Goal: Task Accomplishment & Management: Use online tool/utility

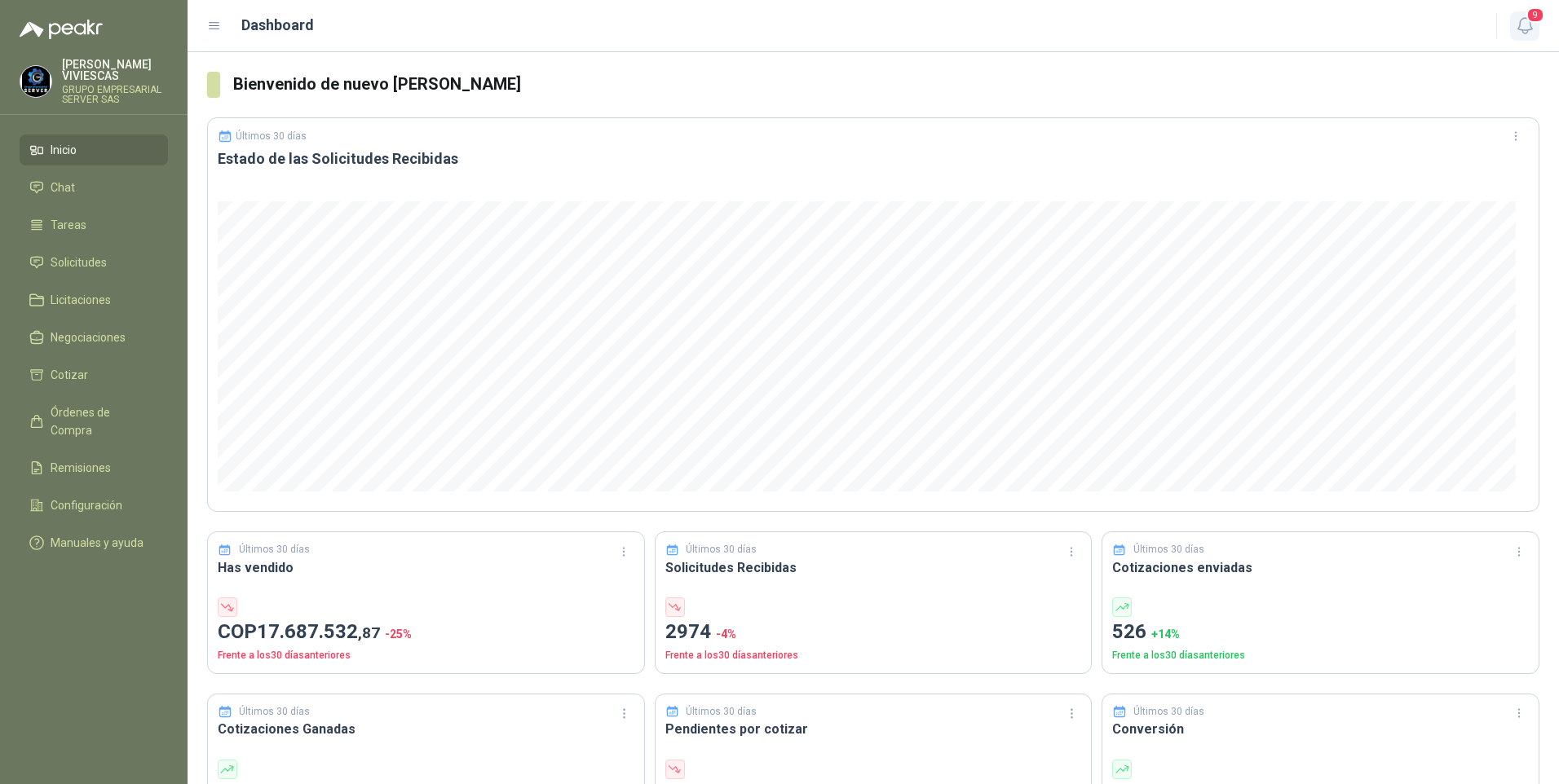
click at [1522, 17] on icon "button" at bounding box center [1525, 26] width 21 height 21
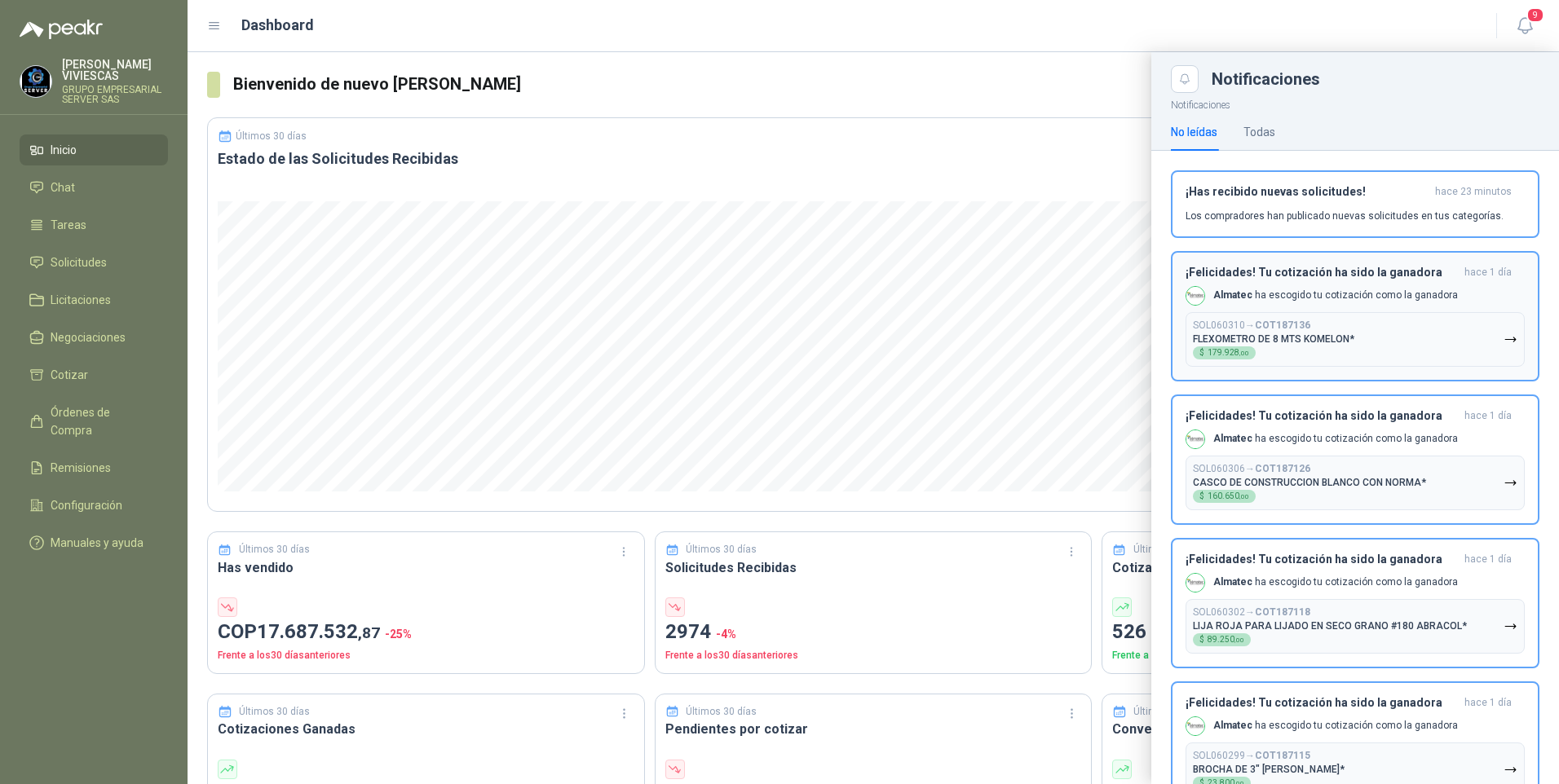
click at [1505, 339] on icon "button" at bounding box center [1510, 339] width 10 height 4
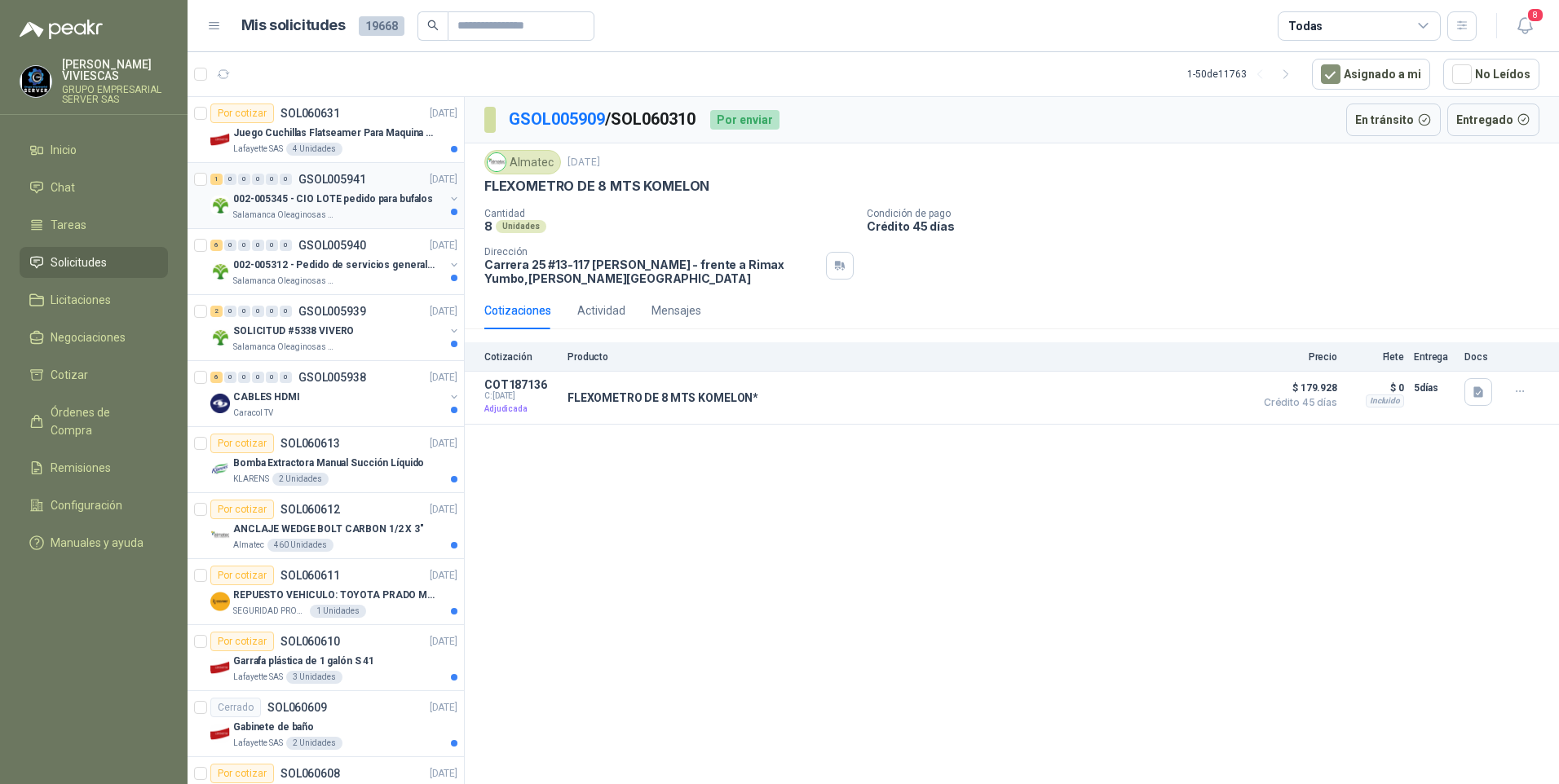
click at [270, 201] on p "002-005345 - CIO LOTE pedido para bufalos" at bounding box center [333, 199] width 200 height 16
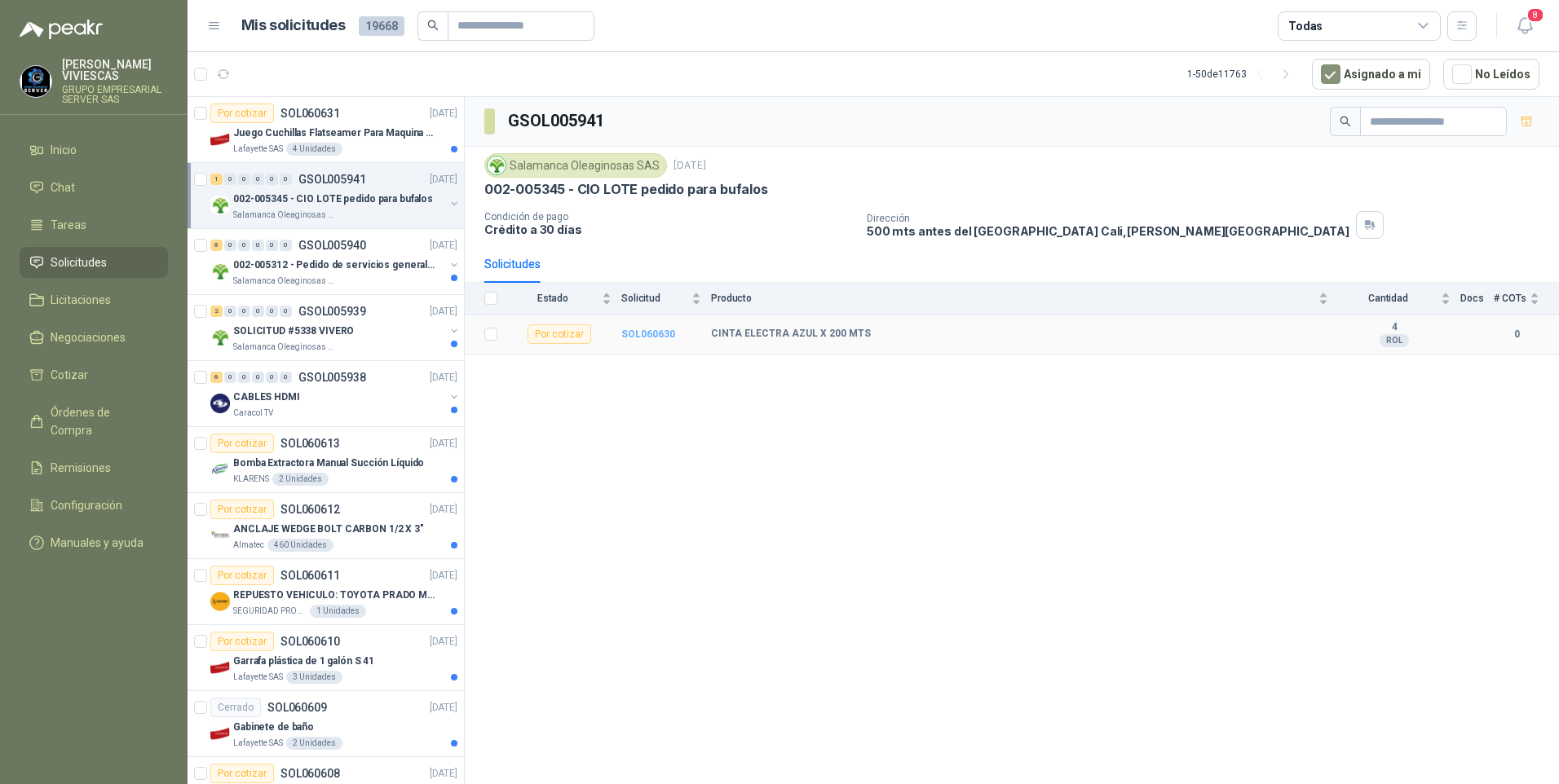
click at [656, 337] on b "SOL060630" at bounding box center [648, 334] width 54 height 12
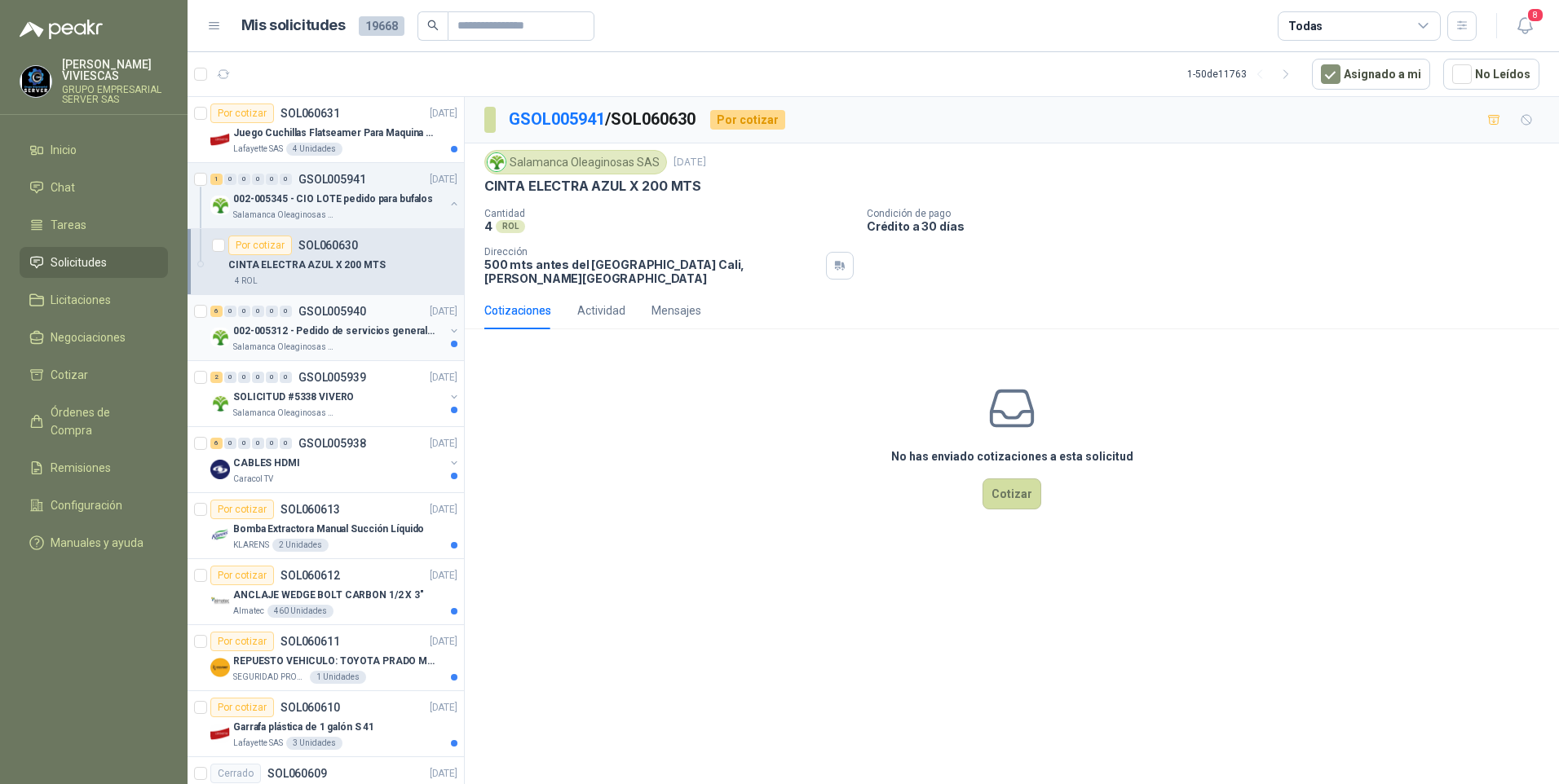
click at [266, 332] on p "002-005312 - Pedido de servicios generales CASA RO" at bounding box center [335, 331] width 203 height 16
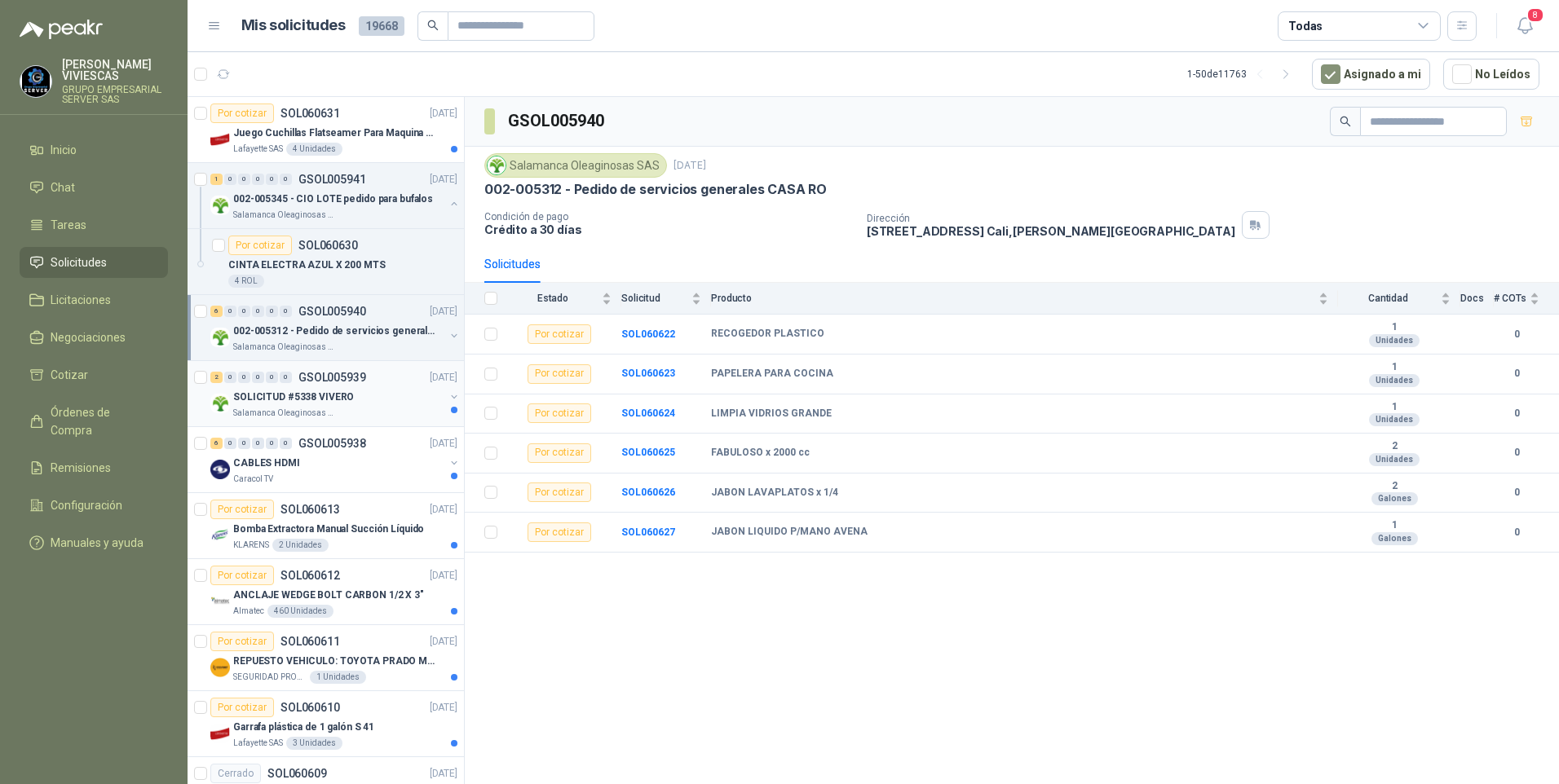
click at [325, 398] on p "SOLICITUD #5338 VIVERO" at bounding box center [293, 397] width 120 height 16
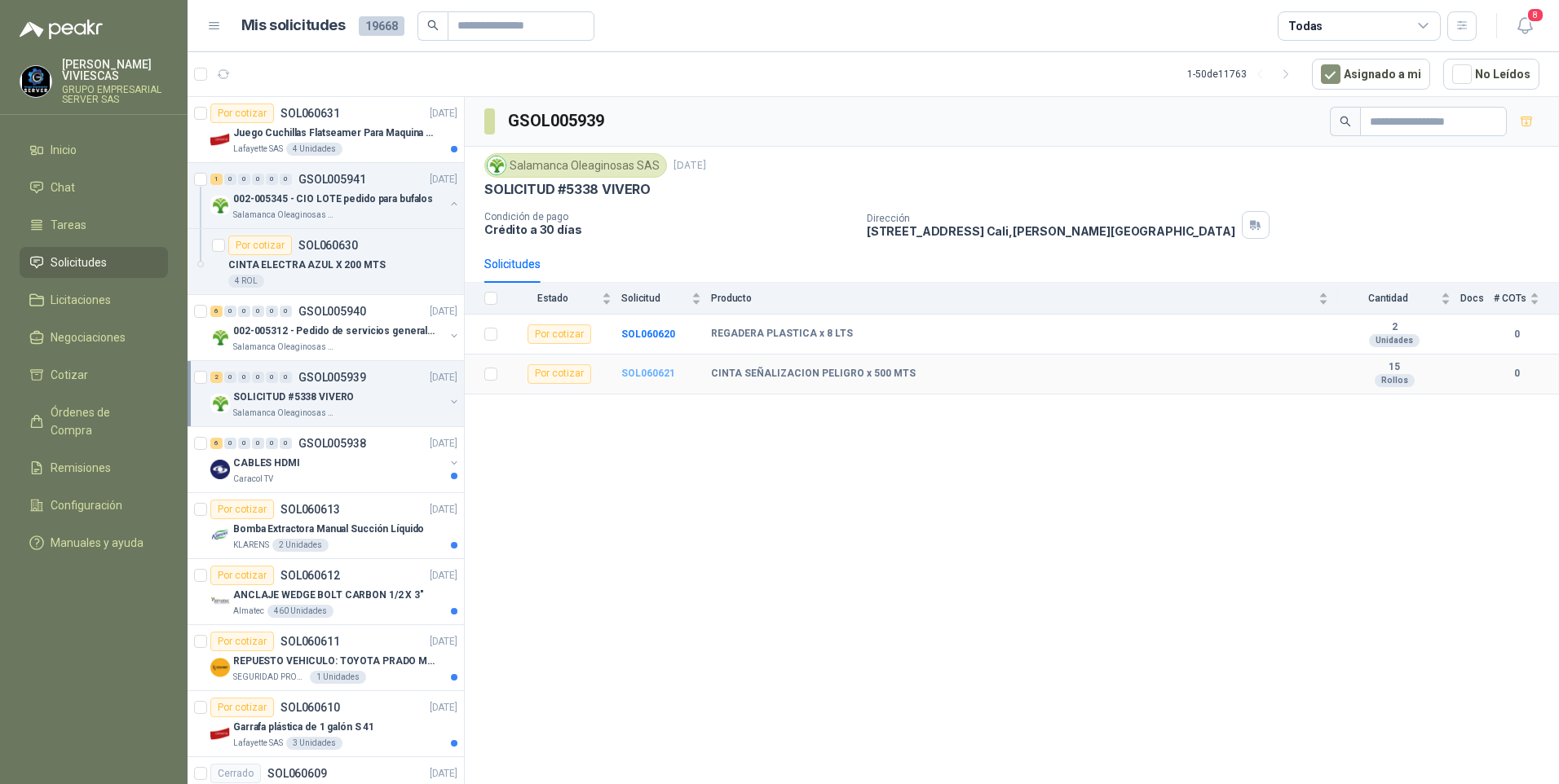
click at [664, 376] on b "SOL060621" at bounding box center [648, 373] width 54 height 12
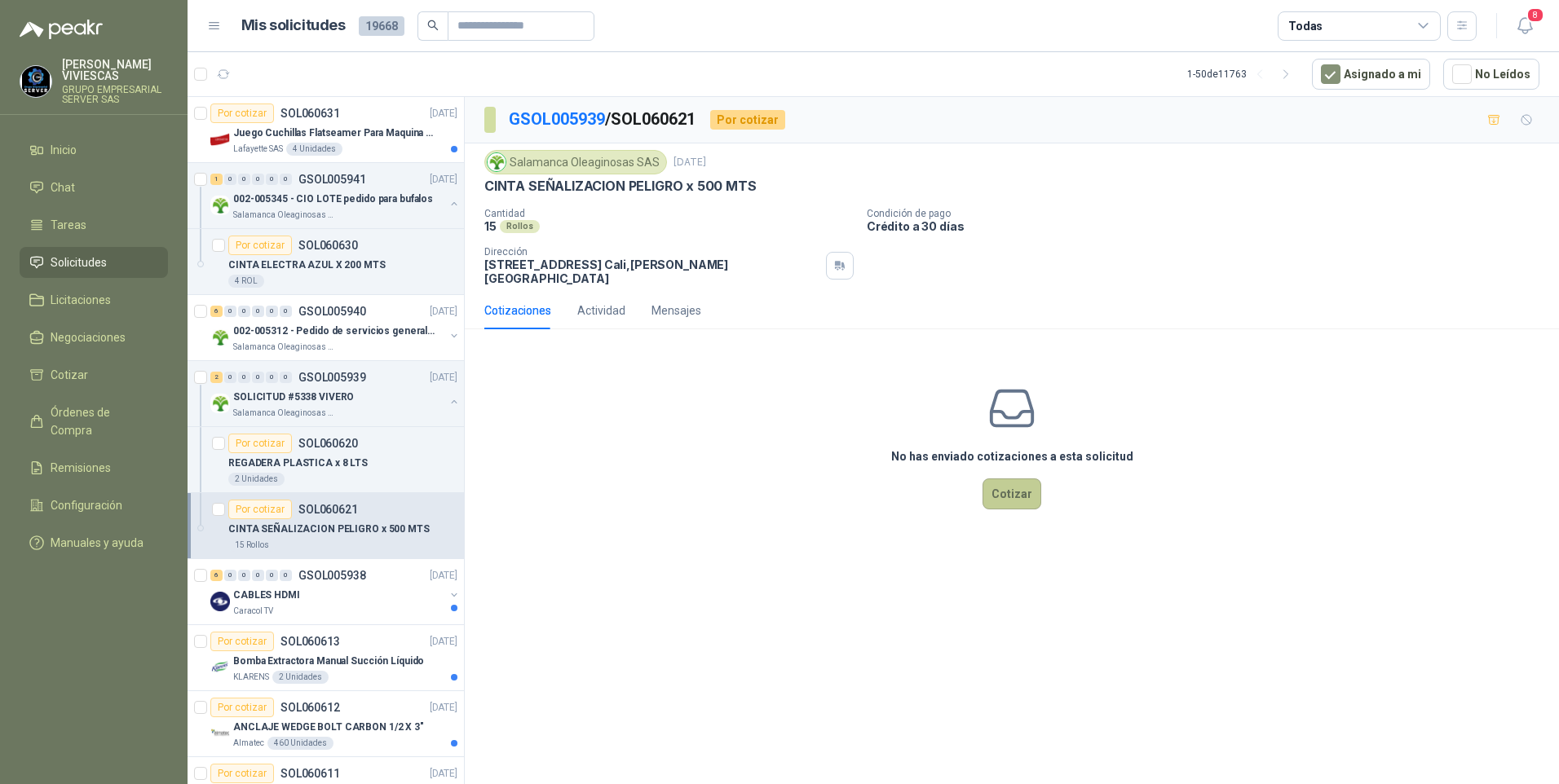
click at [993, 485] on button "Cotizar" at bounding box center [1012, 494] width 59 height 31
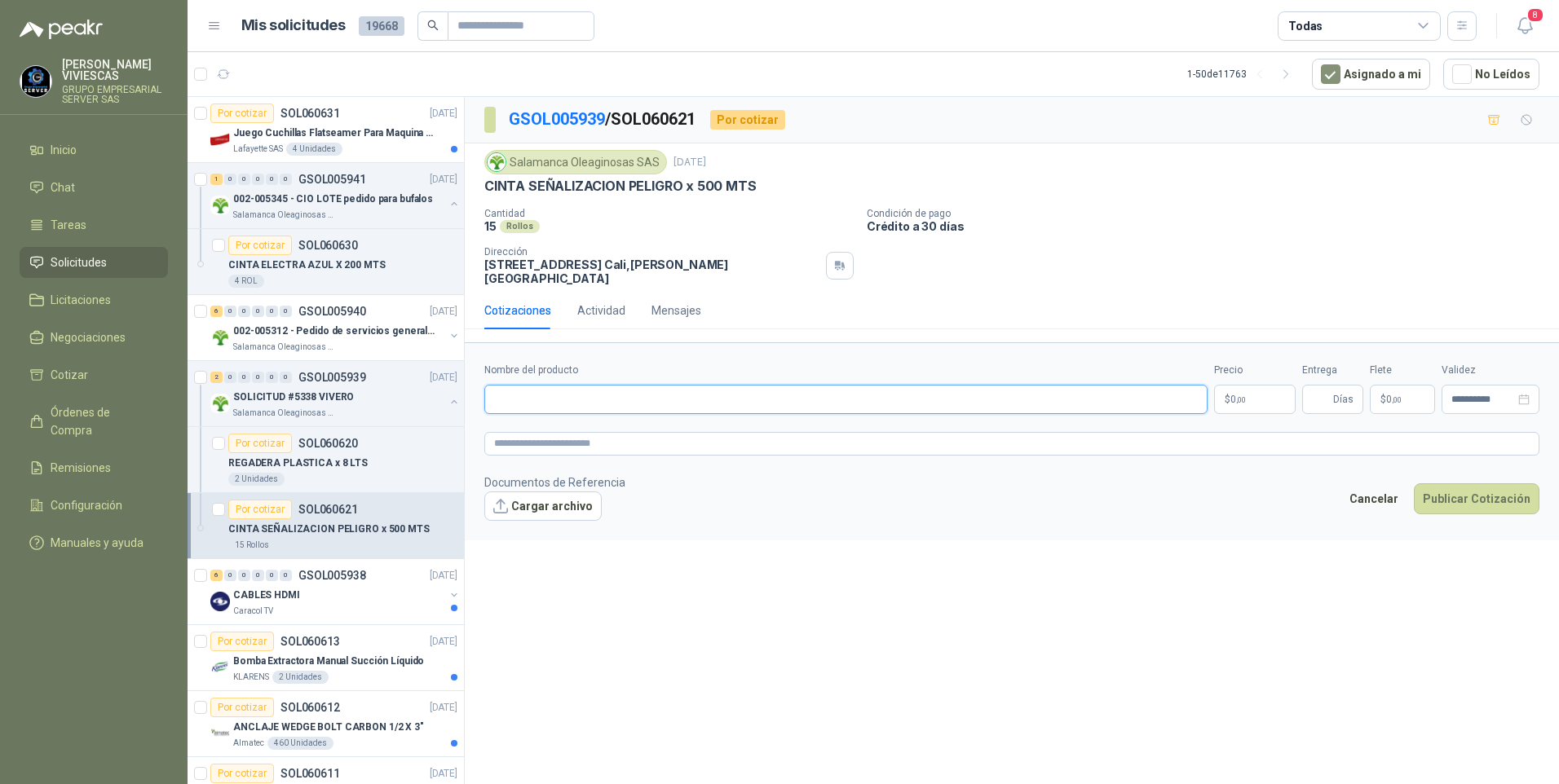
click at [509, 396] on input "Nombre del producto" at bounding box center [845, 399] width 723 height 29
type input "*"
type input "**********"
click at [1230, 394] on span "0 ,00" at bounding box center [1238, 399] width 16 height 10
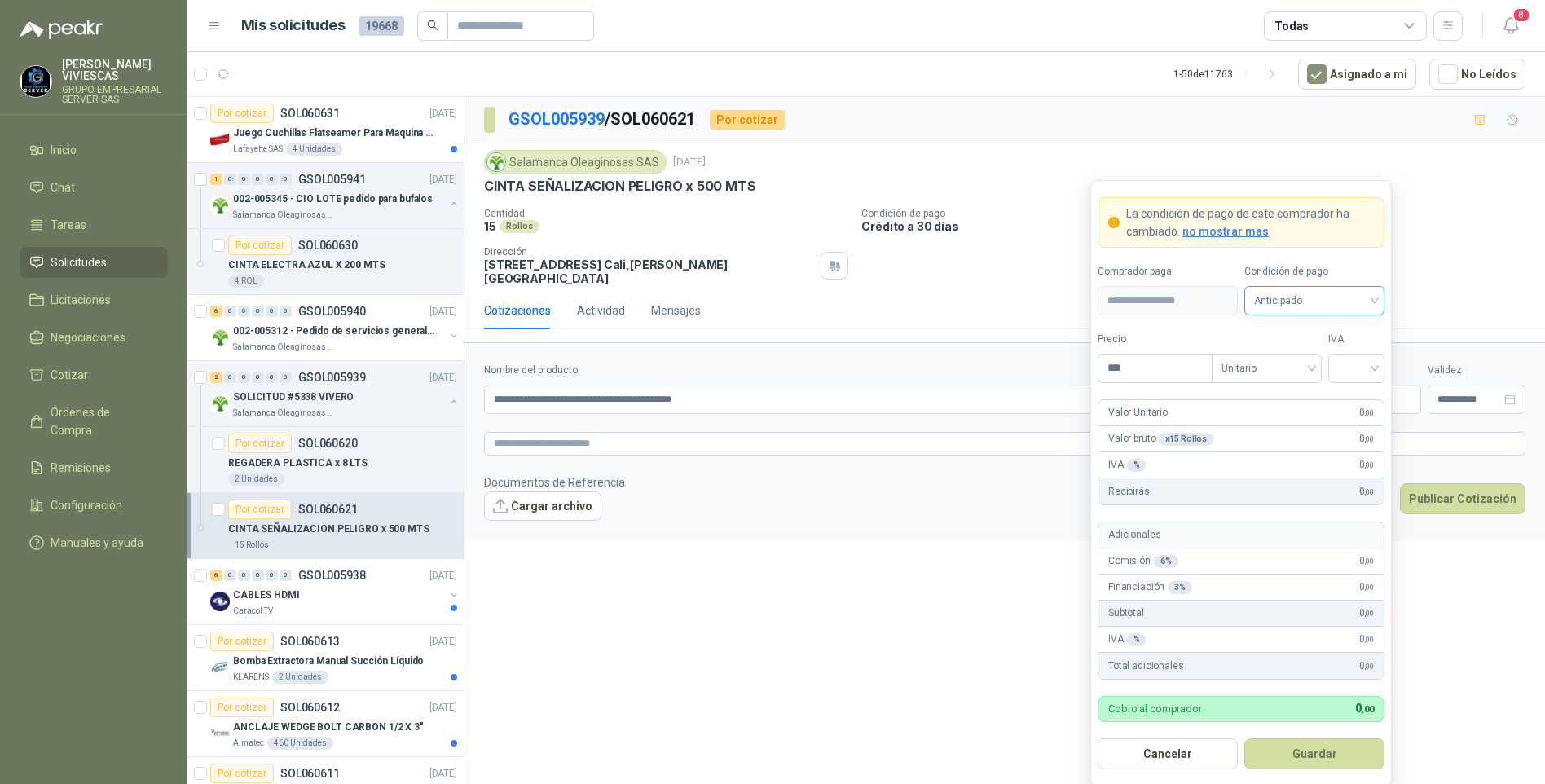
click at [1351, 299] on span "Anticipado" at bounding box center [1314, 300] width 120 height 24
click at [1296, 368] on div "Crédito a 30 días" at bounding box center [1315, 361] width 115 height 18
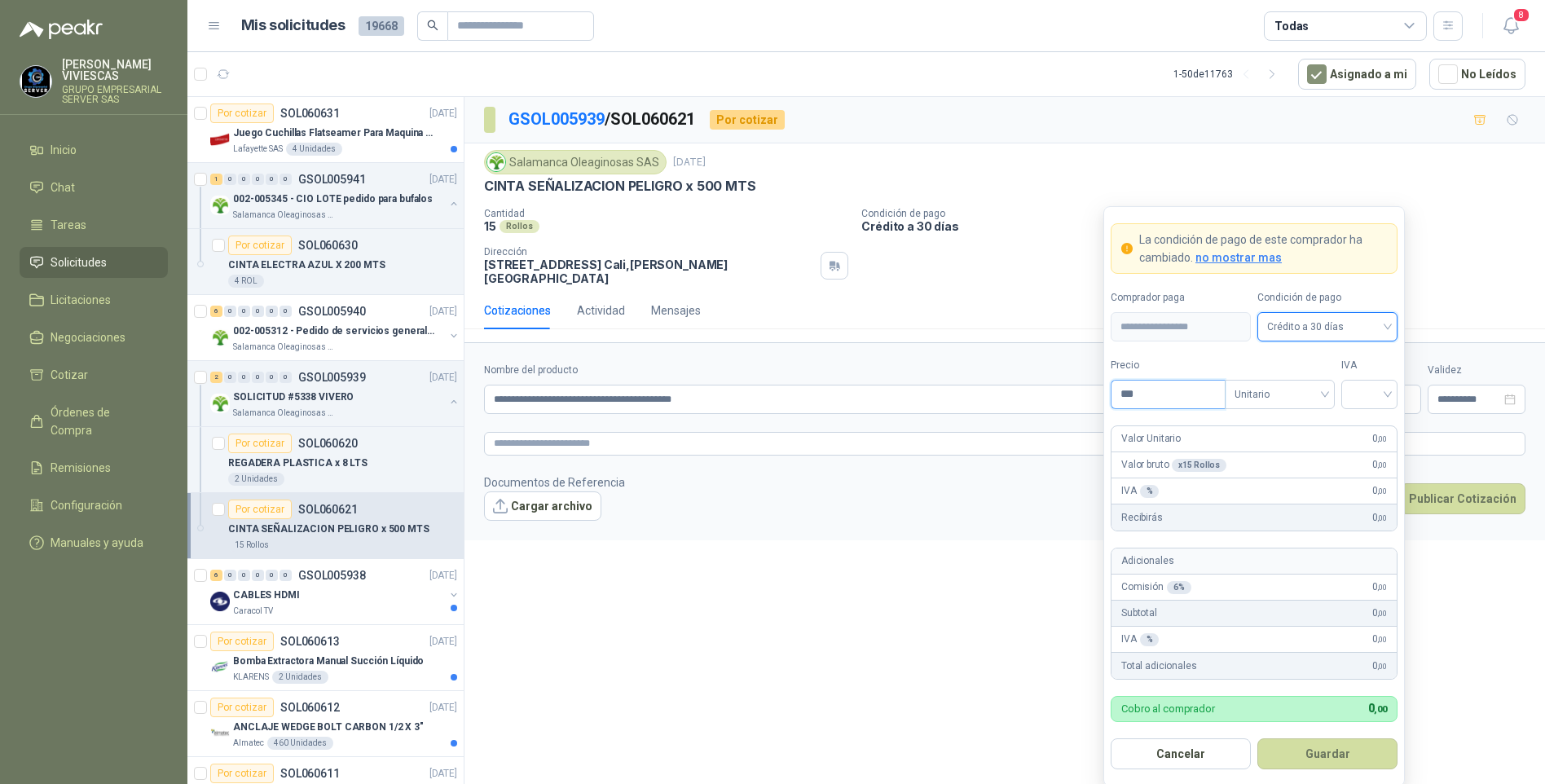
click at [1162, 396] on input "***" at bounding box center [1168, 394] width 114 height 27
type input "********"
click at [1387, 398] on input "search" at bounding box center [1369, 392] width 37 height 24
click at [1359, 430] on div "19%" at bounding box center [1369, 429] width 30 height 18
click at [1315, 742] on button "Guardar" at bounding box center [1328, 753] width 140 height 31
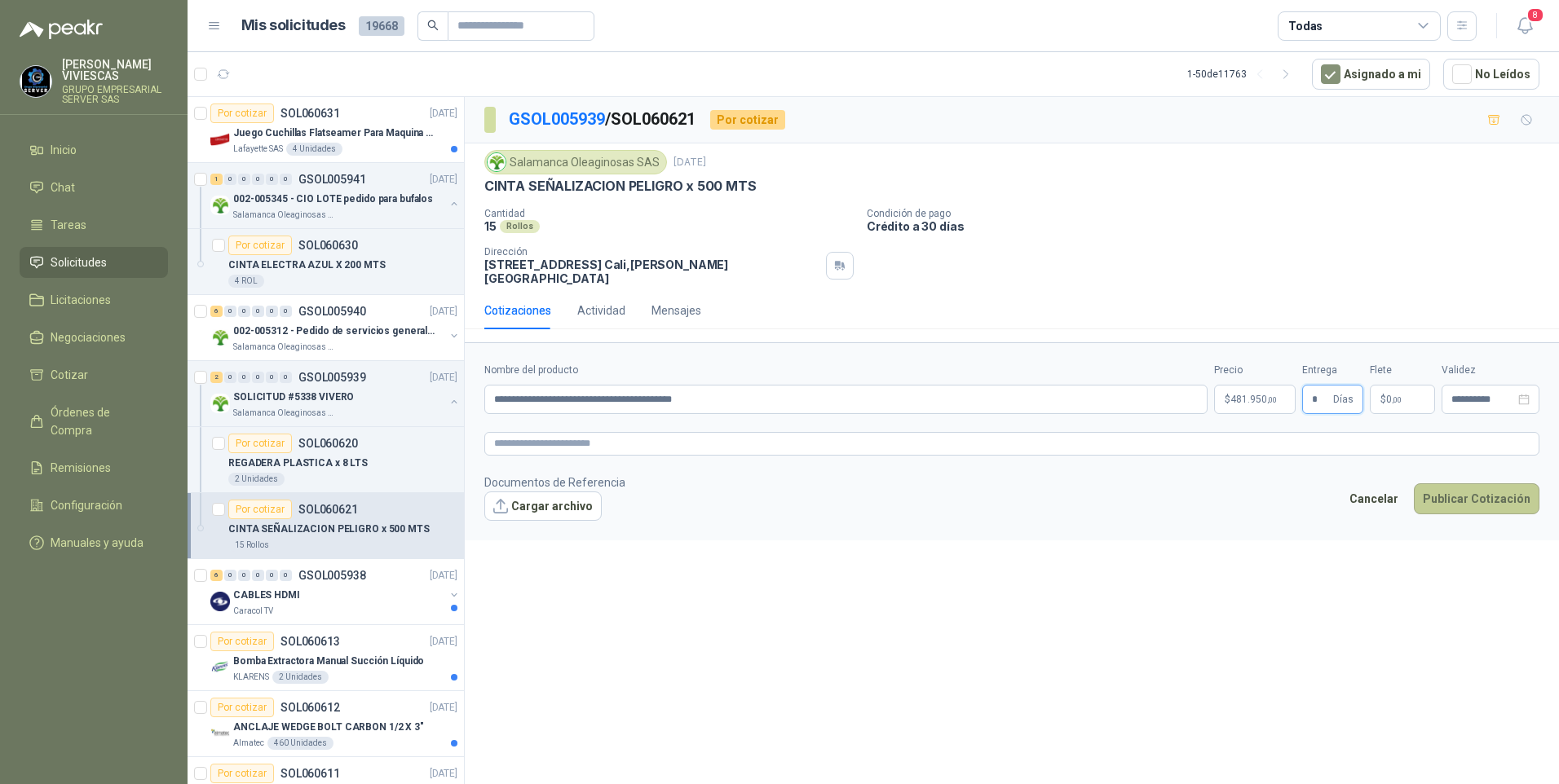
type input "*"
click at [1447, 483] on button "Publicar Cotización" at bounding box center [1476, 498] width 125 height 31
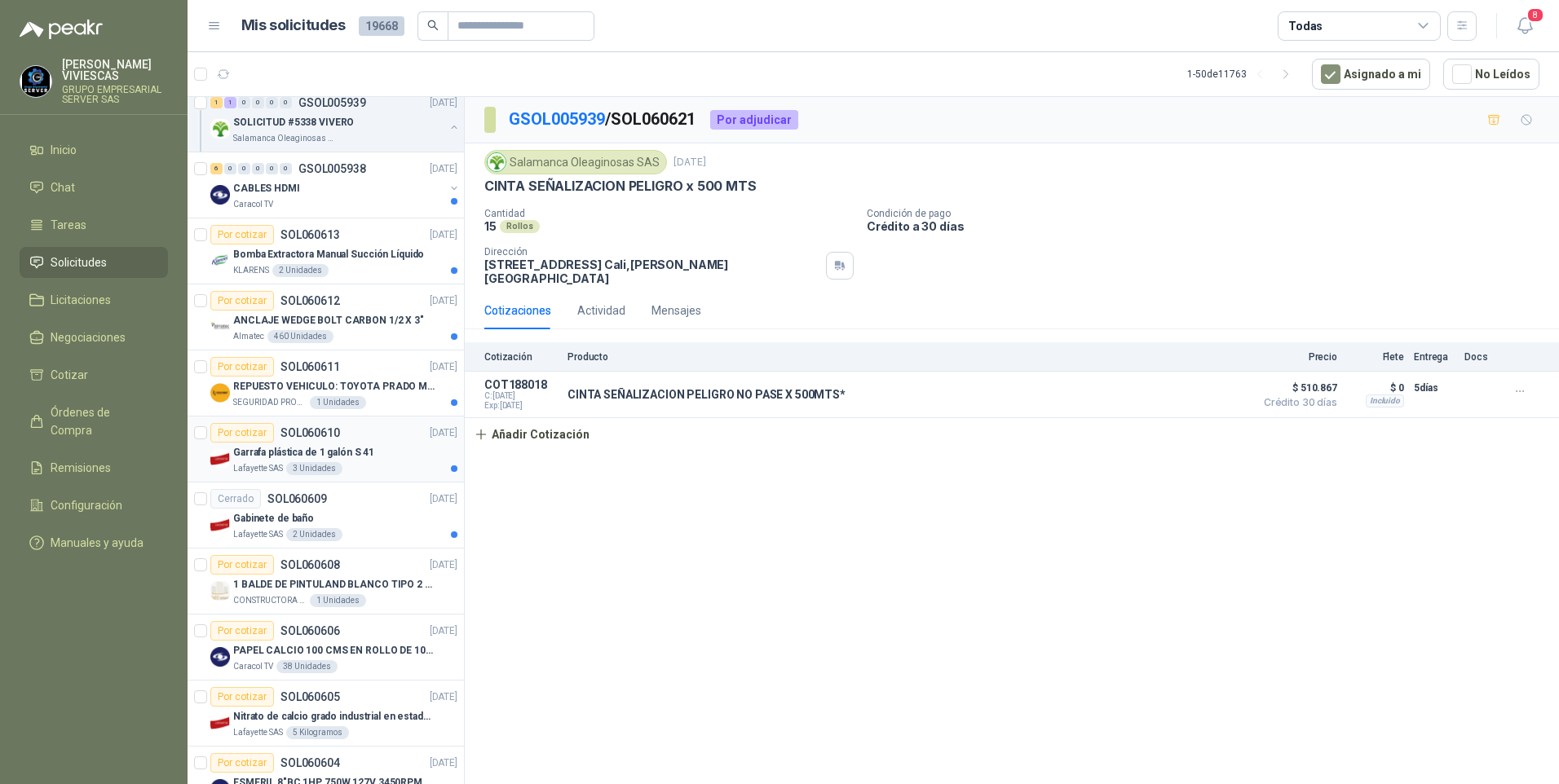
scroll to position [407, 0]
click at [264, 386] on p "REPUESTO VEHICULO: TOYOTA PRADO MODELO 2013, CILINDRAJE 2982" at bounding box center [335, 386] width 203 height 16
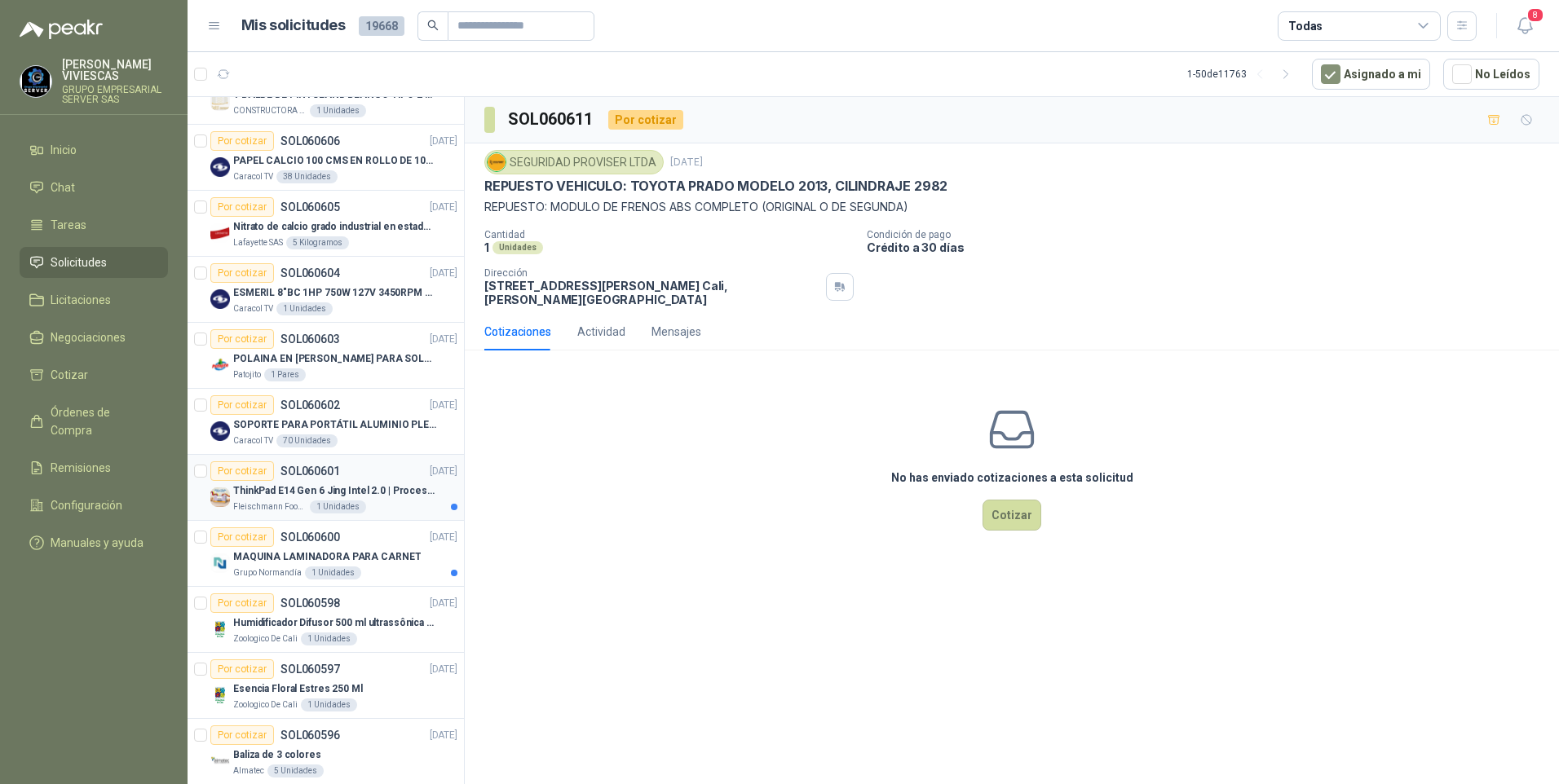
scroll to position [1059, 0]
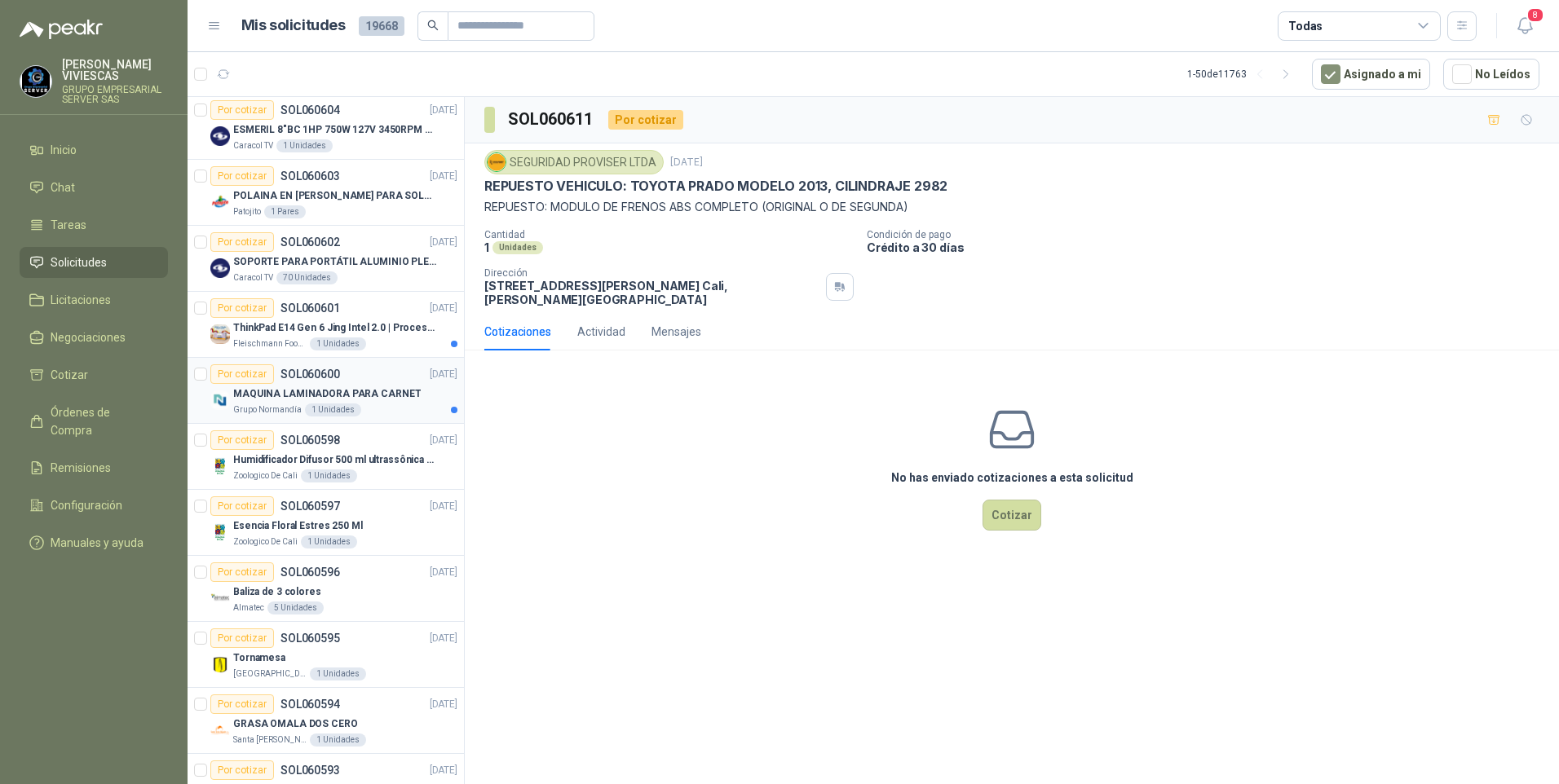
click at [296, 389] on p "MAQUINA LAMINADORA PARA CARNET" at bounding box center [327, 394] width 188 height 16
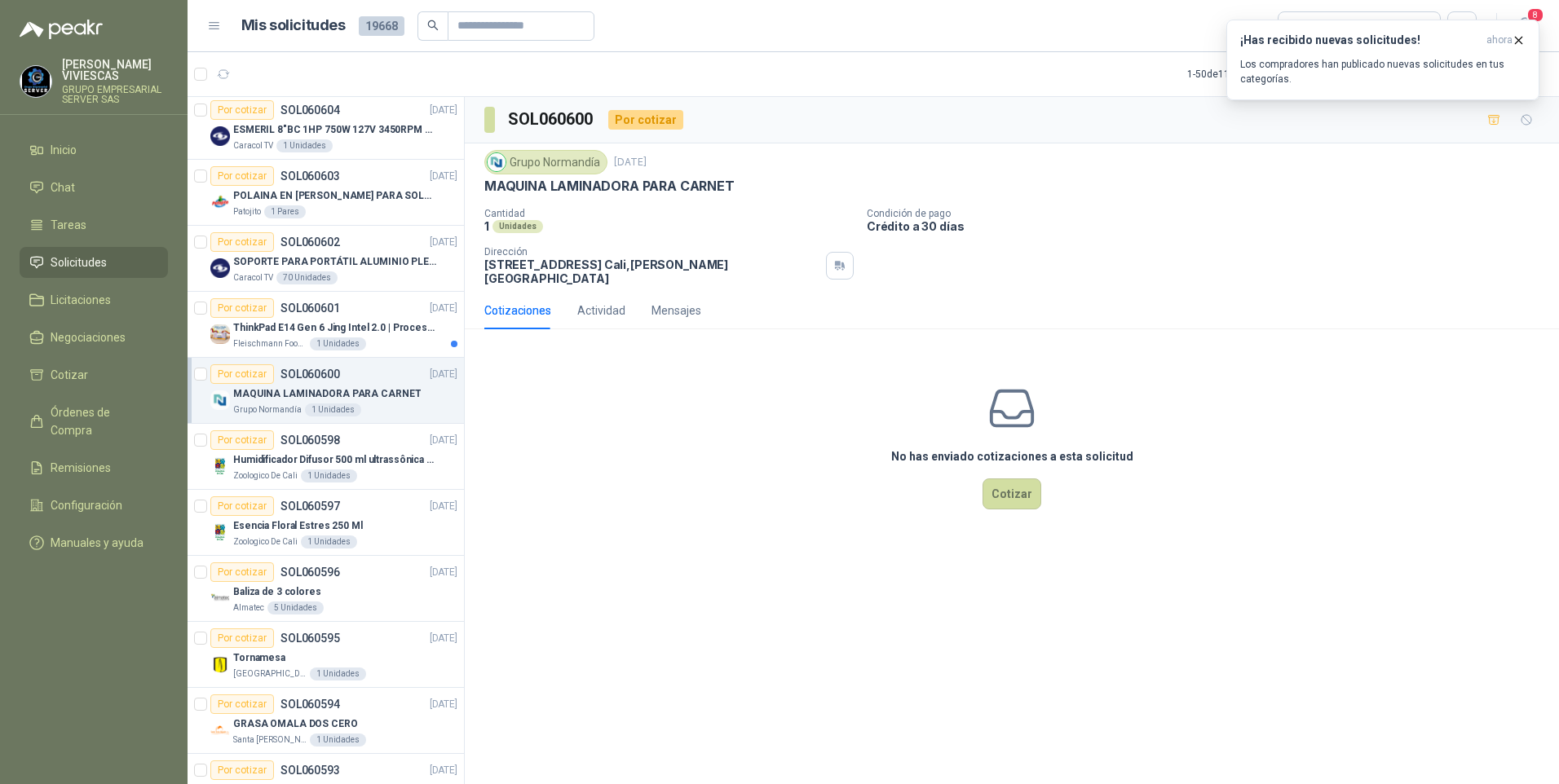
click at [78, 265] on span "Solicitudes" at bounding box center [79, 262] width 56 height 18
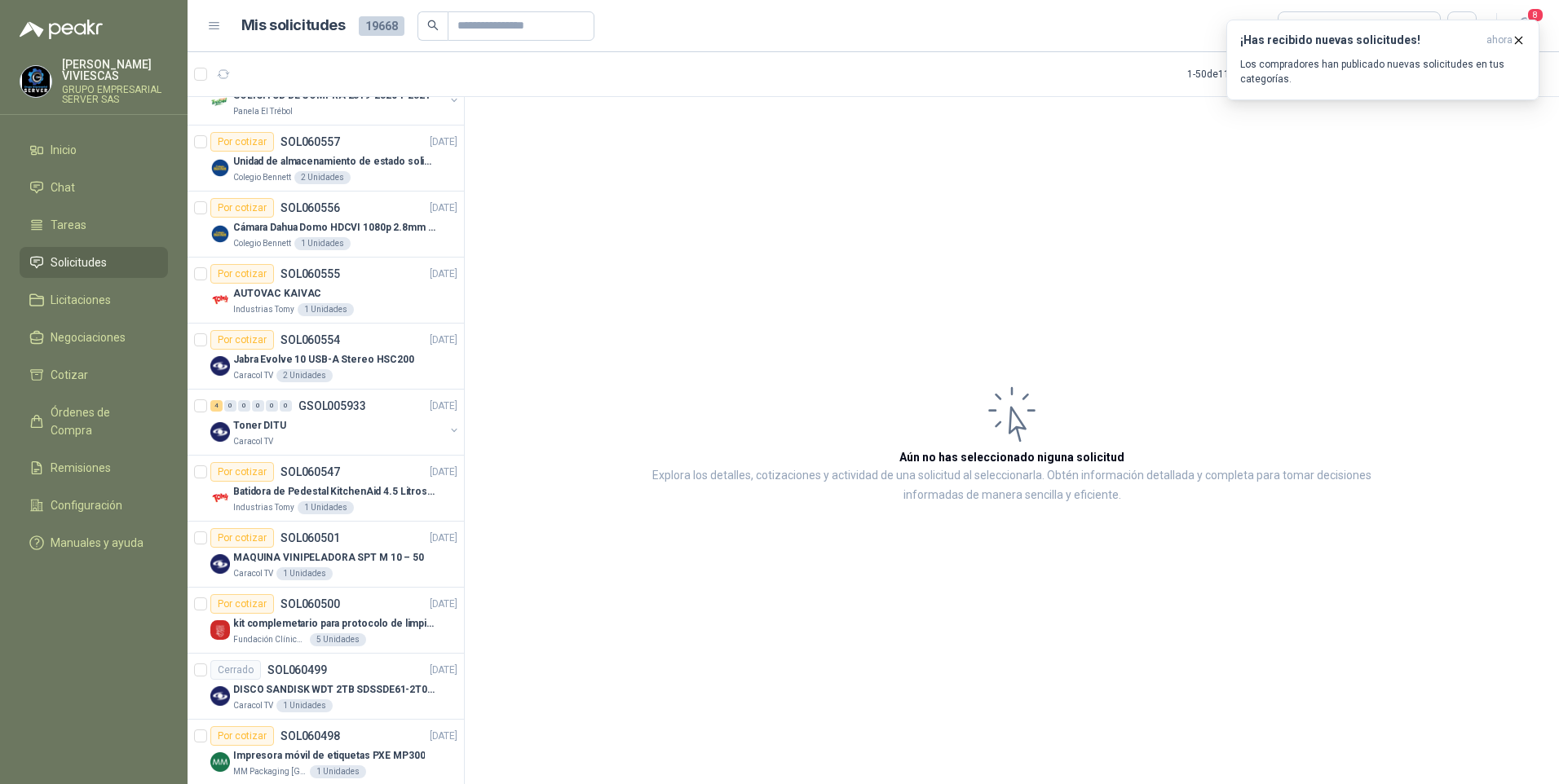
scroll to position [2841, 0]
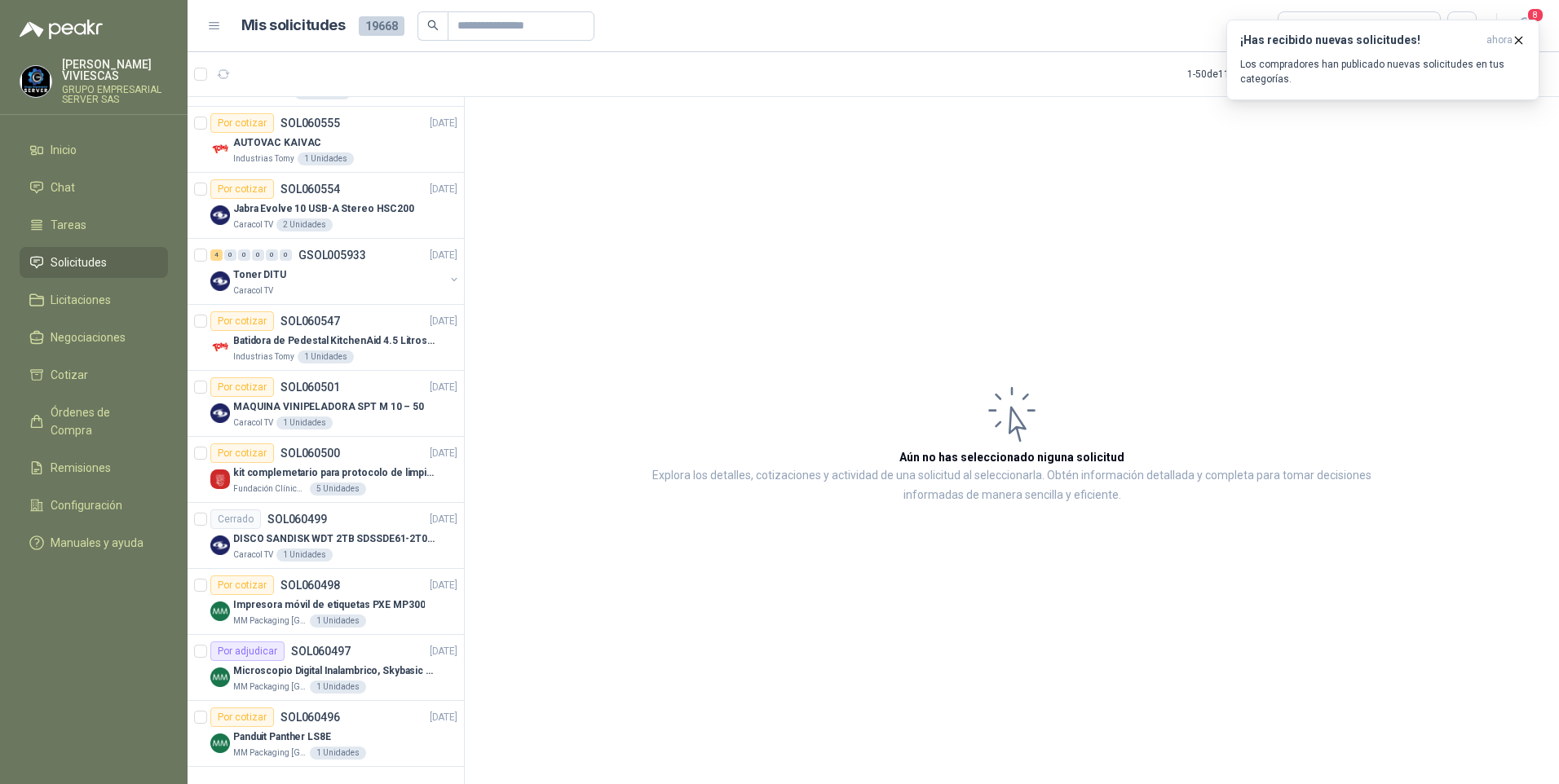
click at [1234, 207] on article "Aún no has seleccionado niguna solicitud Explora los detalles, cotizaciones y a…" at bounding box center [1012, 443] width 1094 height 693
click at [1518, 41] on icon "button" at bounding box center [1518, 40] width 14 height 14
click at [1293, 79] on icon "button" at bounding box center [1286, 75] width 14 height 14
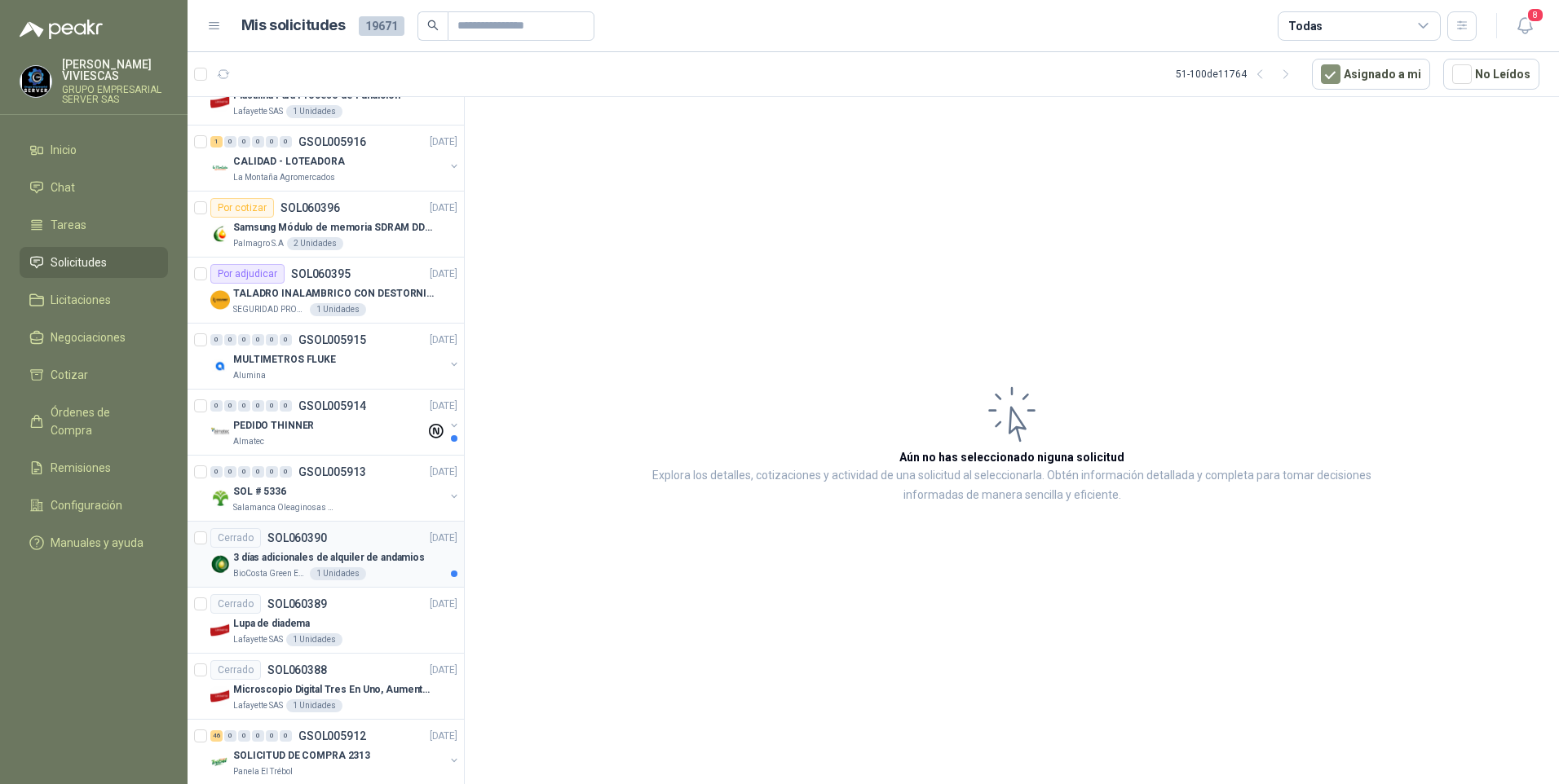
scroll to position [2631, 0]
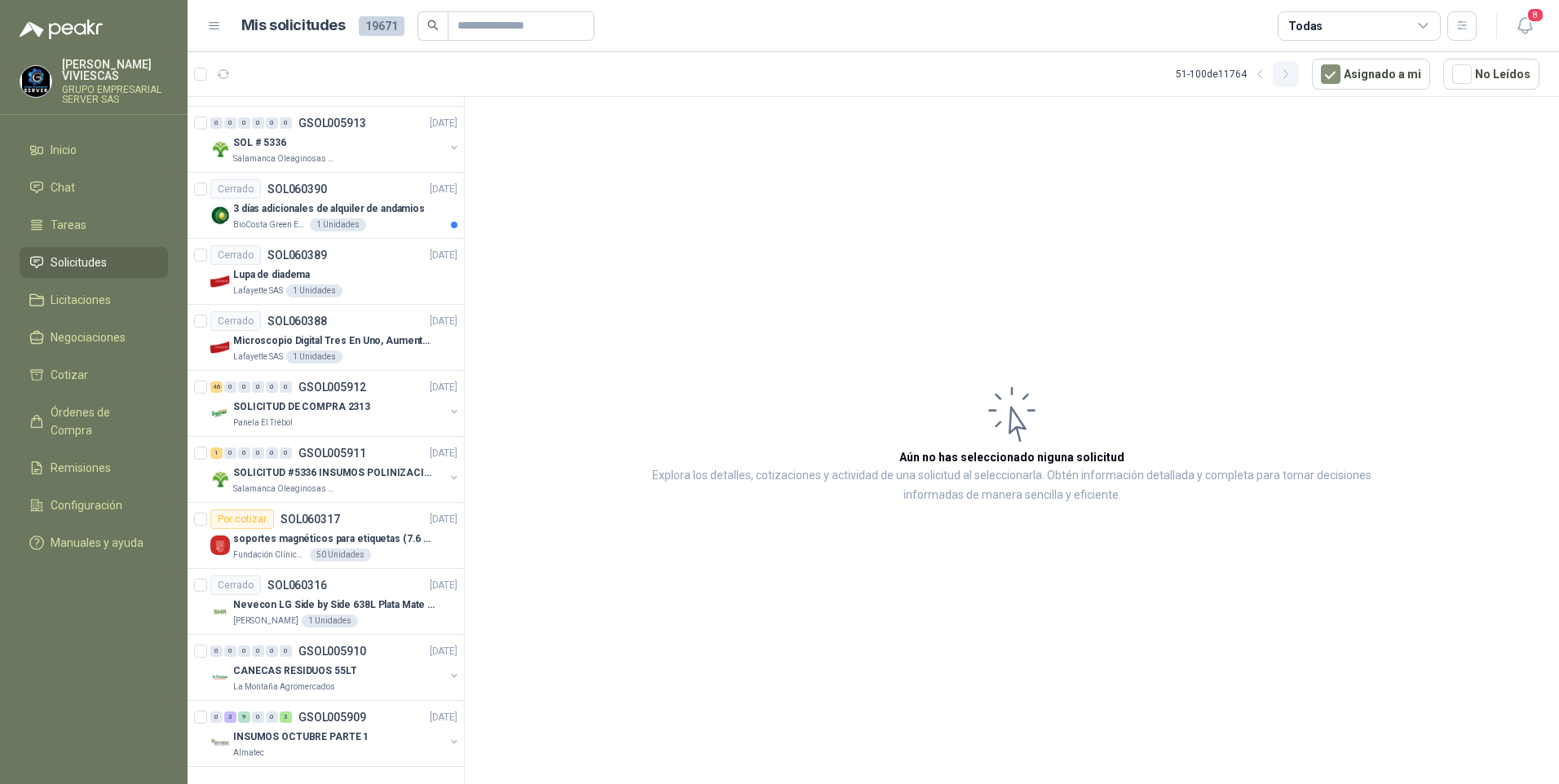
click at [1297, 66] on button "button" at bounding box center [1285, 74] width 26 height 26
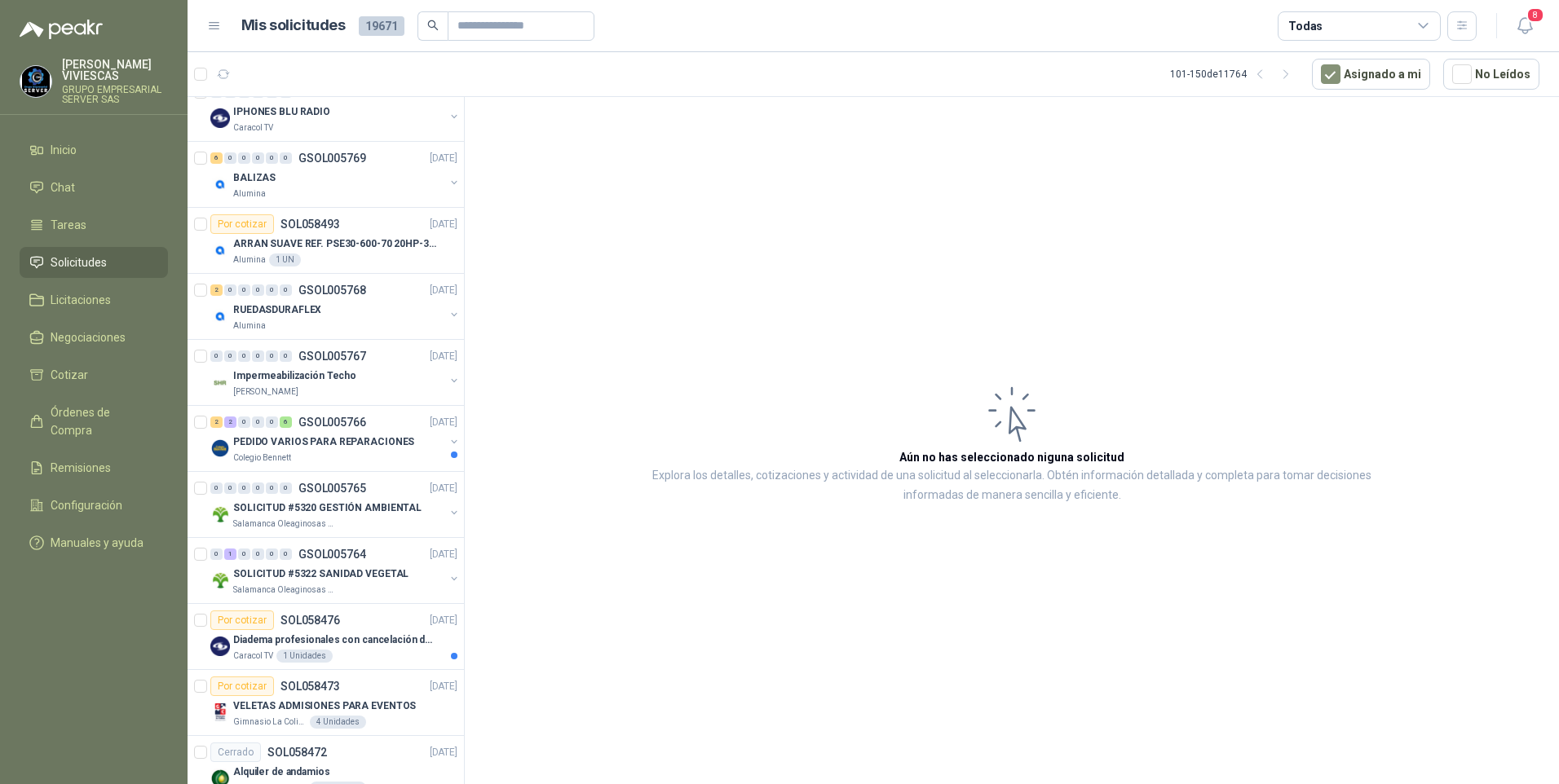
scroll to position [1815, 0]
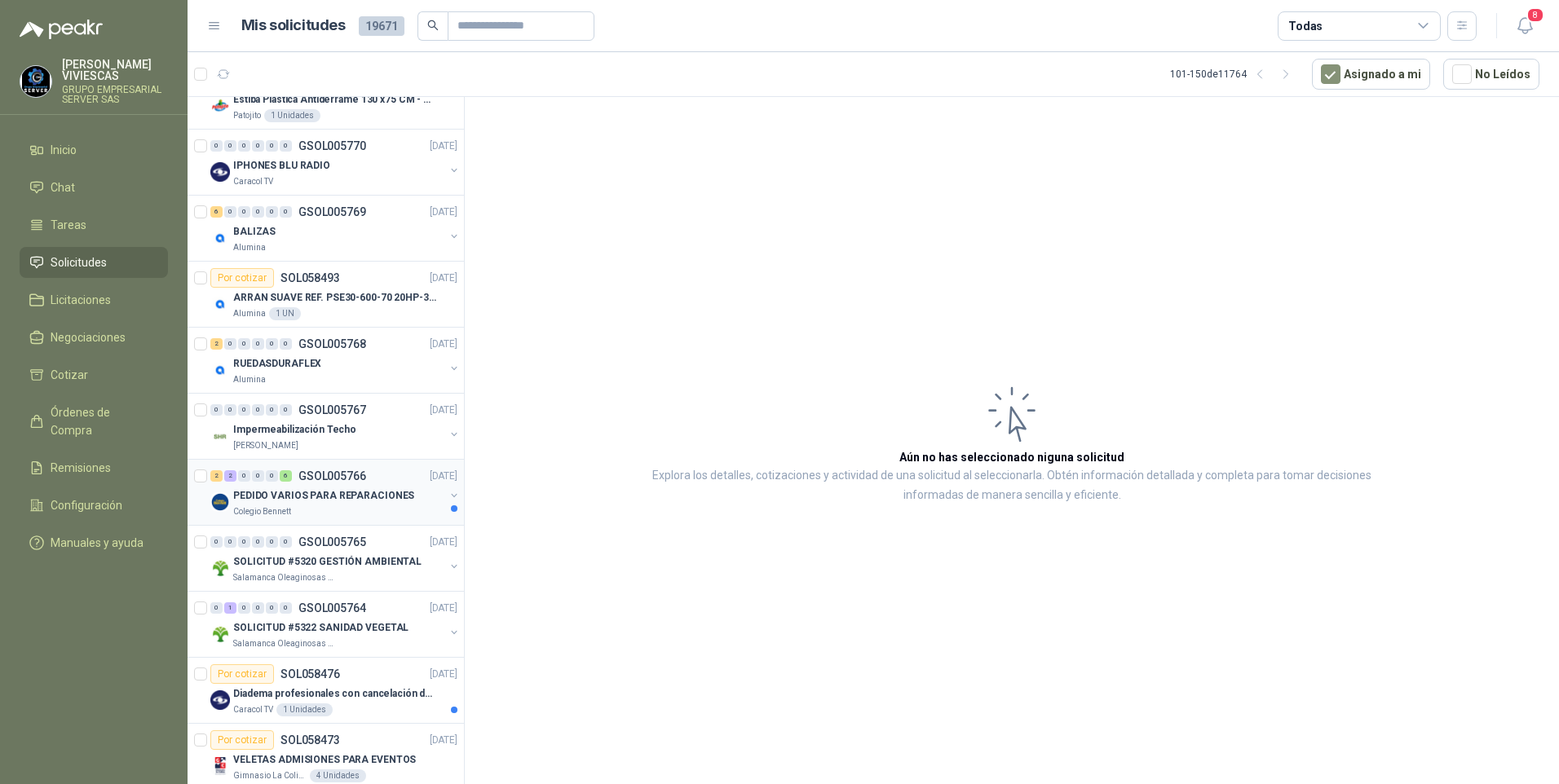
click at [270, 500] on p "PEDIDO VARIOS PARA REPARACIONES" at bounding box center [324, 495] width 181 height 16
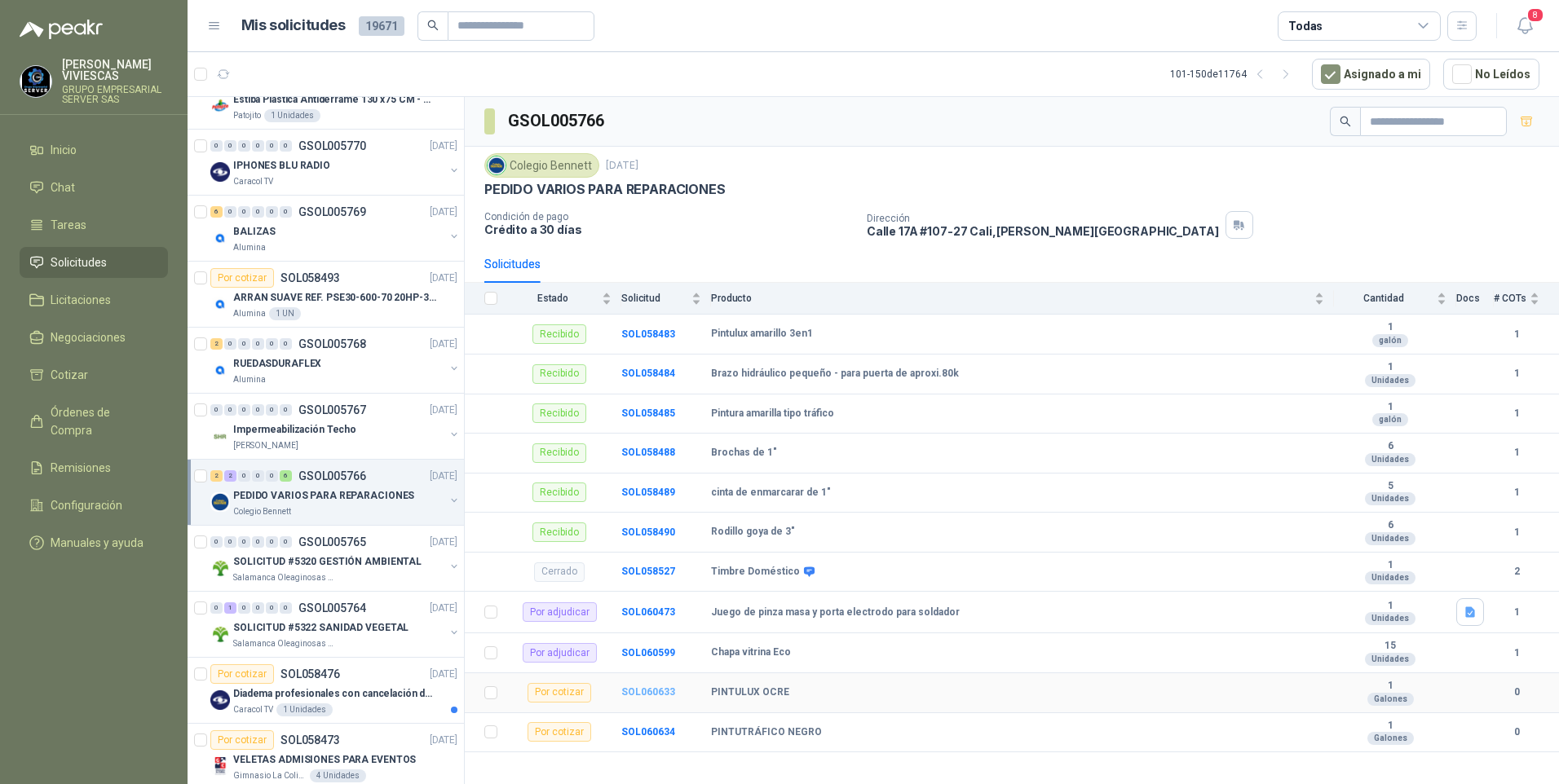
click at [654, 692] on b "SOL060633" at bounding box center [648, 692] width 54 height 12
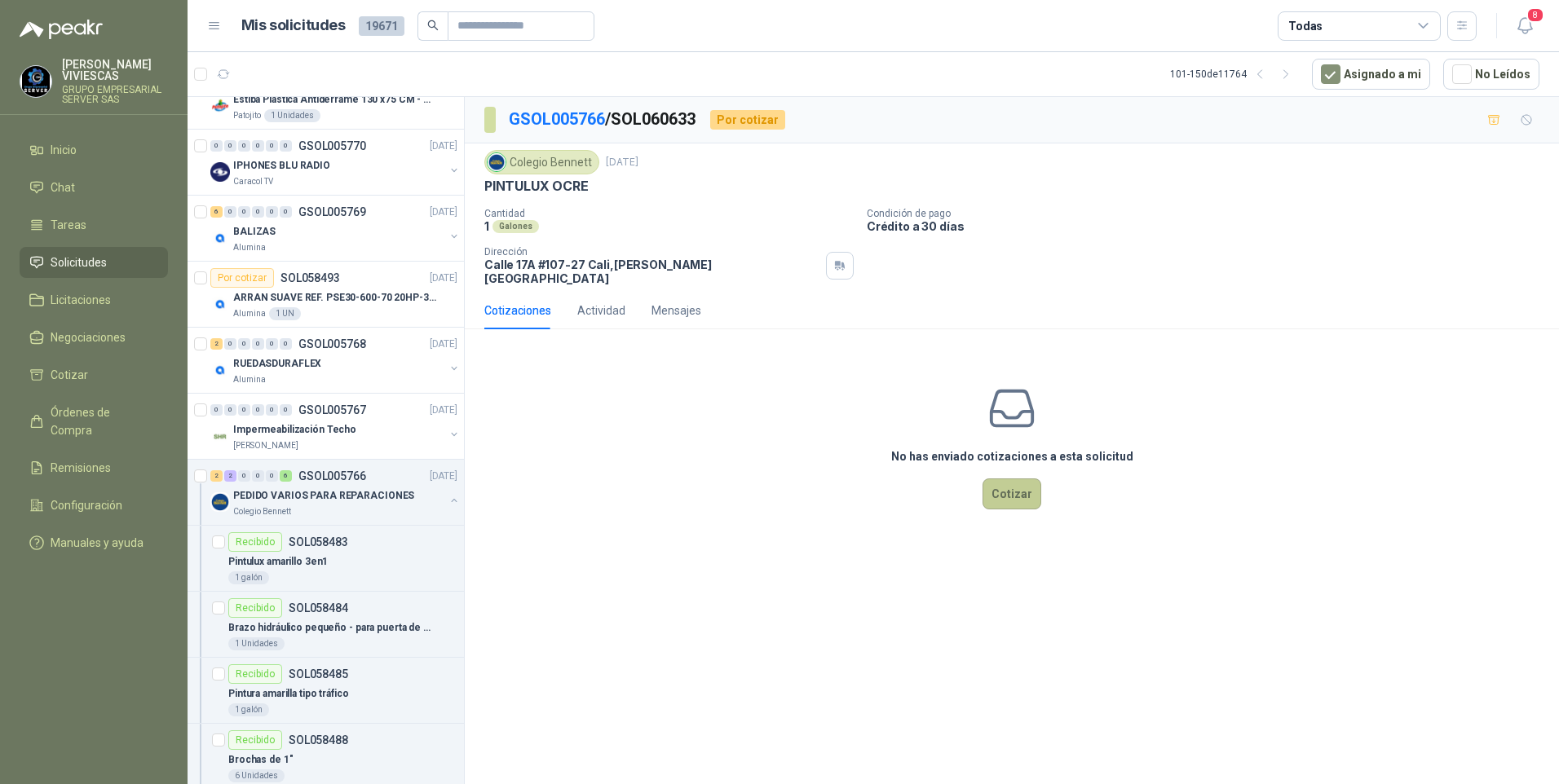
click at [992, 483] on button "Cotizar" at bounding box center [1012, 494] width 59 height 31
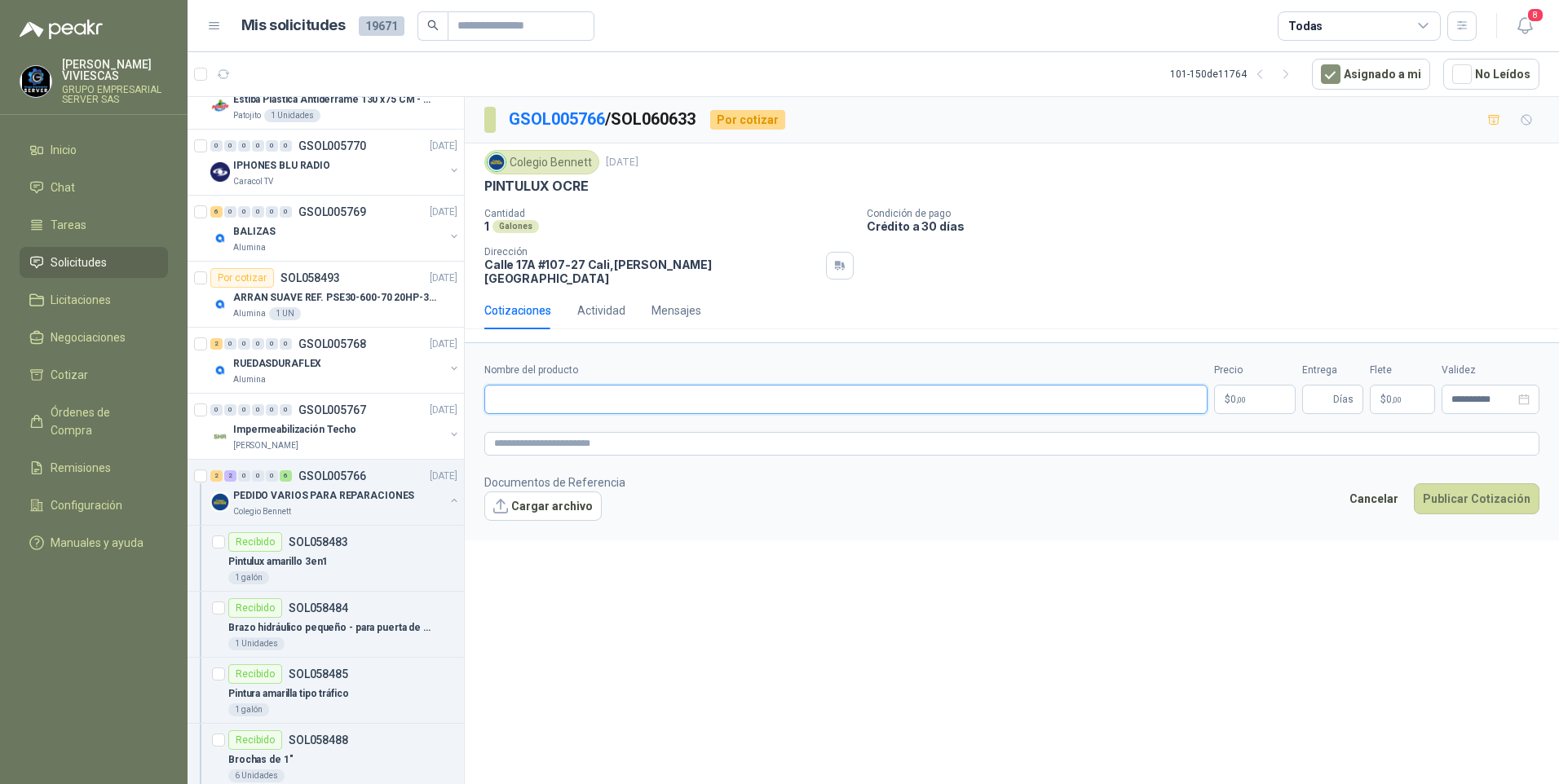
click at [520, 385] on input "Nombre del producto" at bounding box center [845, 399] width 723 height 29
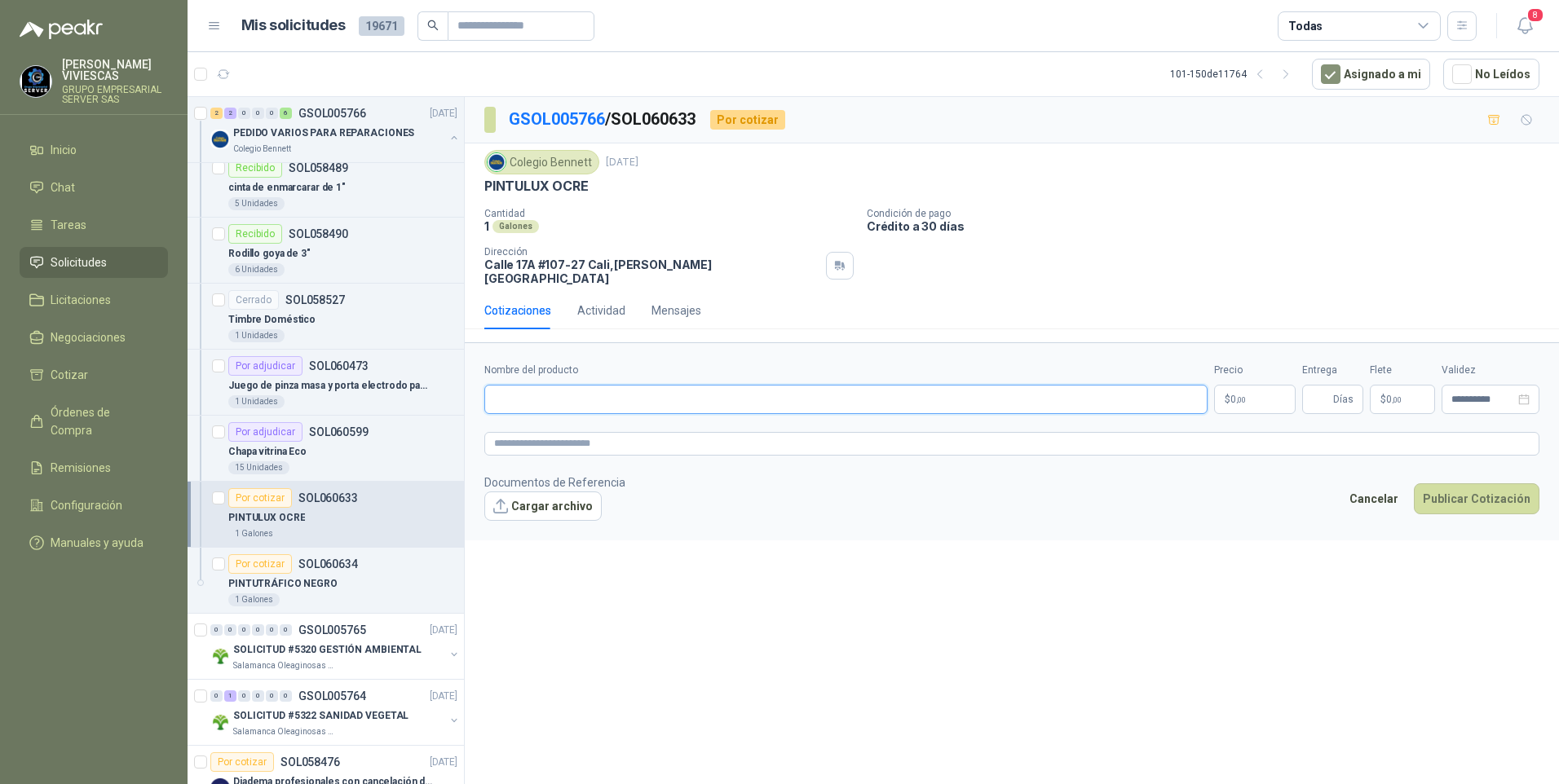
scroll to position [2467, 0]
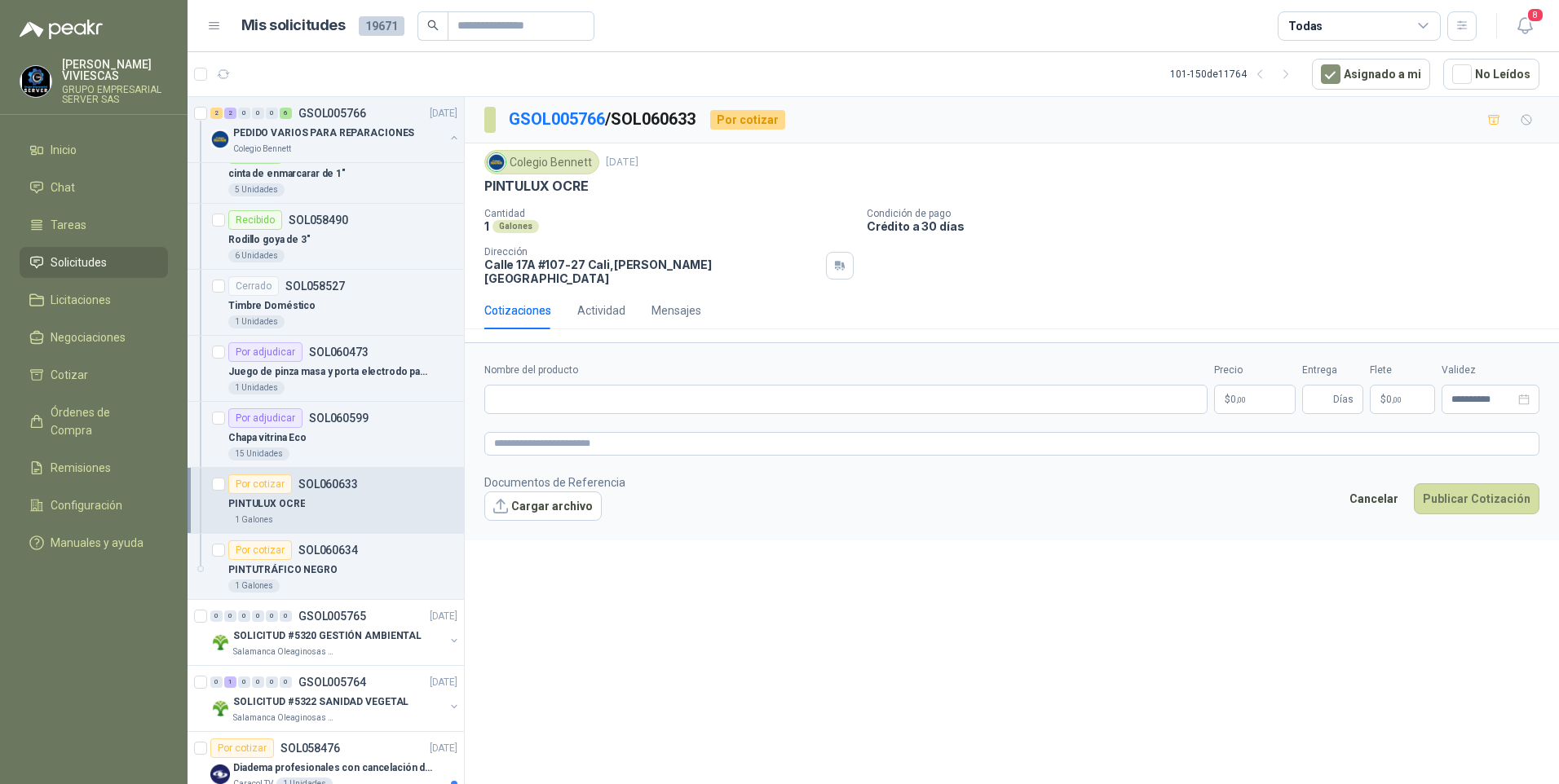
click at [290, 504] on p "PINTULUX OCRE" at bounding box center [266, 504] width 76 height 16
click at [535, 399] on input "Nombre del producto" at bounding box center [845, 399] width 723 height 29
type input "*"
type input "**********"
click at [1234, 393] on p "$ 0 ,00" at bounding box center [1254, 399] width 81 height 29
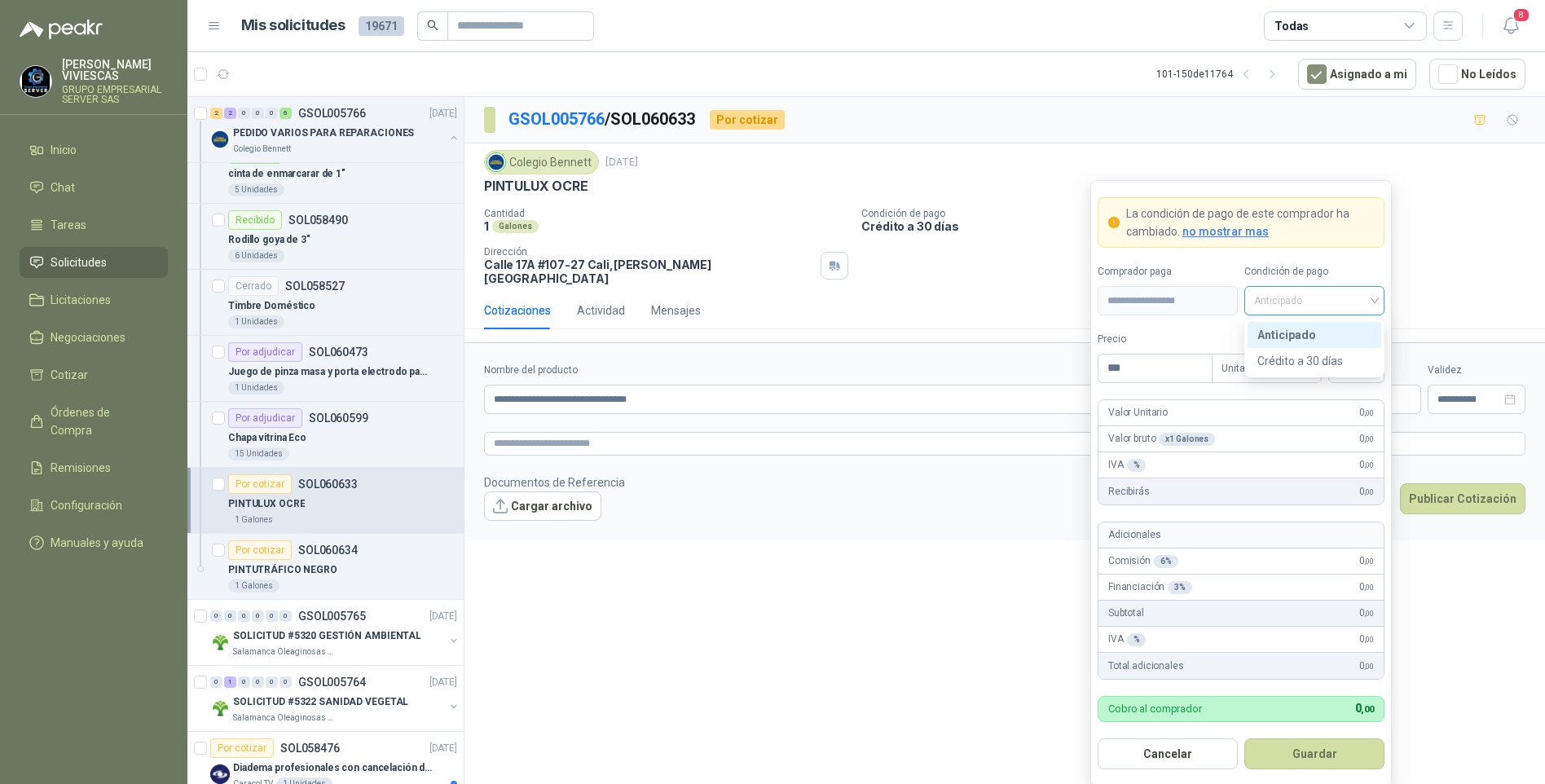
drag, startPoint x: 1273, startPoint y: 292, endPoint x: 1363, endPoint y: 344, distance: 103.9
click at [1274, 292] on span "Anticipado" at bounding box center [1314, 300] width 120 height 24
click at [1325, 356] on div "Crédito a 30 días" at bounding box center [1315, 361] width 115 height 18
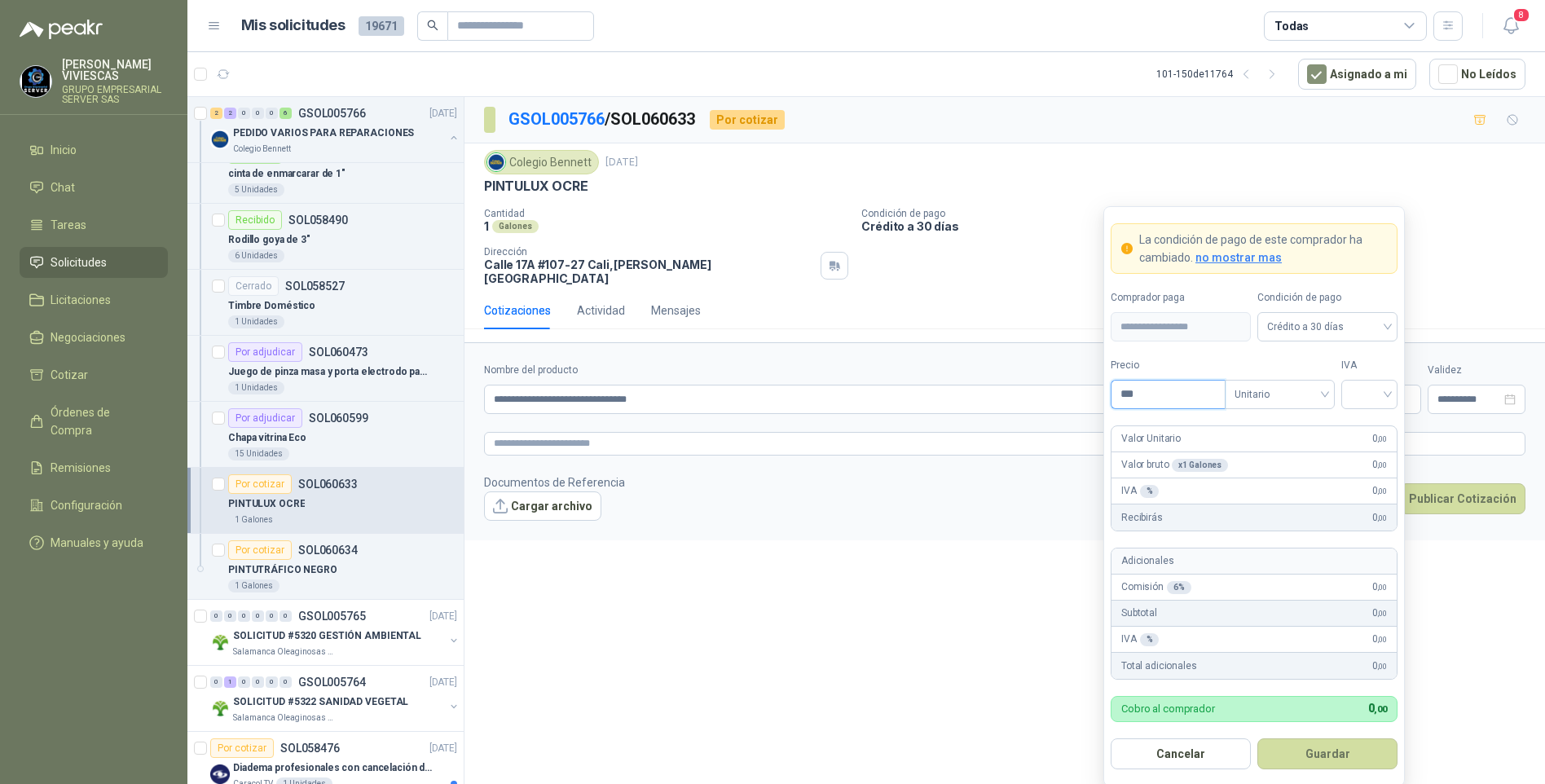
click at [1162, 387] on input "***" at bounding box center [1168, 394] width 114 height 27
type input "********"
click at [1258, 738] on button "Guardar" at bounding box center [1328, 753] width 140 height 31
click at [1372, 387] on input "search" at bounding box center [1369, 392] width 37 height 24
click at [1370, 421] on div "19%" at bounding box center [1369, 429] width 30 height 18
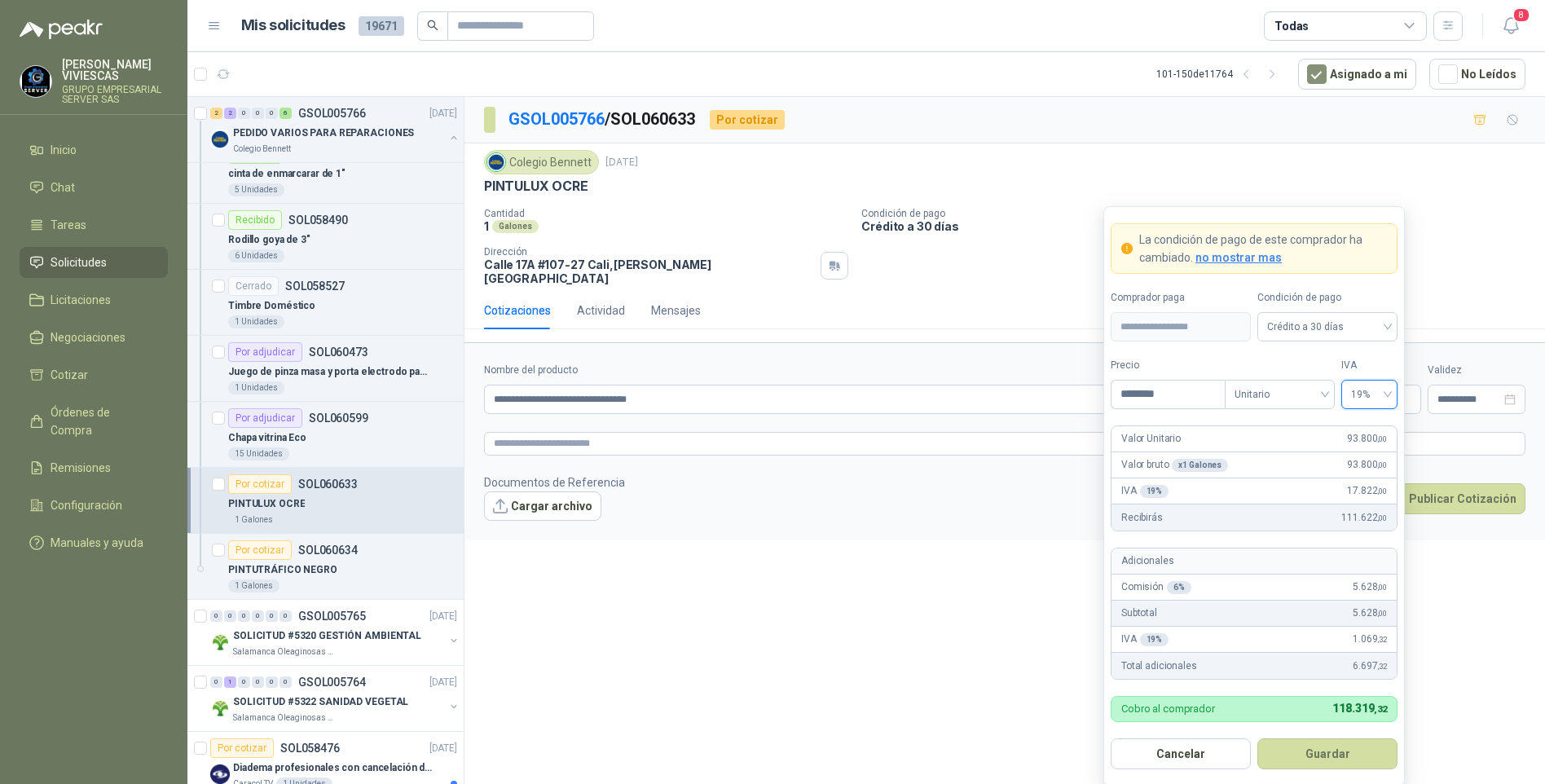
click at [1295, 757] on button "Guardar" at bounding box center [1328, 753] width 140 height 31
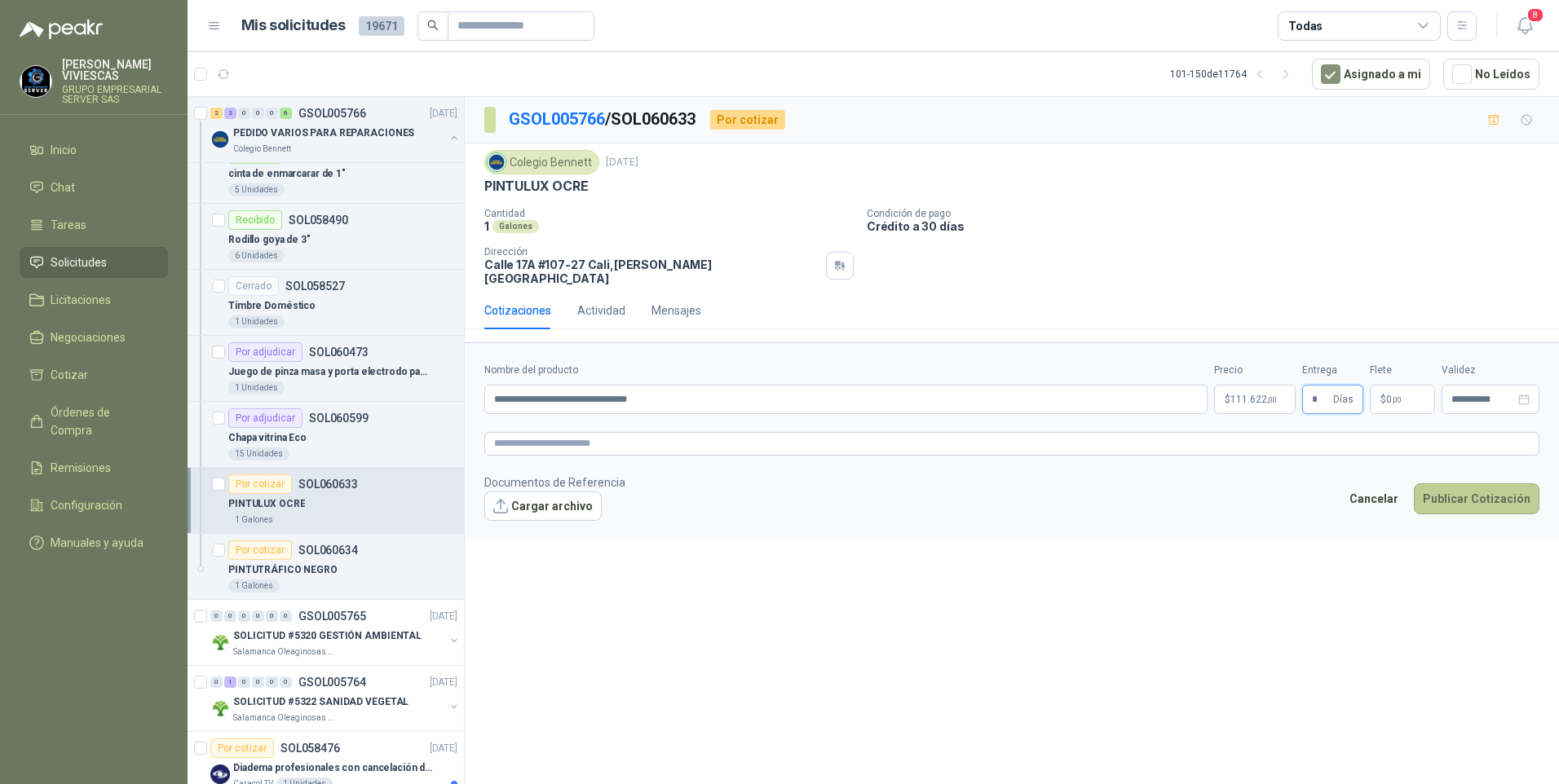
type input "*"
click at [1489, 489] on button "Publicar Cotización" at bounding box center [1476, 498] width 125 height 31
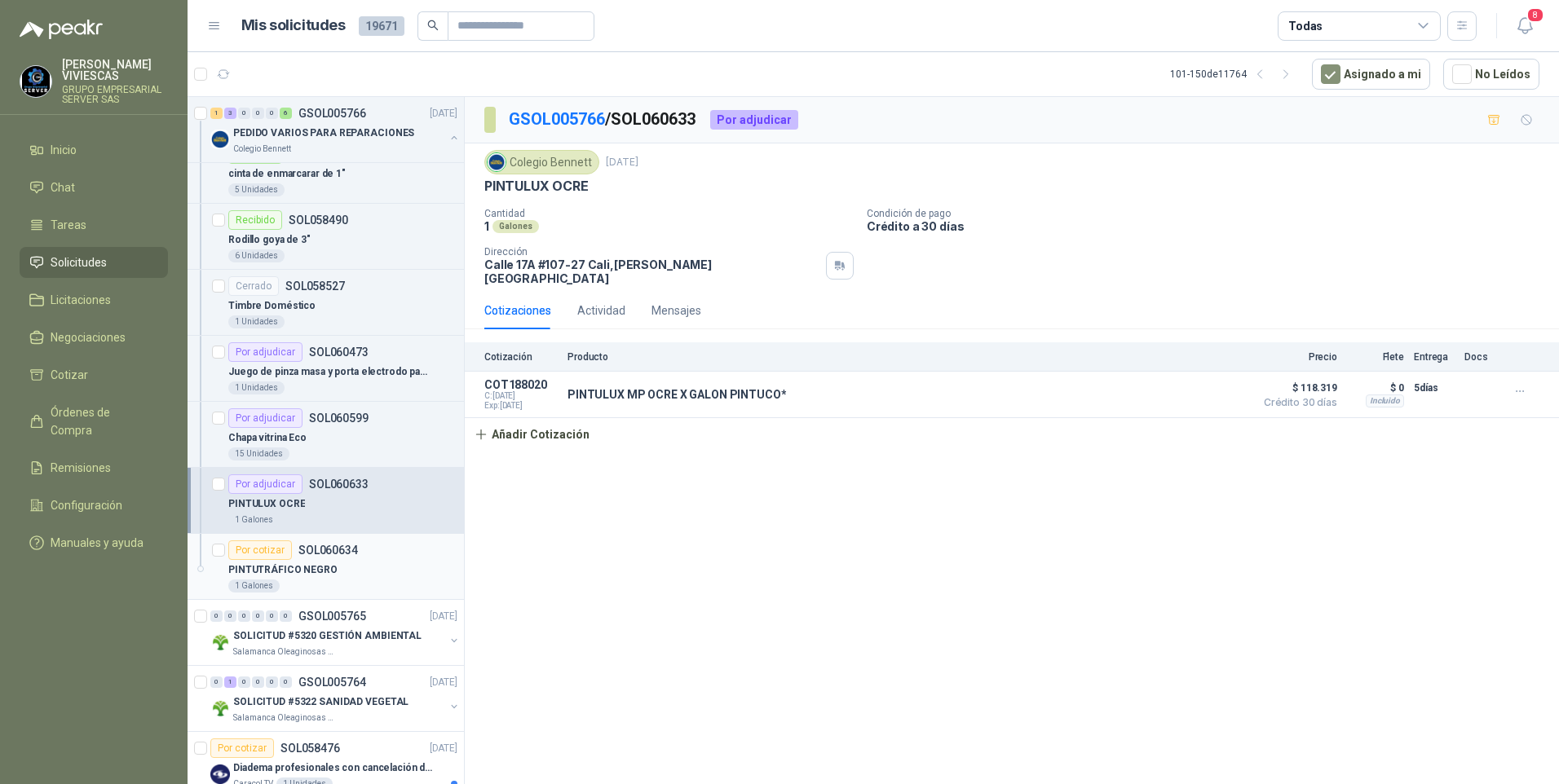
click at [280, 569] on p "PINTUTRÁFICO NEGRO" at bounding box center [283, 570] width 110 height 16
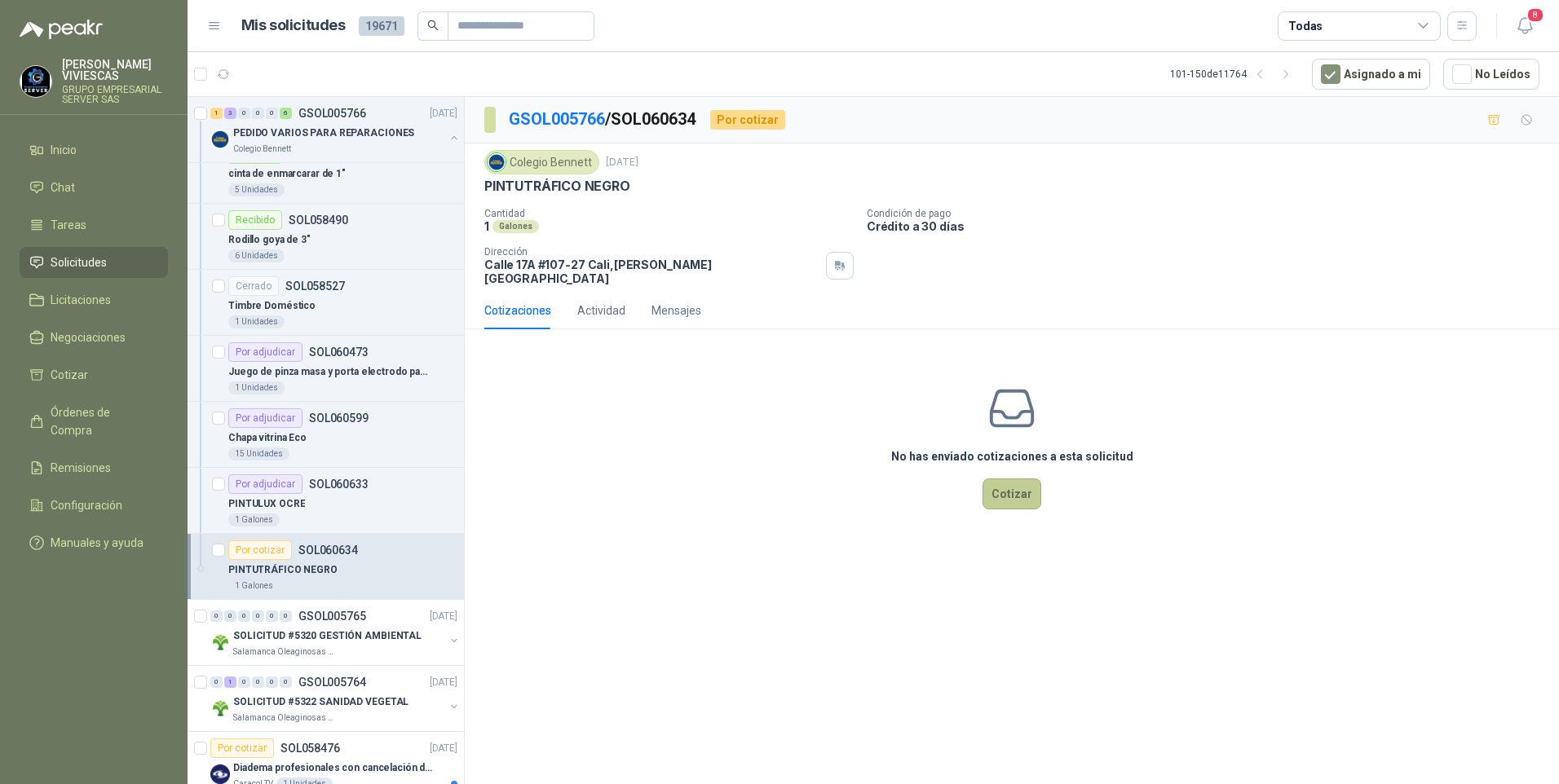
click at [1001, 486] on button "Cotizar" at bounding box center [1012, 494] width 59 height 31
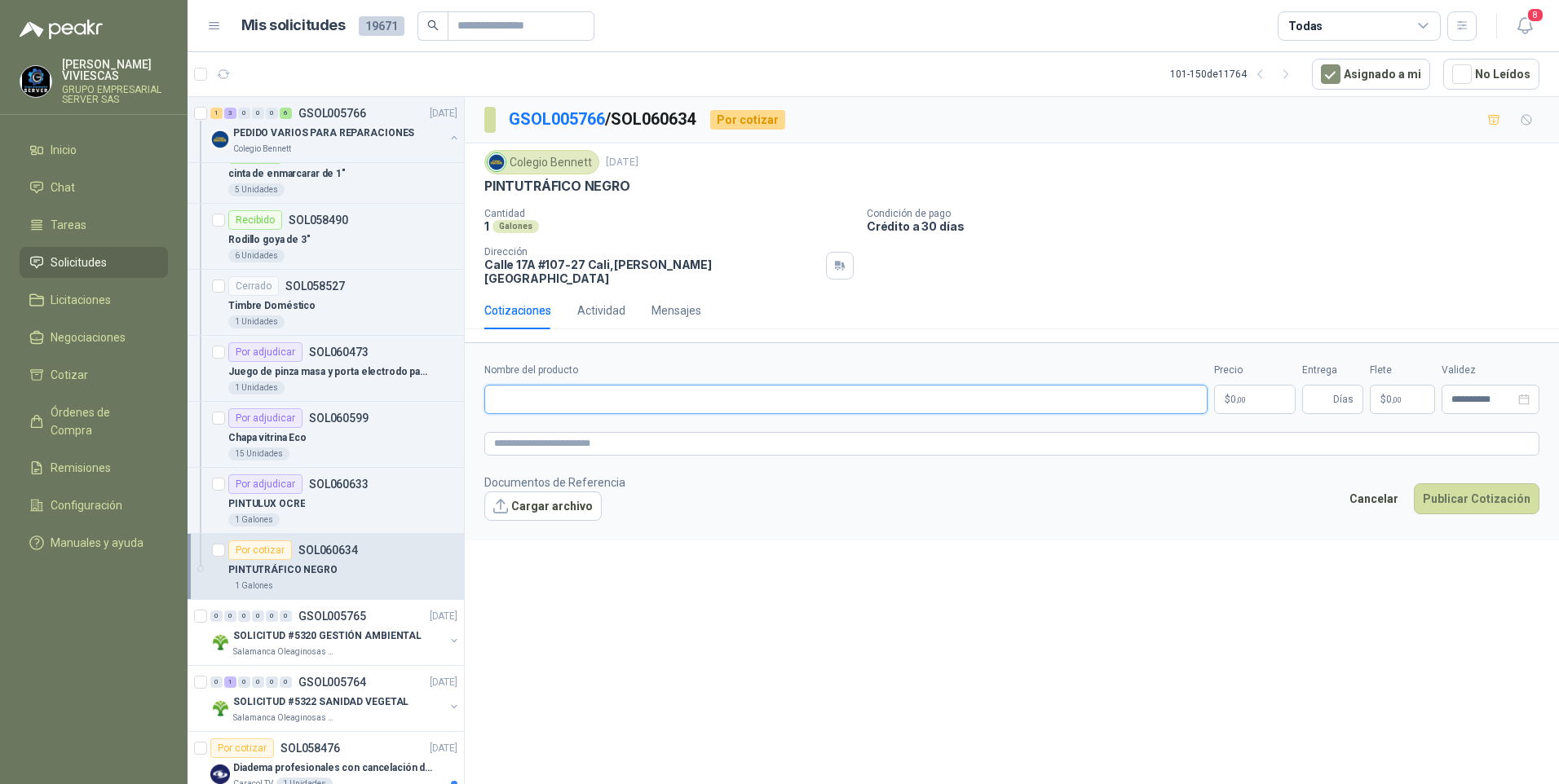
click at [520, 389] on input "Nombre del producto" at bounding box center [845, 399] width 723 height 29
click at [664, 389] on input "**********" at bounding box center [845, 399] width 723 height 29
type input "**********"
click at [1236, 385] on p "$ 0 ,00" at bounding box center [1254, 399] width 81 height 29
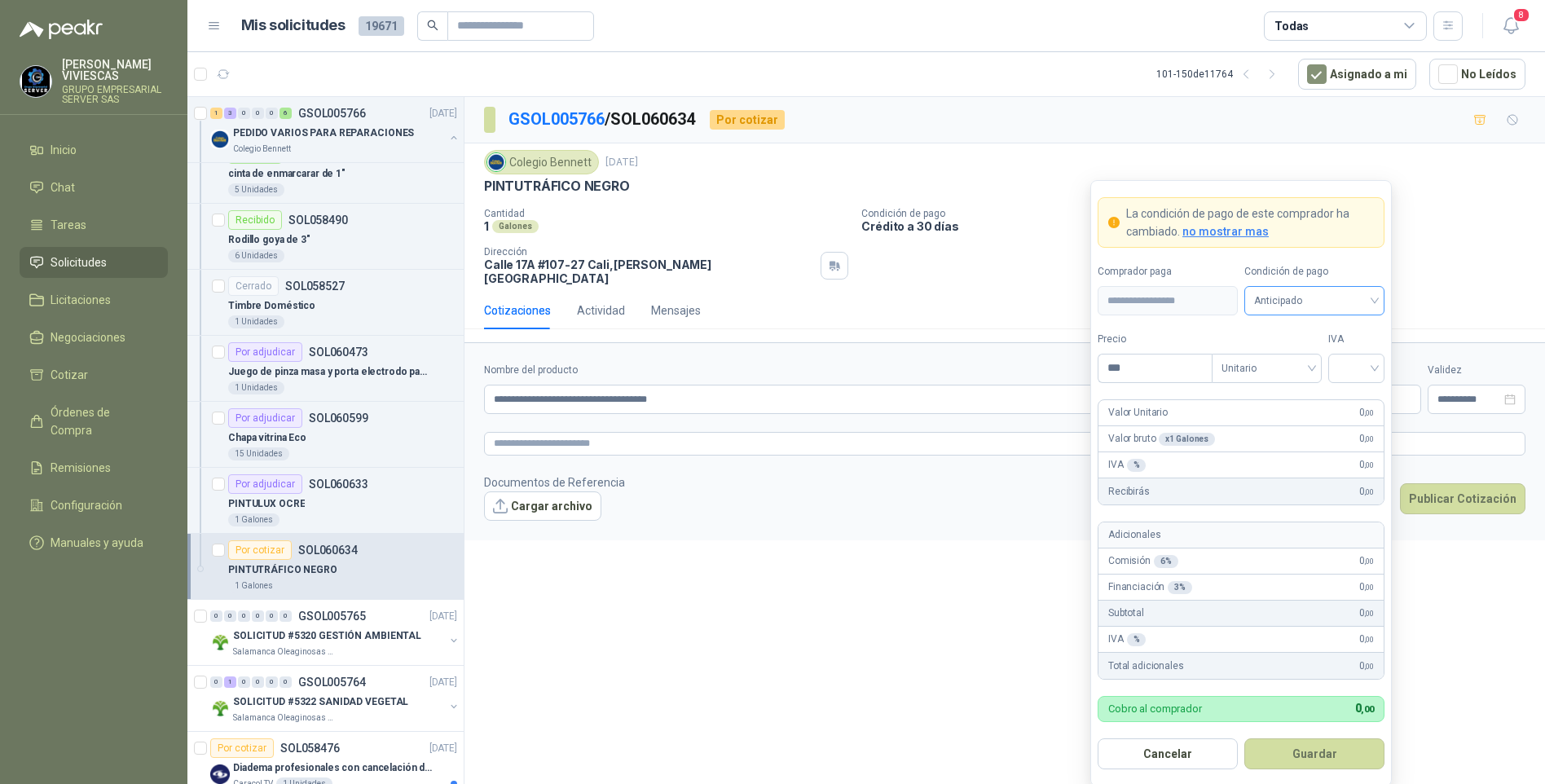
click at [1303, 308] on span "Anticipado" at bounding box center [1314, 300] width 120 height 24
drag, startPoint x: 1318, startPoint y: 363, endPoint x: 1186, endPoint y: 388, distance: 134.3
click at [1313, 363] on div "Crédito a 30 días" at bounding box center [1315, 361] width 115 height 18
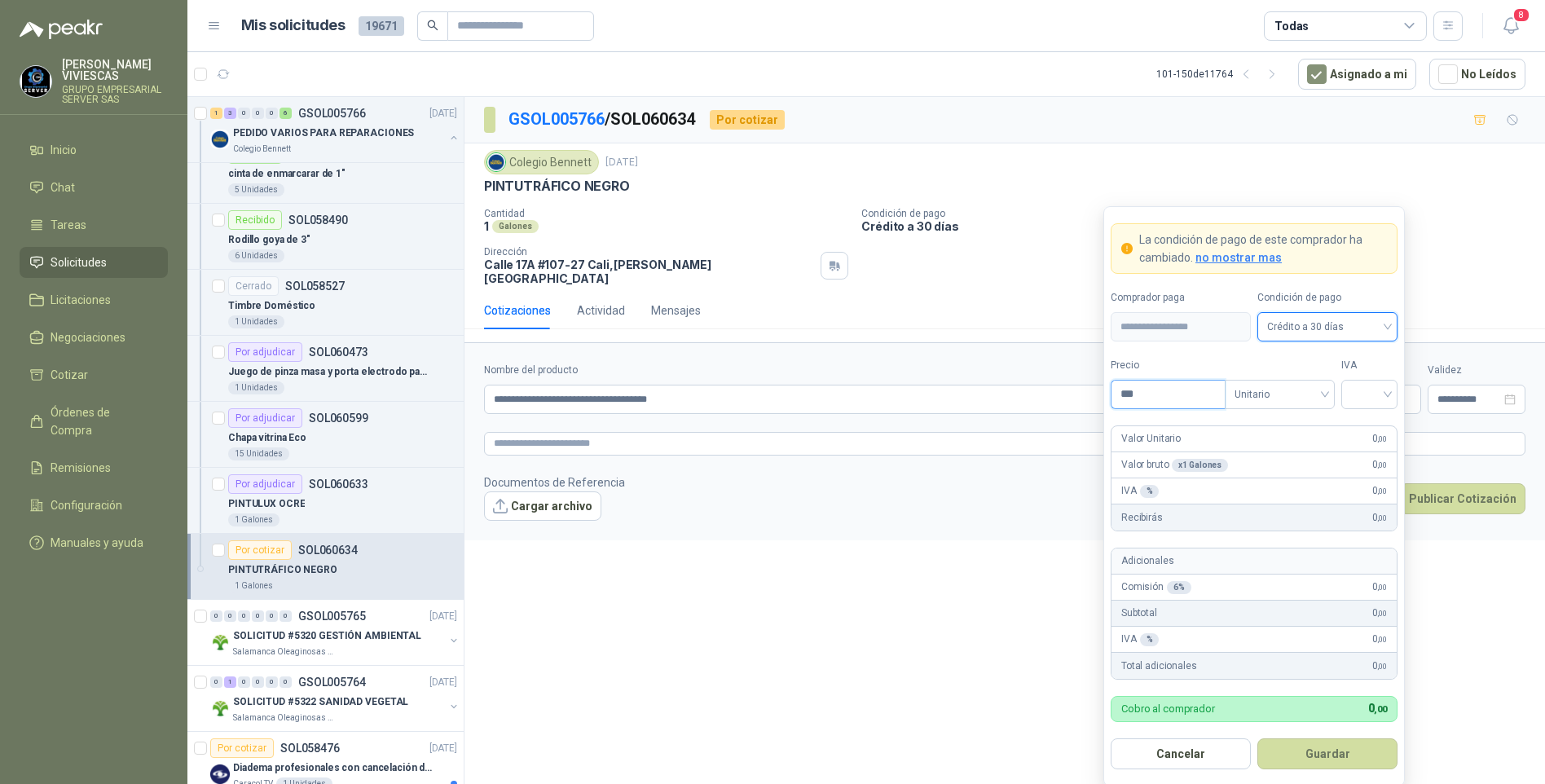
click at [1148, 397] on input "***" at bounding box center [1168, 394] width 114 height 27
type input "*********"
click at [1258, 738] on button "Guardar" at bounding box center [1328, 753] width 140 height 31
drag, startPoint x: 1401, startPoint y: 392, endPoint x: 1370, endPoint y: 399, distance: 31.8
click at [1394, 392] on form "**********" at bounding box center [1254, 495] width 301 height 580
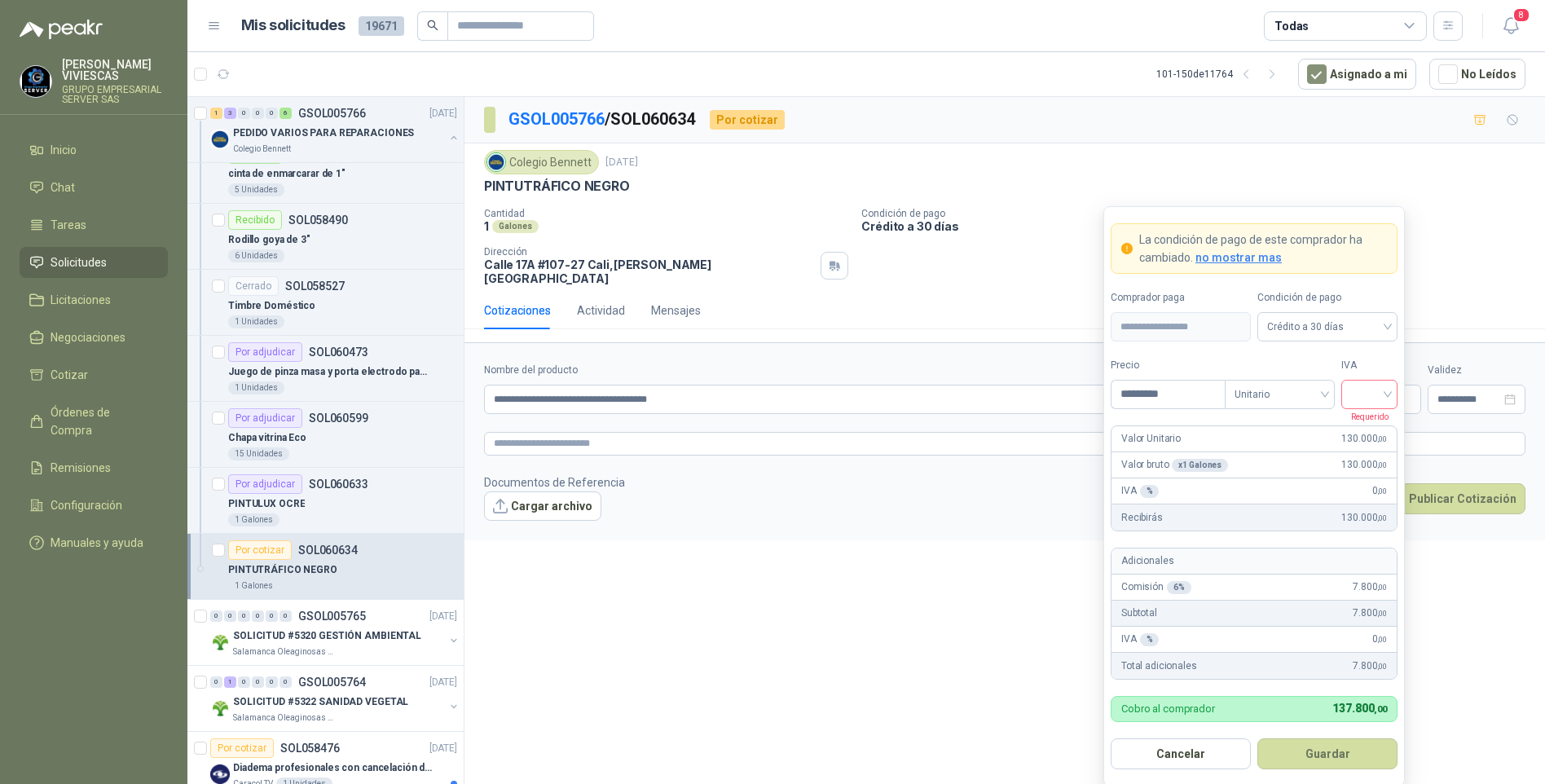
click at [1375, 398] on input "search" at bounding box center [1369, 392] width 37 height 24
drag, startPoint x: 1371, startPoint y: 431, endPoint x: 1377, endPoint y: 411, distance: 20.9
click at [1370, 431] on div "19%" at bounding box center [1369, 429] width 30 height 18
click at [1309, 751] on button "Guardar" at bounding box center [1328, 753] width 140 height 31
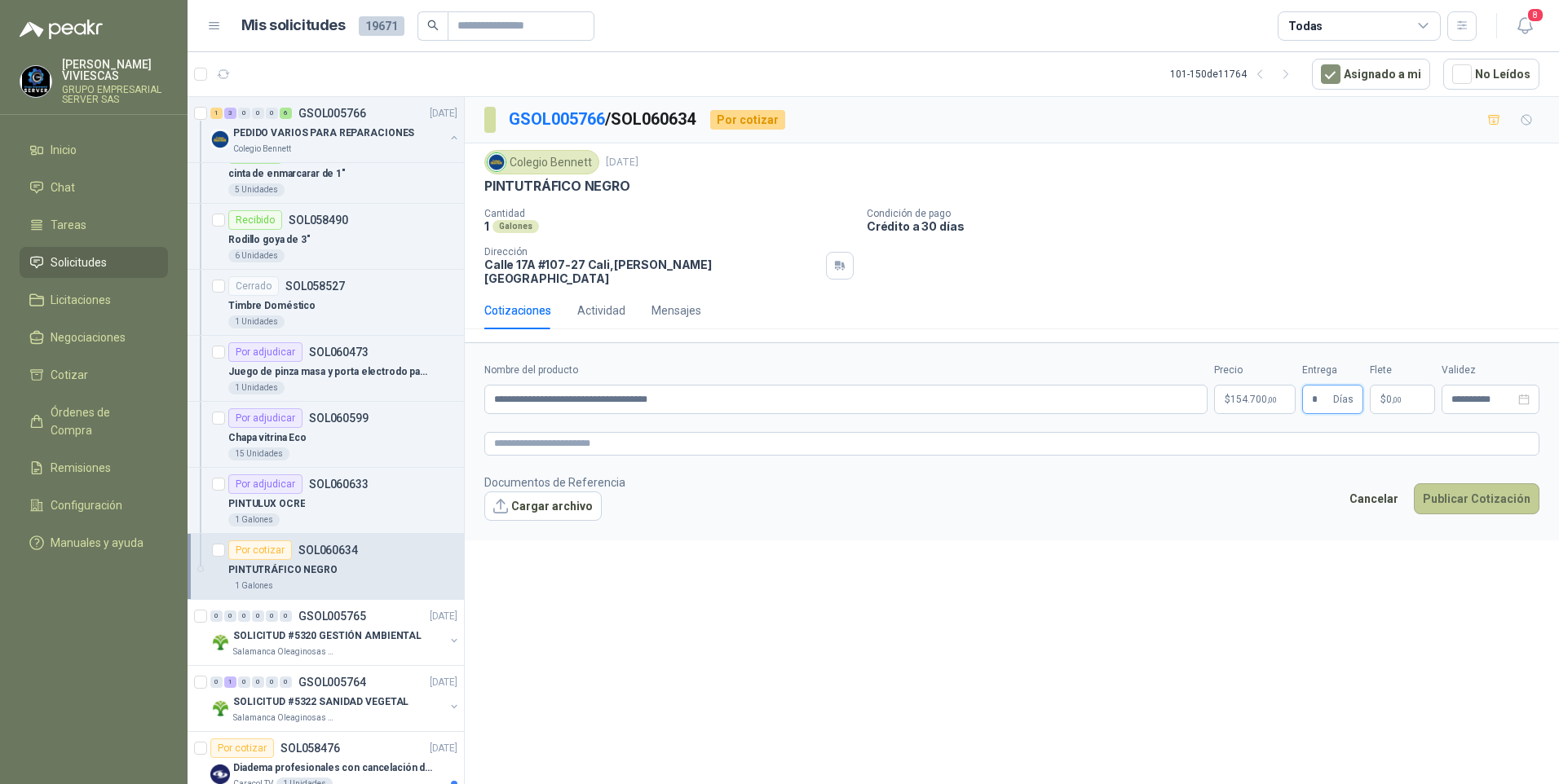
type input "*"
click at [1465, 490] on button "Publicar Cotización" at bounding box center [1476, 498] width 125 height 31
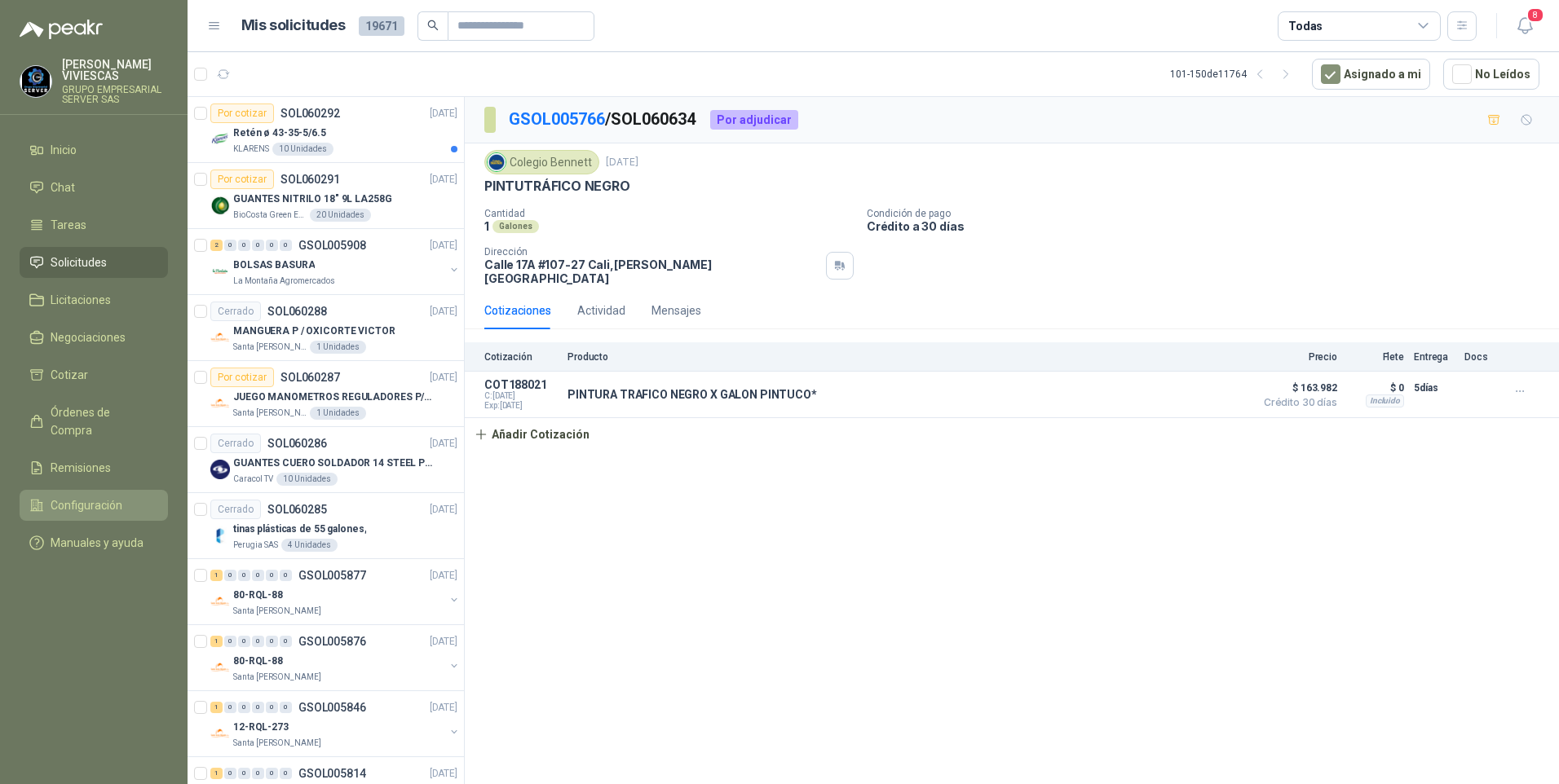
click at [86, 496] on span "Configuración" at bounding box center [86, 505] width 71 height 18
click at [86, 459] on span "Remisiones" at bounding box center [81, 468] width 61 height 18
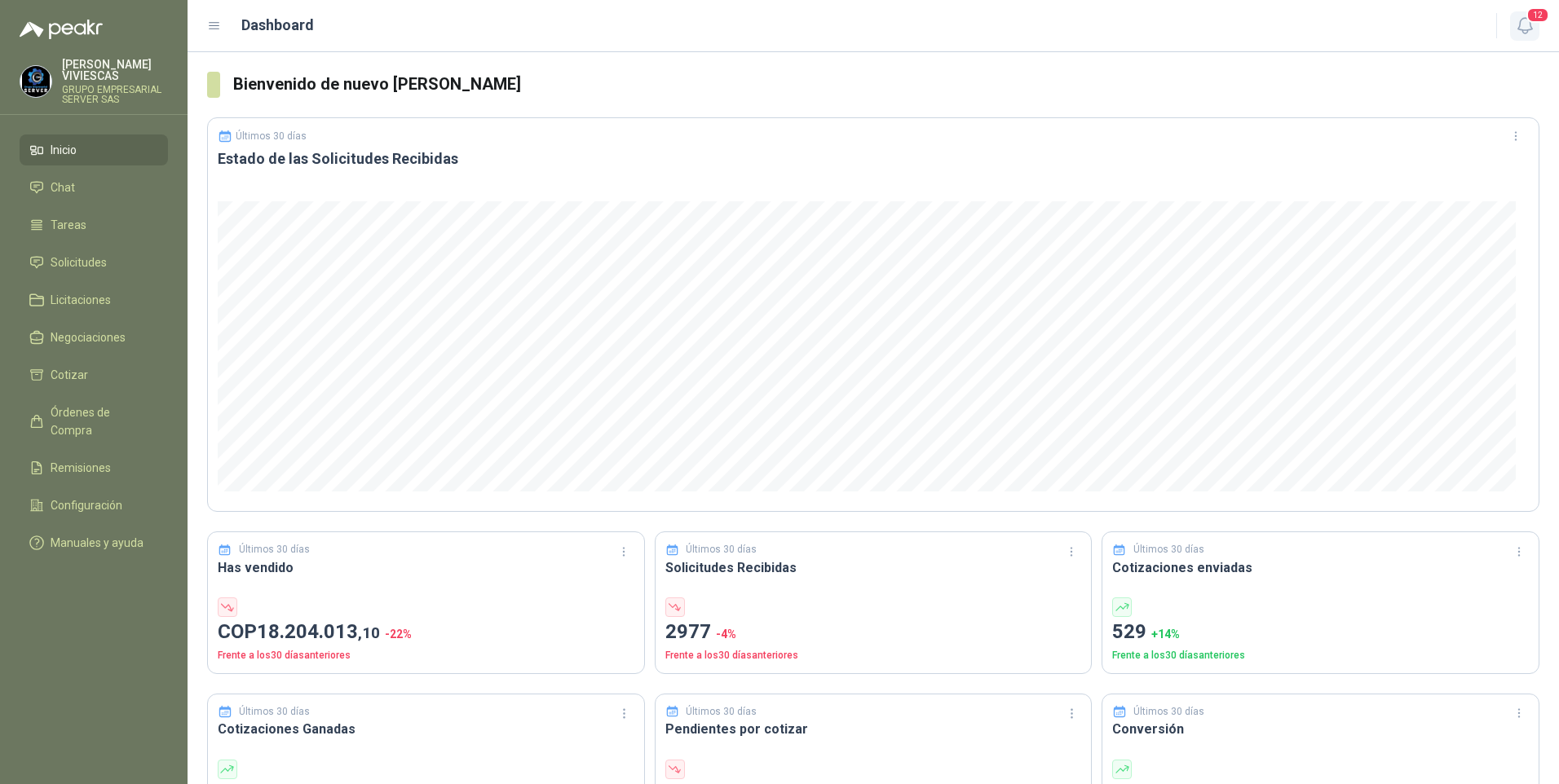
click at [1530, 35] on icon "button" at bounding box center [1525, 26] width 21 height 21
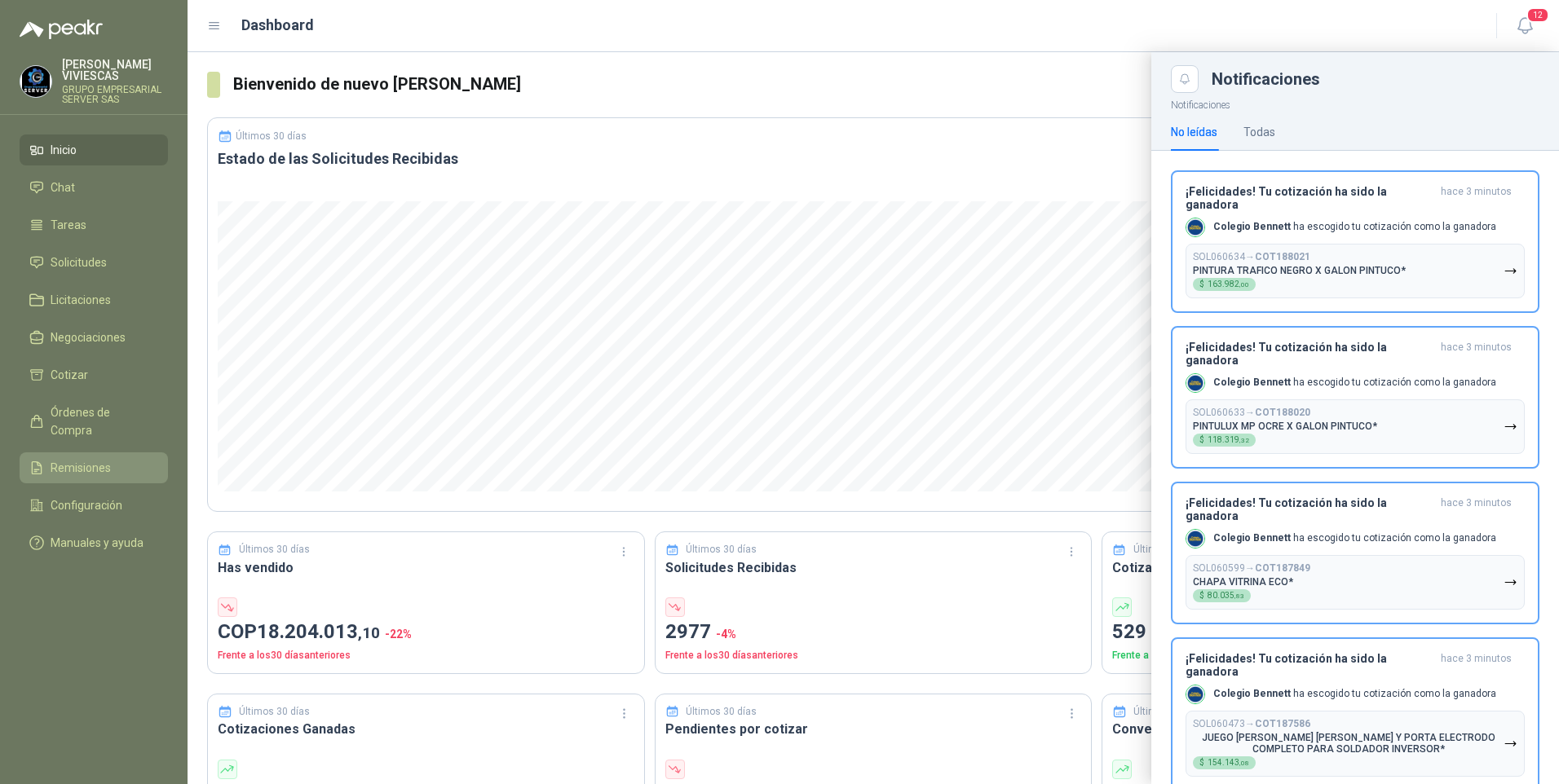
click at [83, 459] on span "Remisiones" at bounding box center [81, 468] width 61 height 18
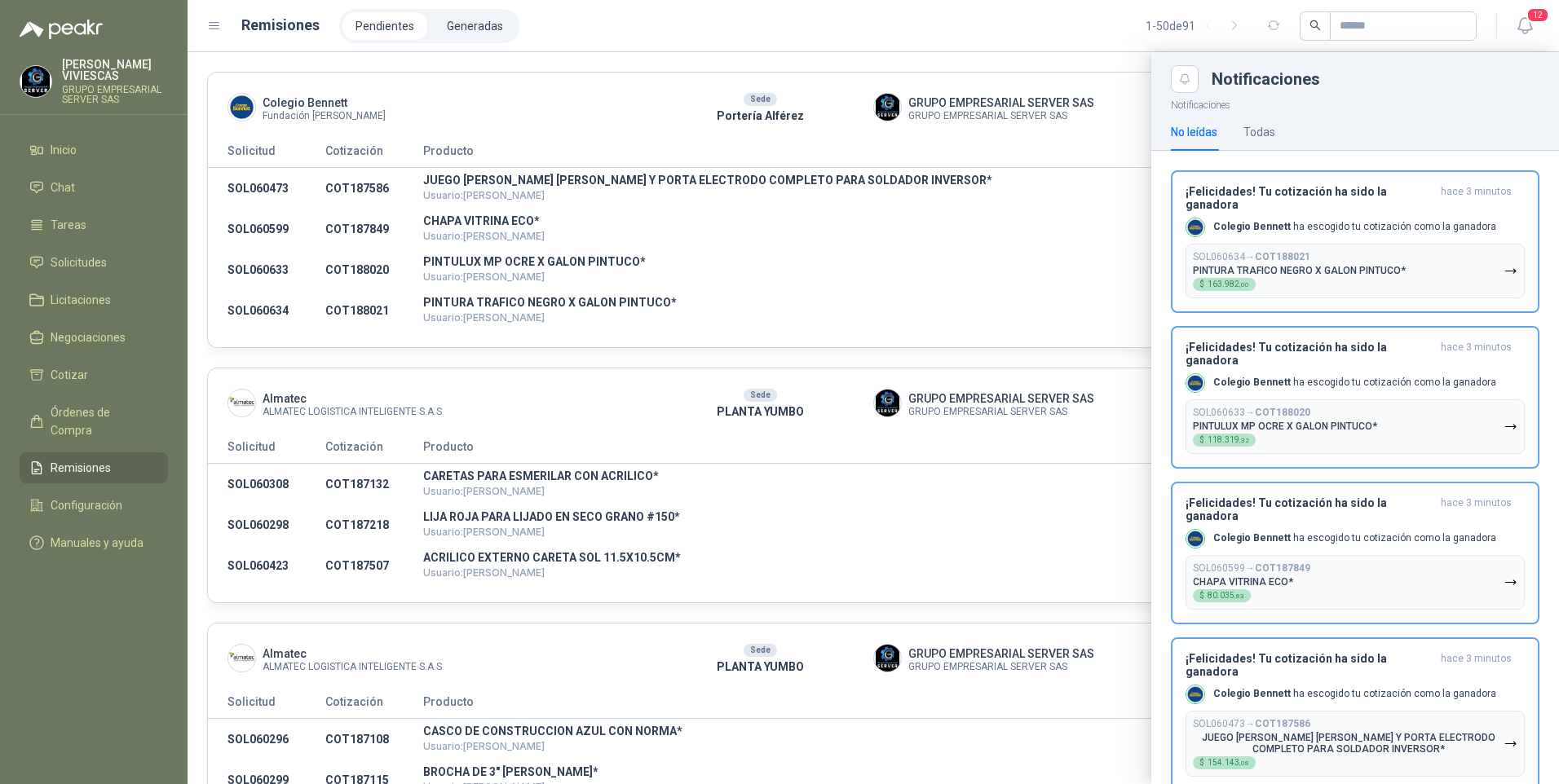
click at [1479, 102] on p "Notificaciones" at bounding box center [1355, 103] width 408 height 21
click at [1026, 178] on div at bounding box center [873, 418] width 1371 height 732
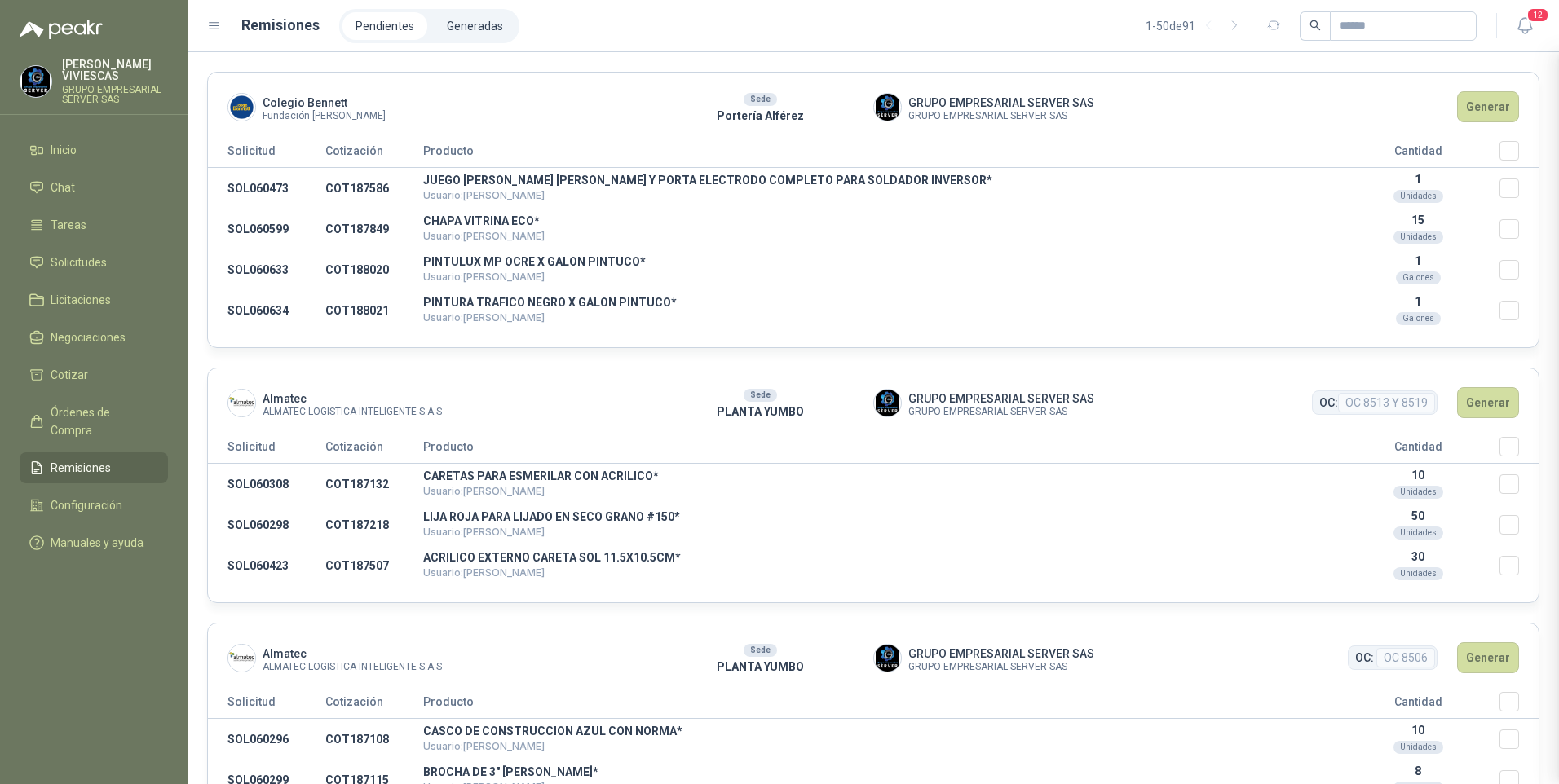
click at [1020, 217] on div at bounding box center [873, 418] width 1371 height 732
click at [1473, 89] on header "Colegio Bennett Fundación Bennett Sede Portería Alférez GRUPO EMPRESARIAL SERVE…" at bounding box center [872, 106] width 1331 height 69
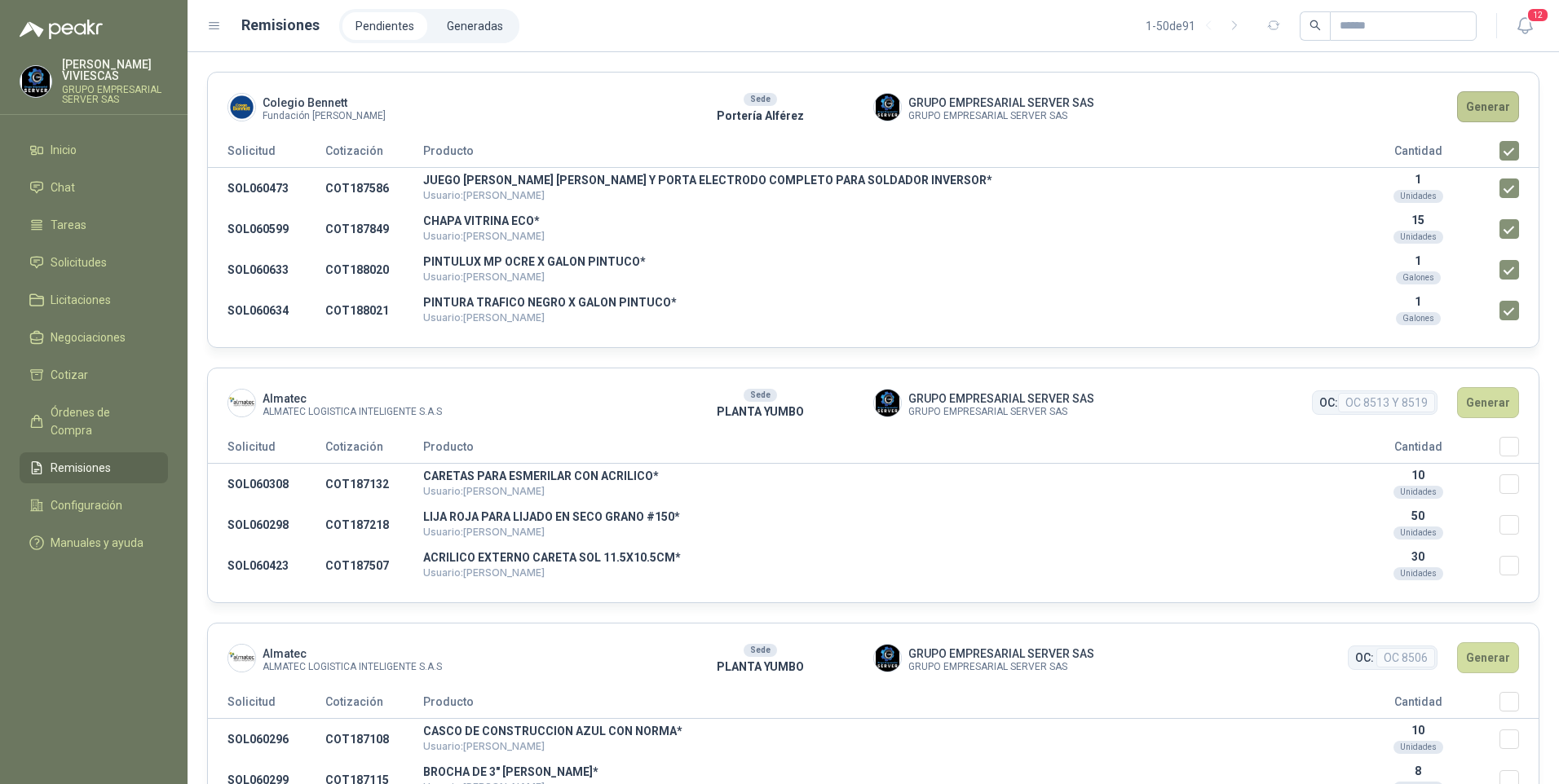
click at [1482, 105] on button "Generar" at bounding box center [1488, 106] width 62 height 31
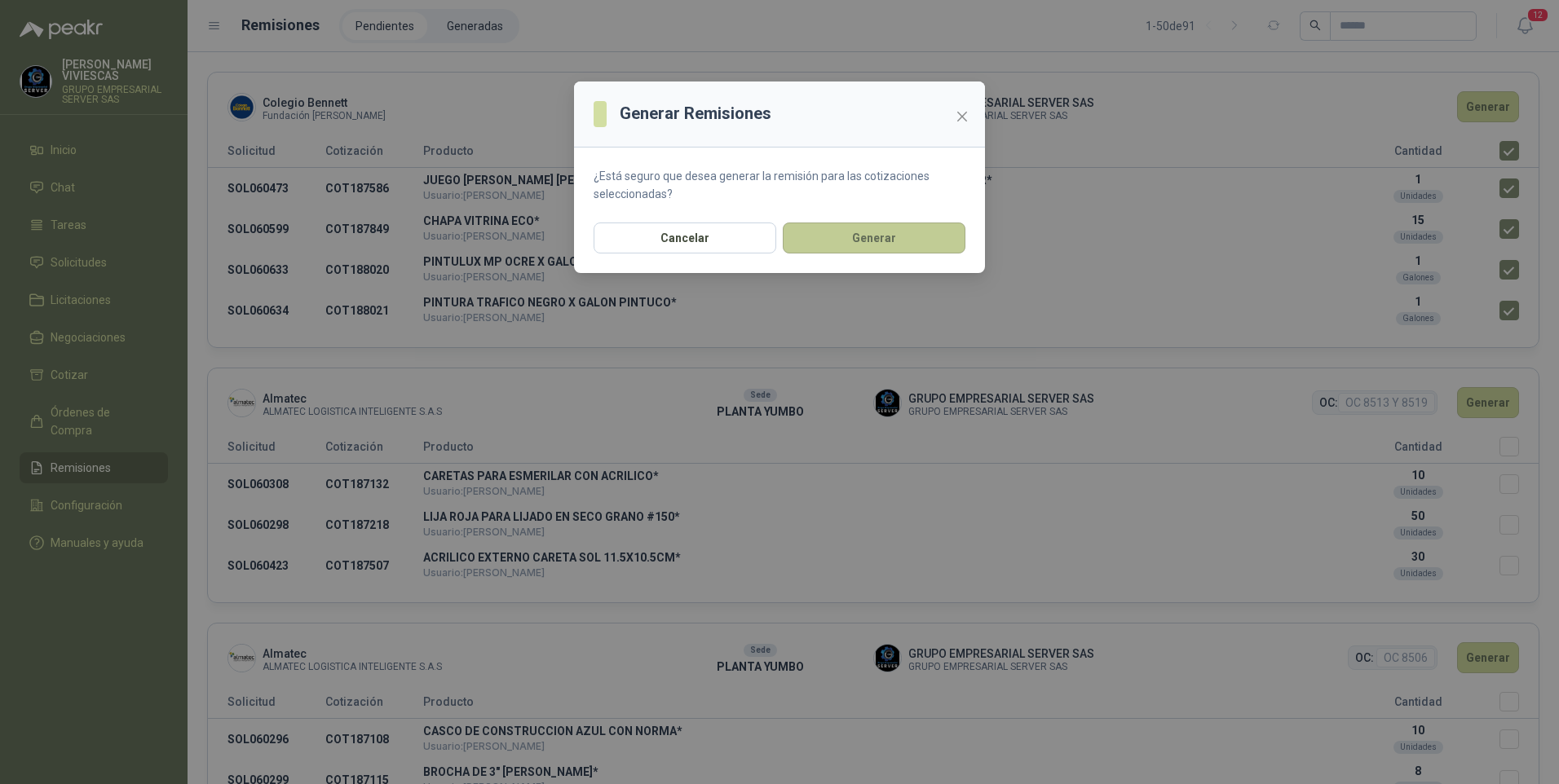
click at [858, 240] on button "Generar" at bounding box center [874, 237] width 183 height 31
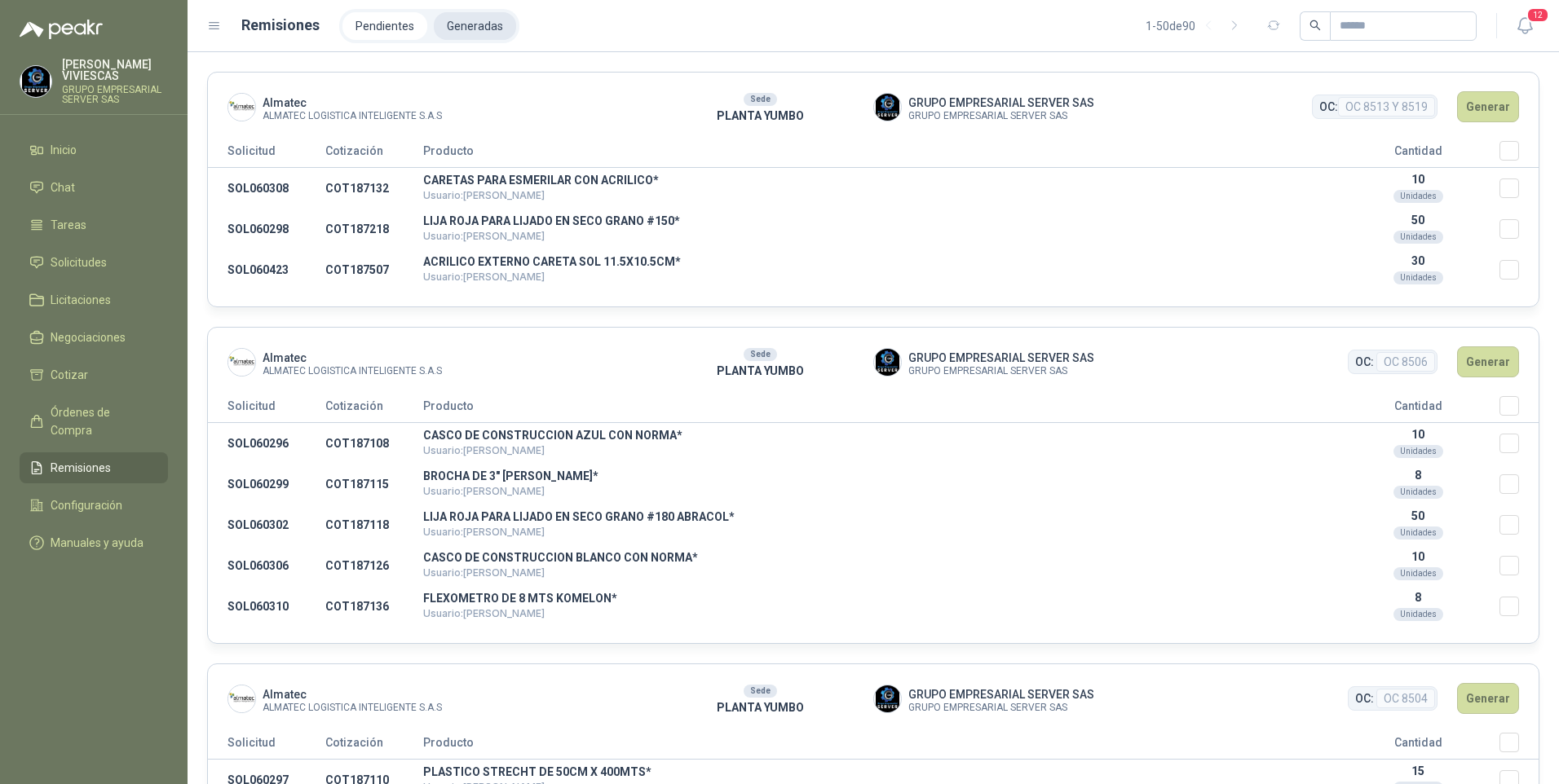
click at [457, 24] on li "Generadas" at bounding box center [475, 26] width 82 height 27
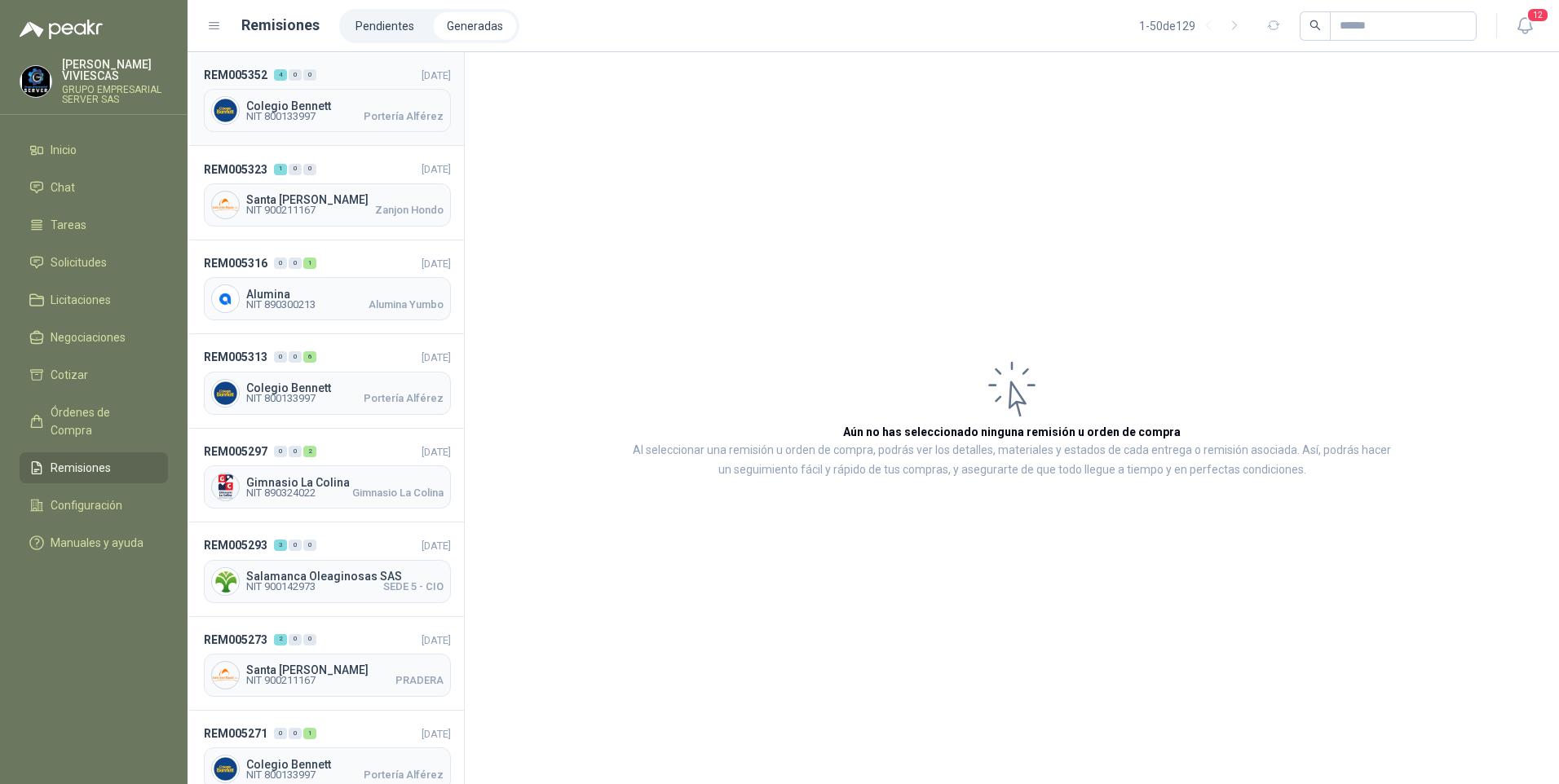
click at [291, 116] on span "NIT 800133997" at bounding box center [281, 117] width 69 height 10
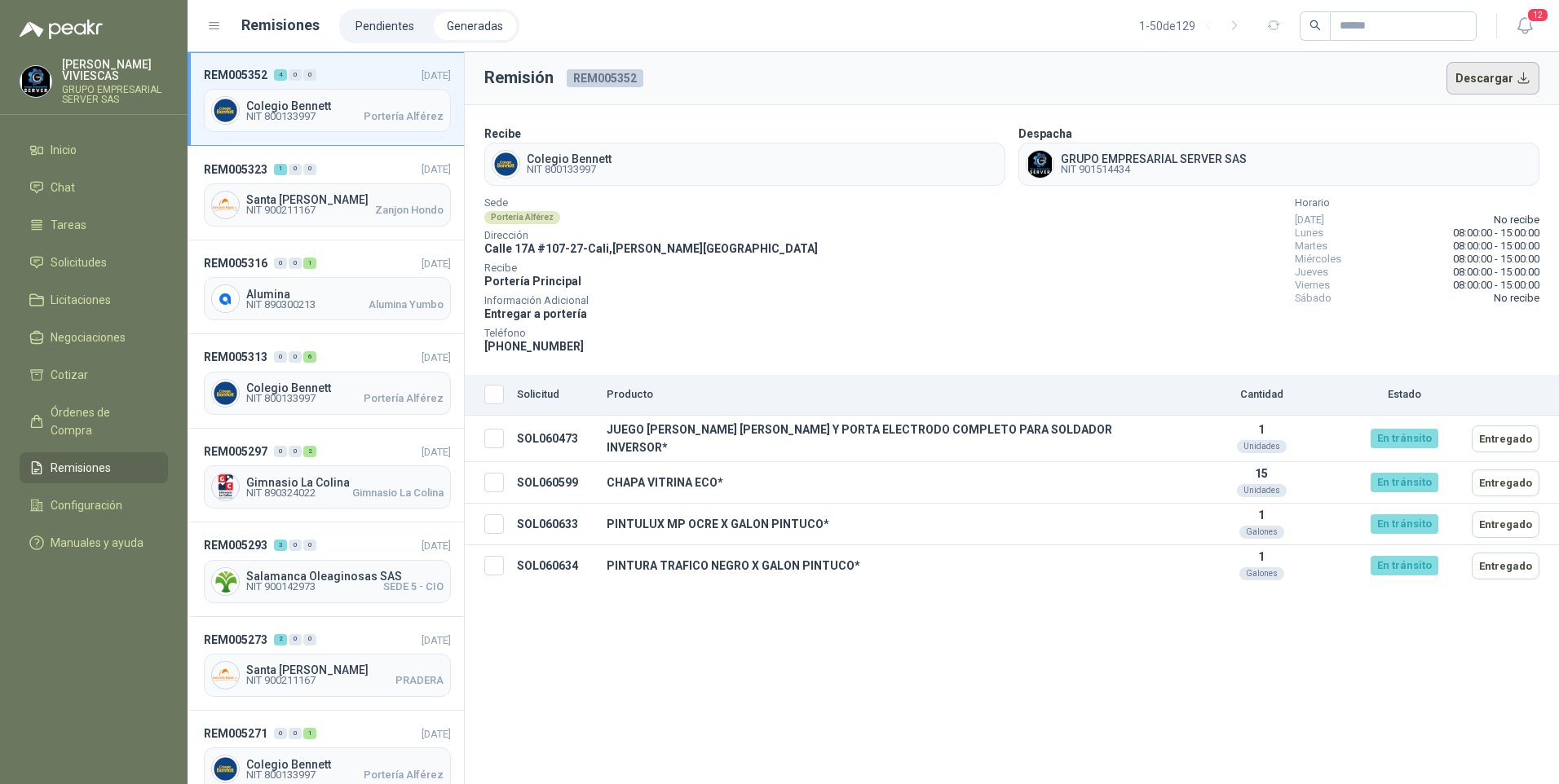
click at [1473, 78] on button "Descargar" at bounding box center [1493, 78] width 94 height 32
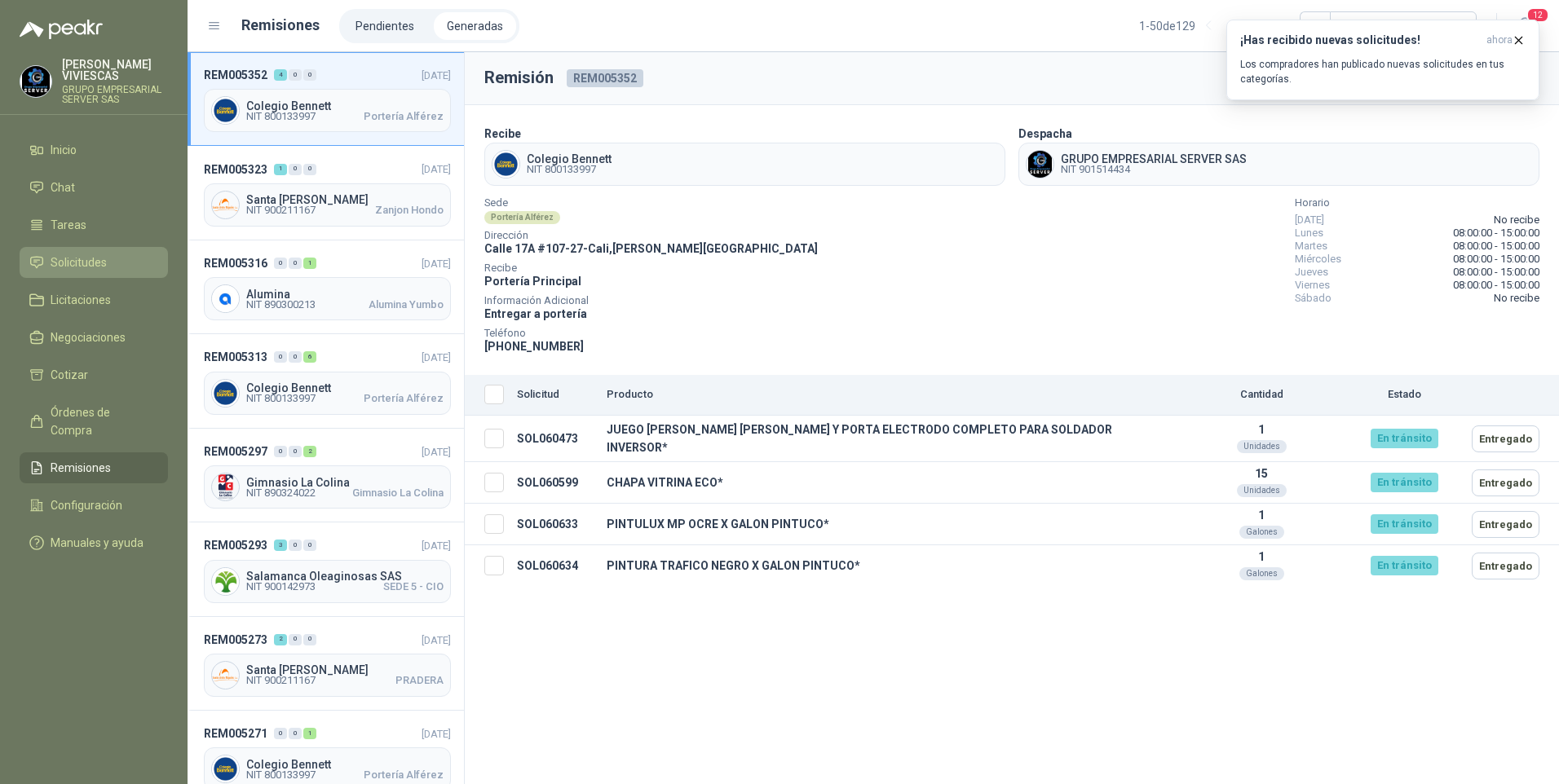
click at [69, 257] on span "Solicitudes" at bounding box center [79, 262] width 56 height 18
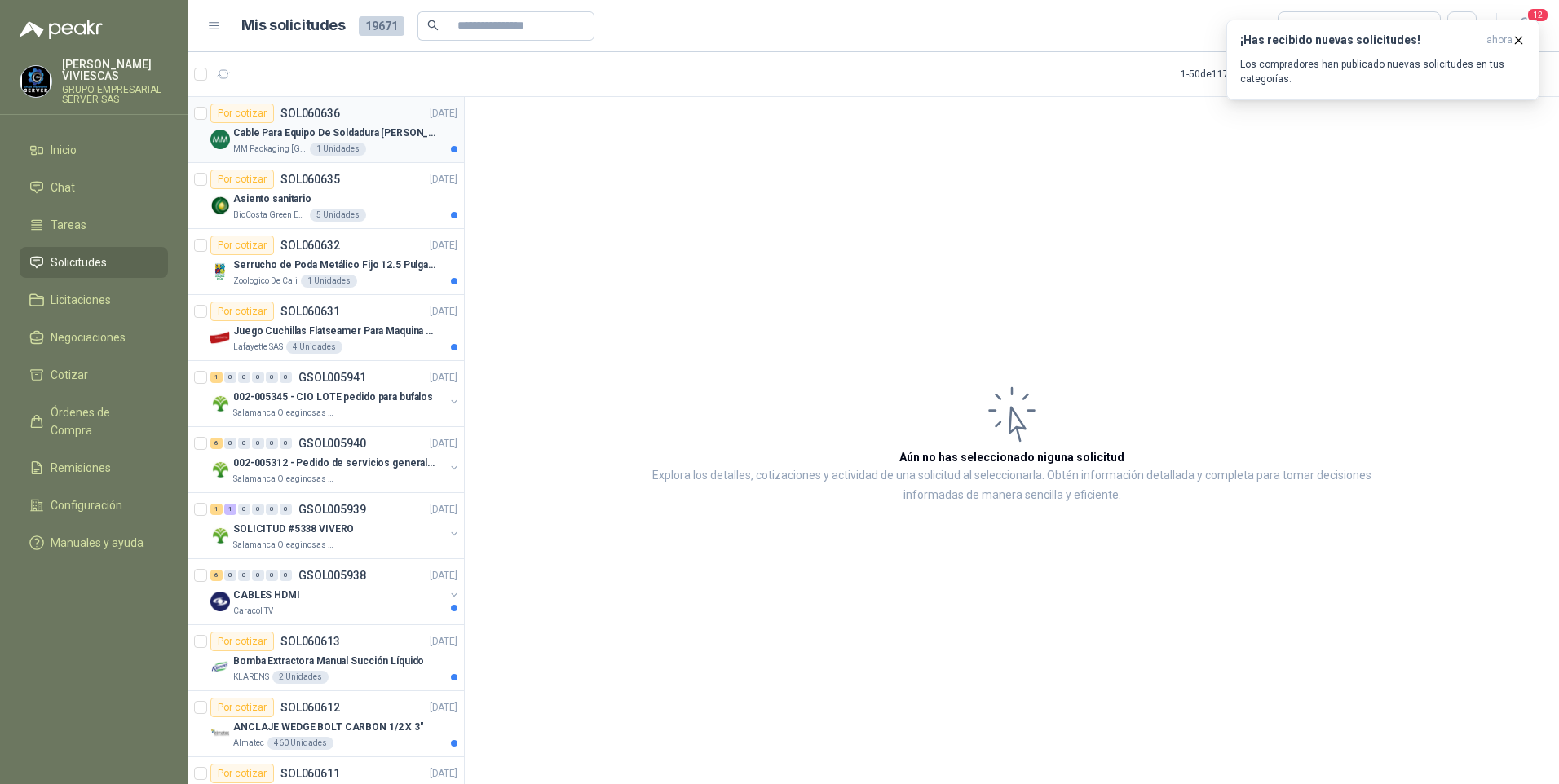
click at [268, 135] on p "Cable Para Equipo De Soldadura Borne Delgado" at bounding box center [335, 133] width 203 height 16
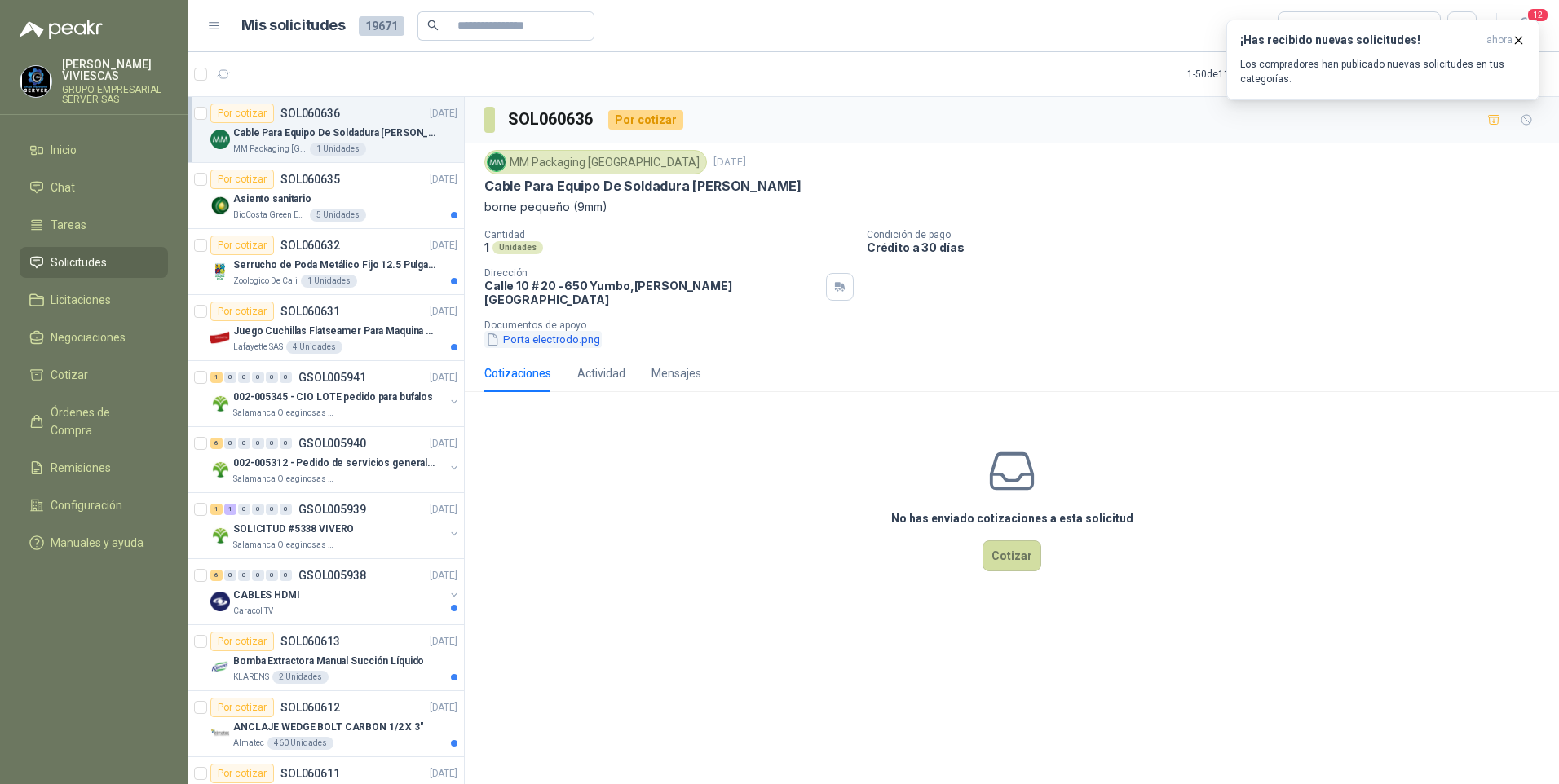
click at [565, 331] on button "Porta electrodo.png" at bounding box center [542, 339] width 117 height 17
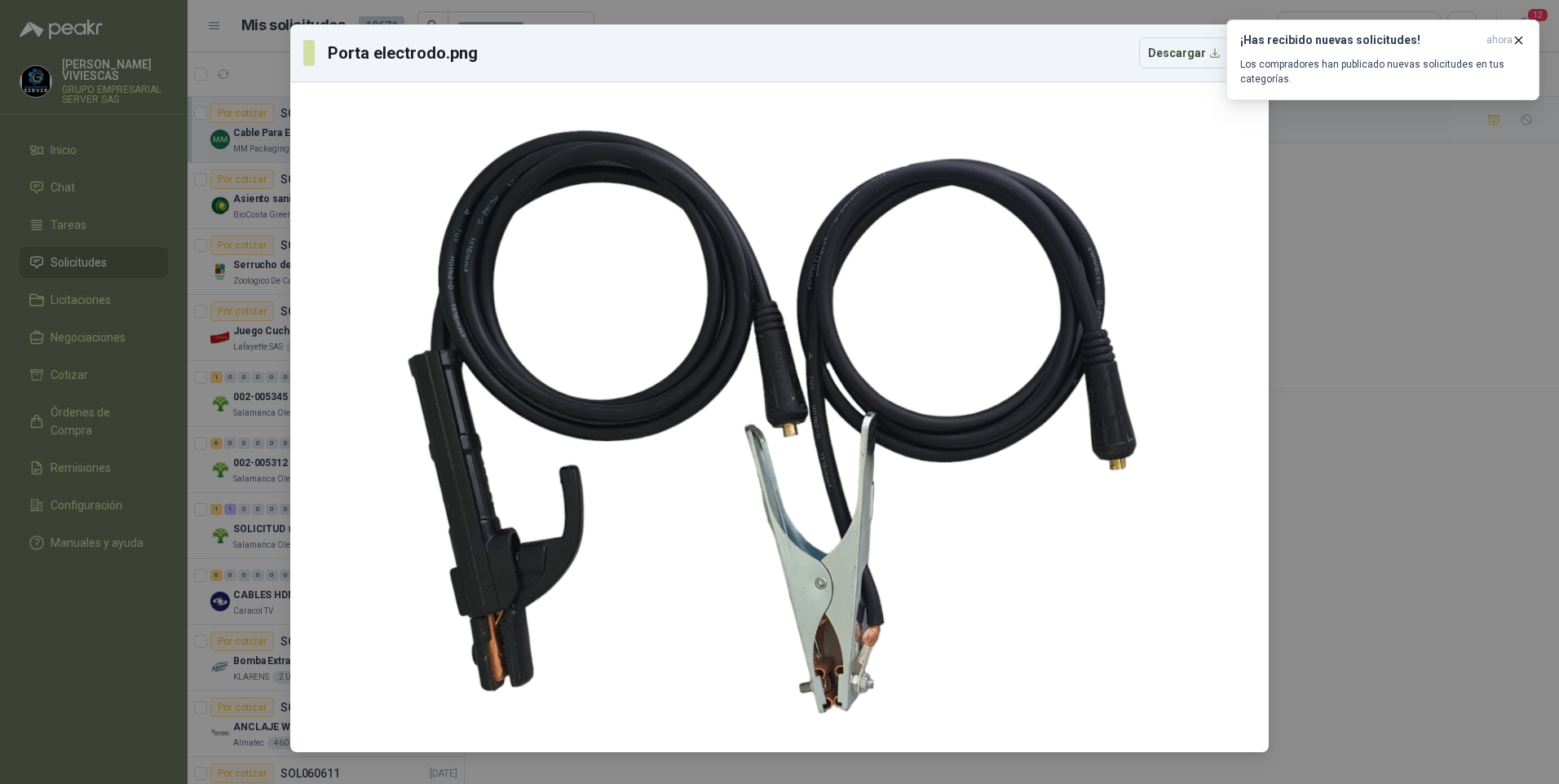
click at [1434, 536] on div "Porta electrodo.png Descargar" at bounding box center [780, 392] width 1559 height 784
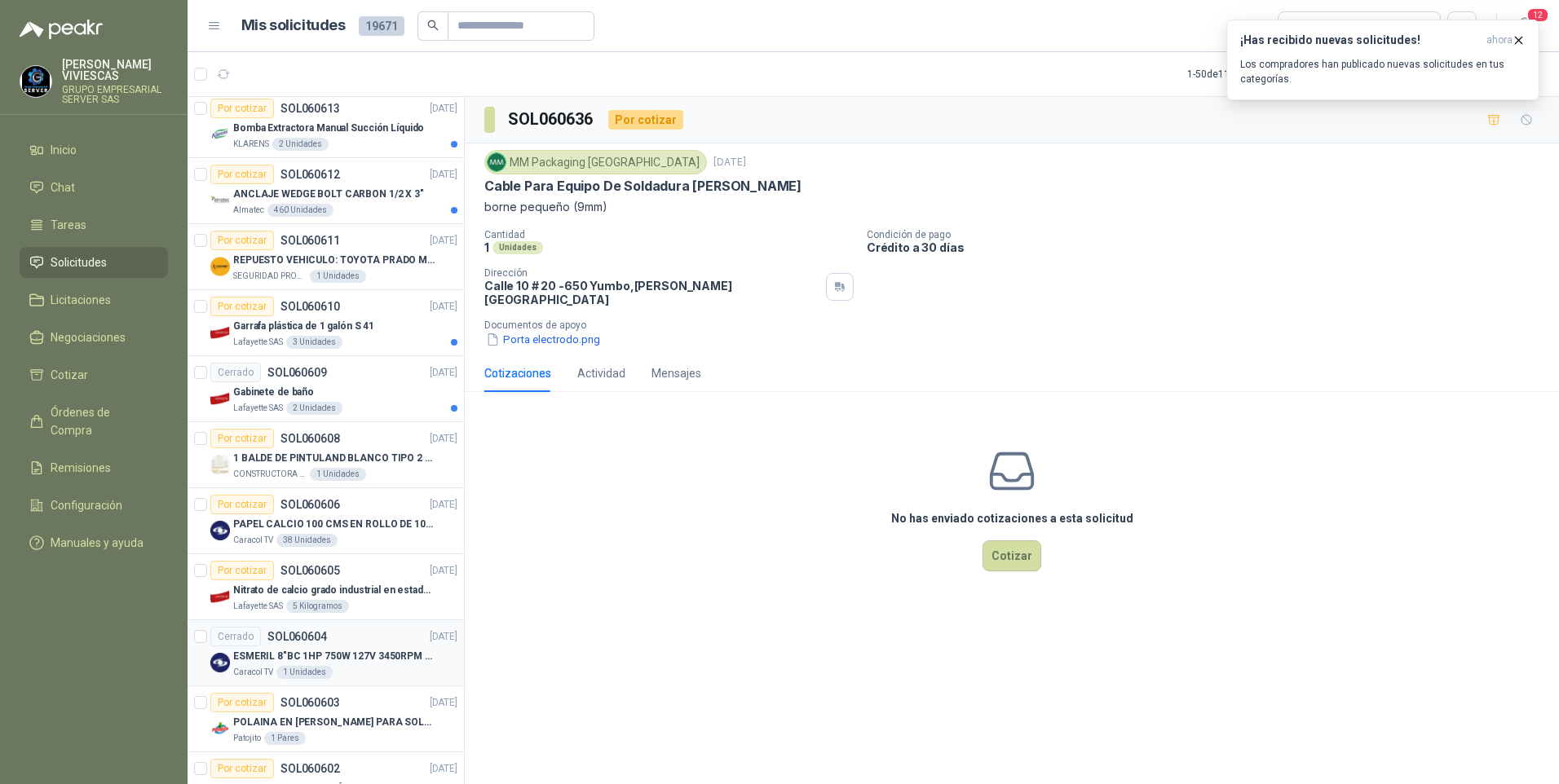
scroll to position [652, 0]
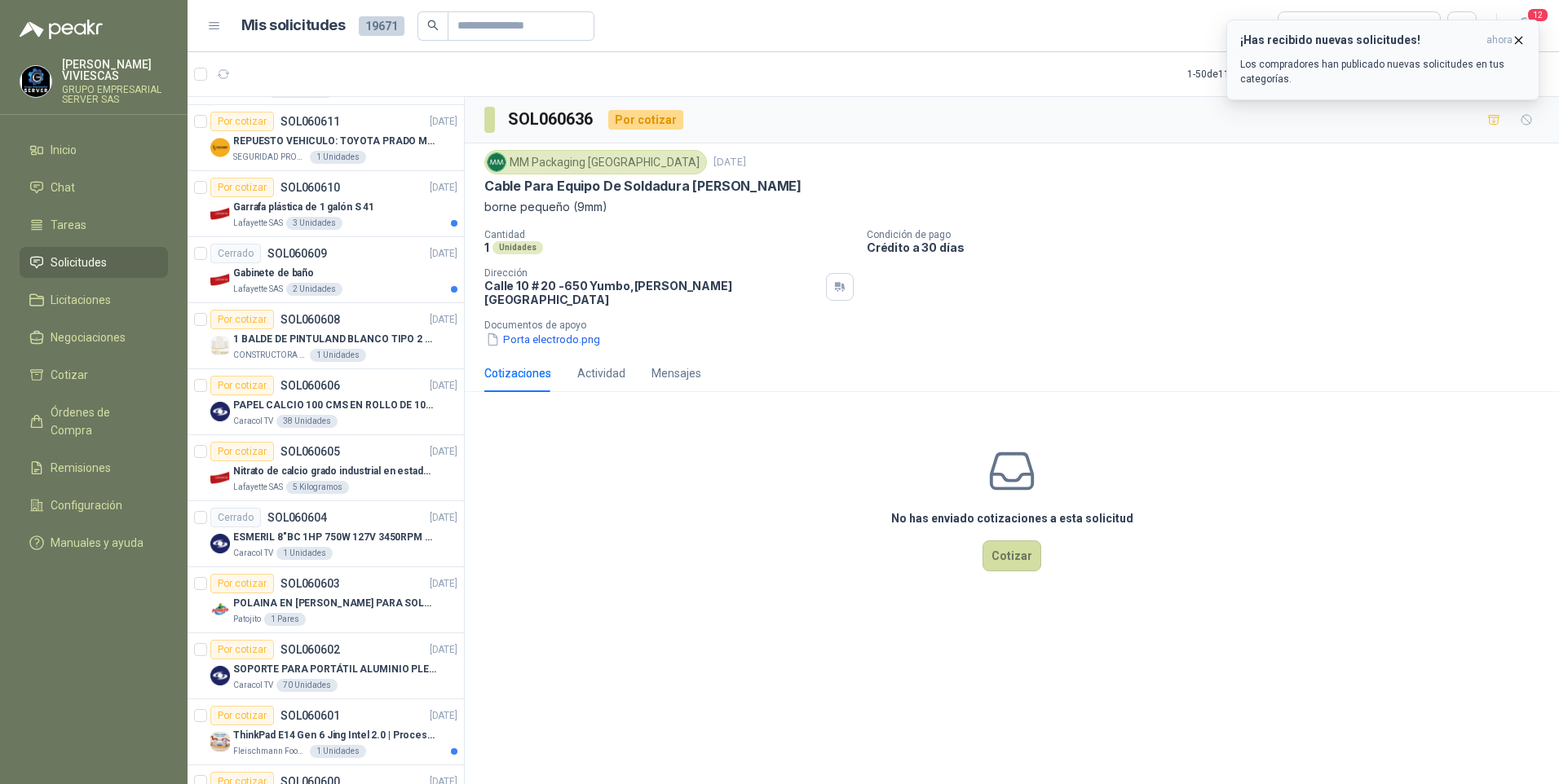
click at [1518, 38] on icon "button" at bounding box center [1518, 40] width 14 height 14
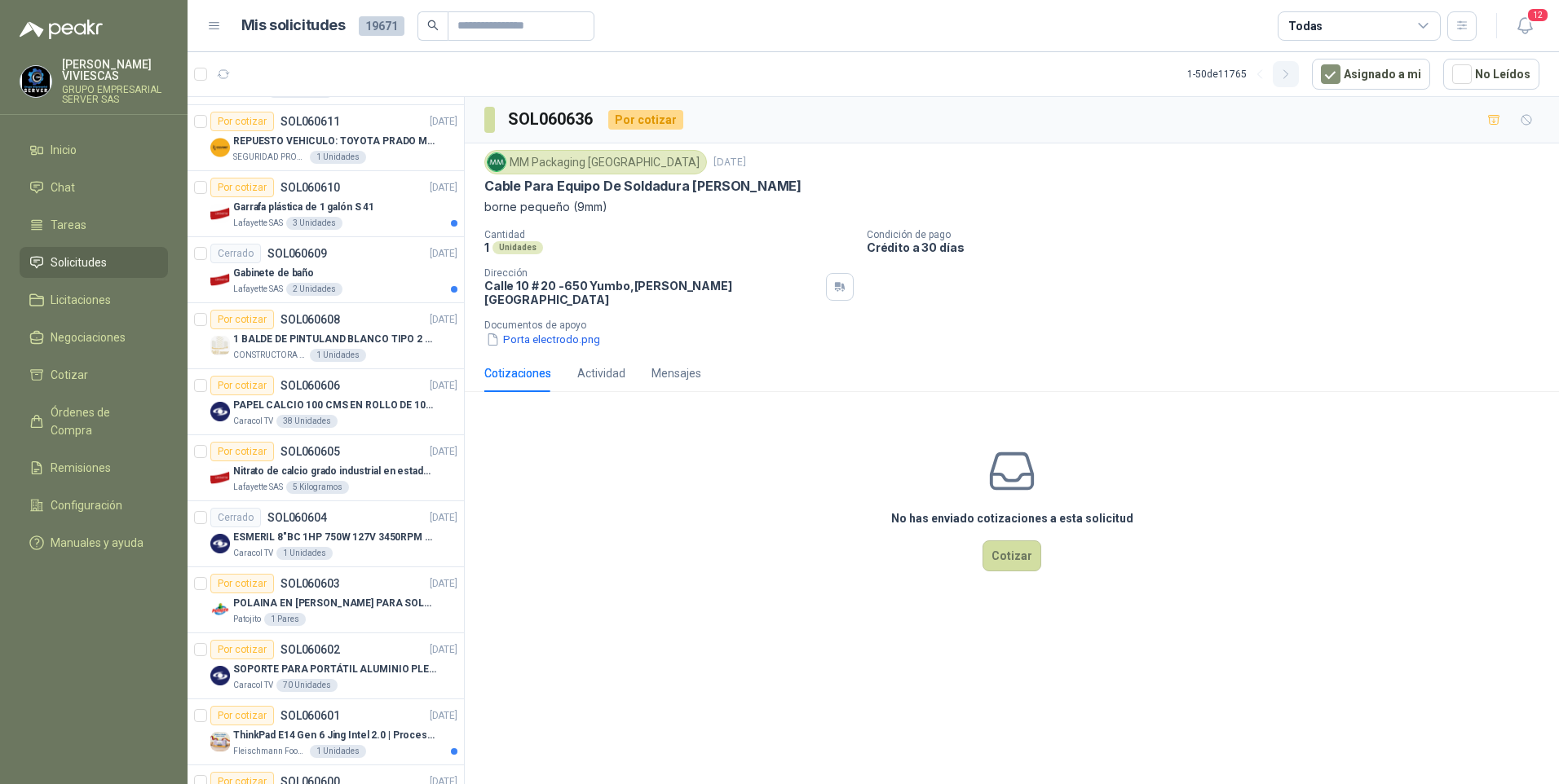
click at [1289, 71] on icon "button" at bounding box center [1286, 75] width 14 height 14
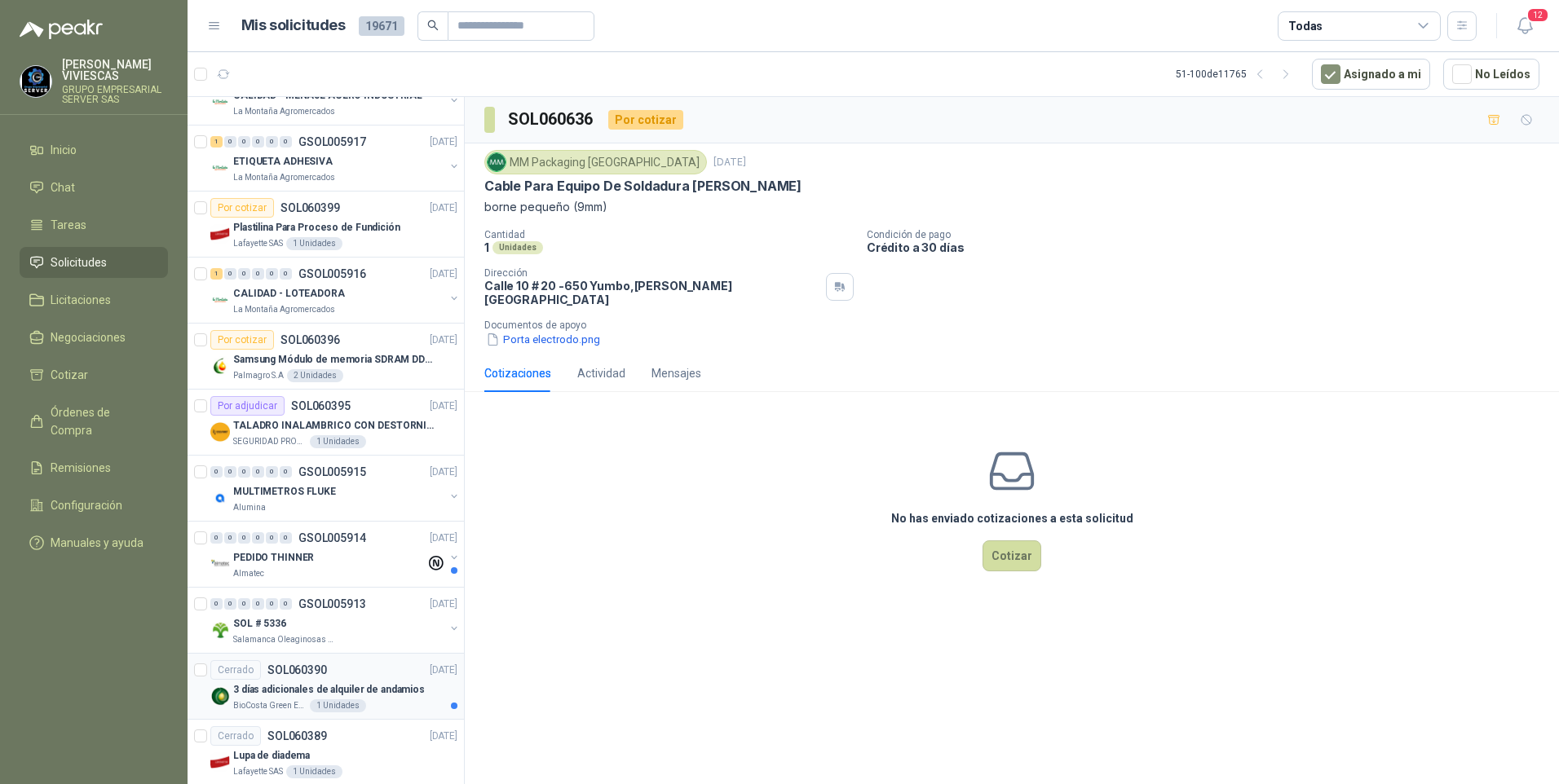
scroll to position [2631, 0]
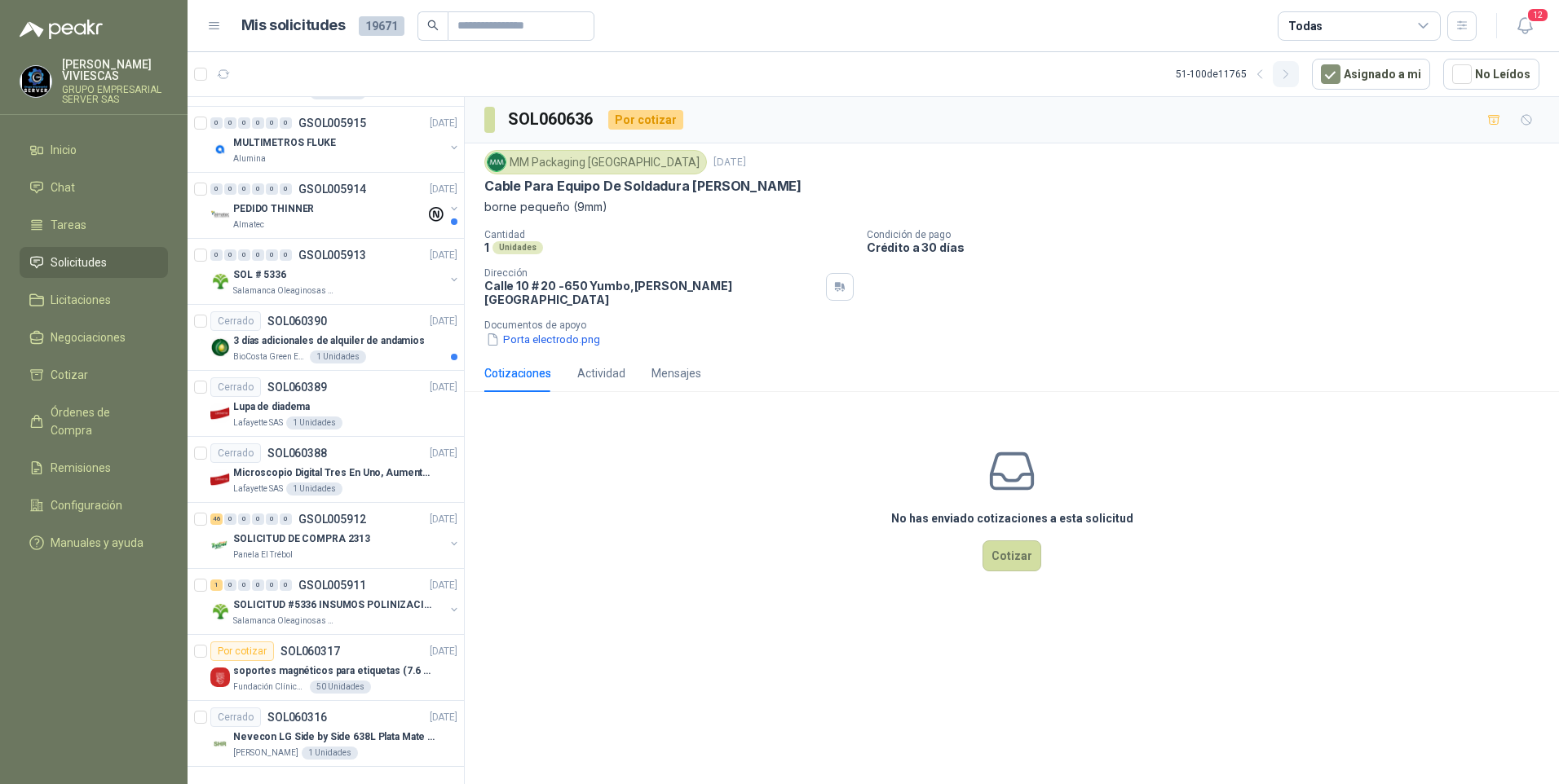
drag, startPoint x: 1301, startPoint y: 74, endPoint x: 1259, endPoint y: 85, distance: 43.4
click at [1293, 74] on icon "button" at bounding box center [1286, 75] width 14 height 14
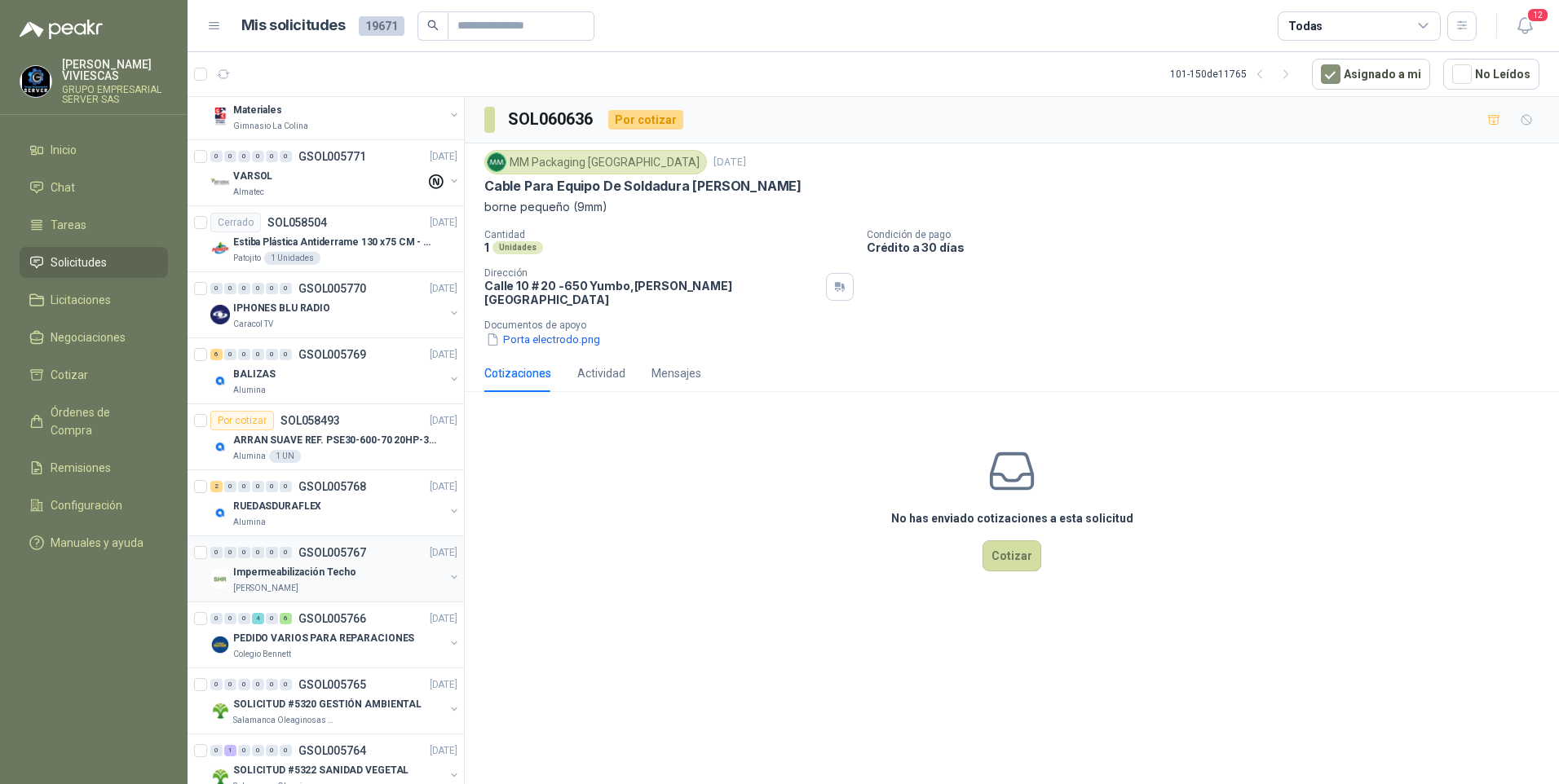
scroll to position [1793, 0]
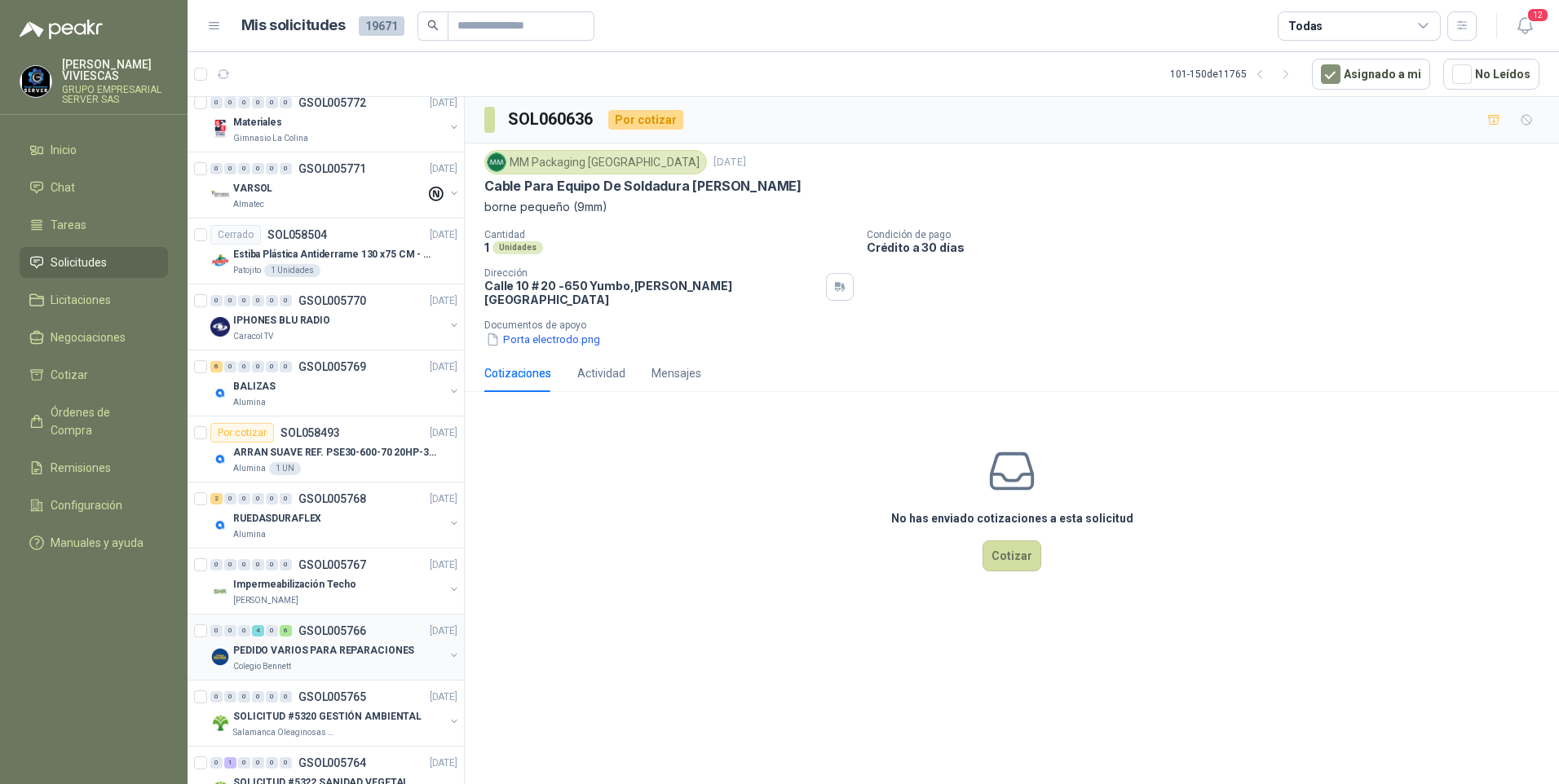
click at [318, 646] on p "PEDIDO VARIOS PARA REPARACIONES" at bounding box center [324, 650] width 181 height 16
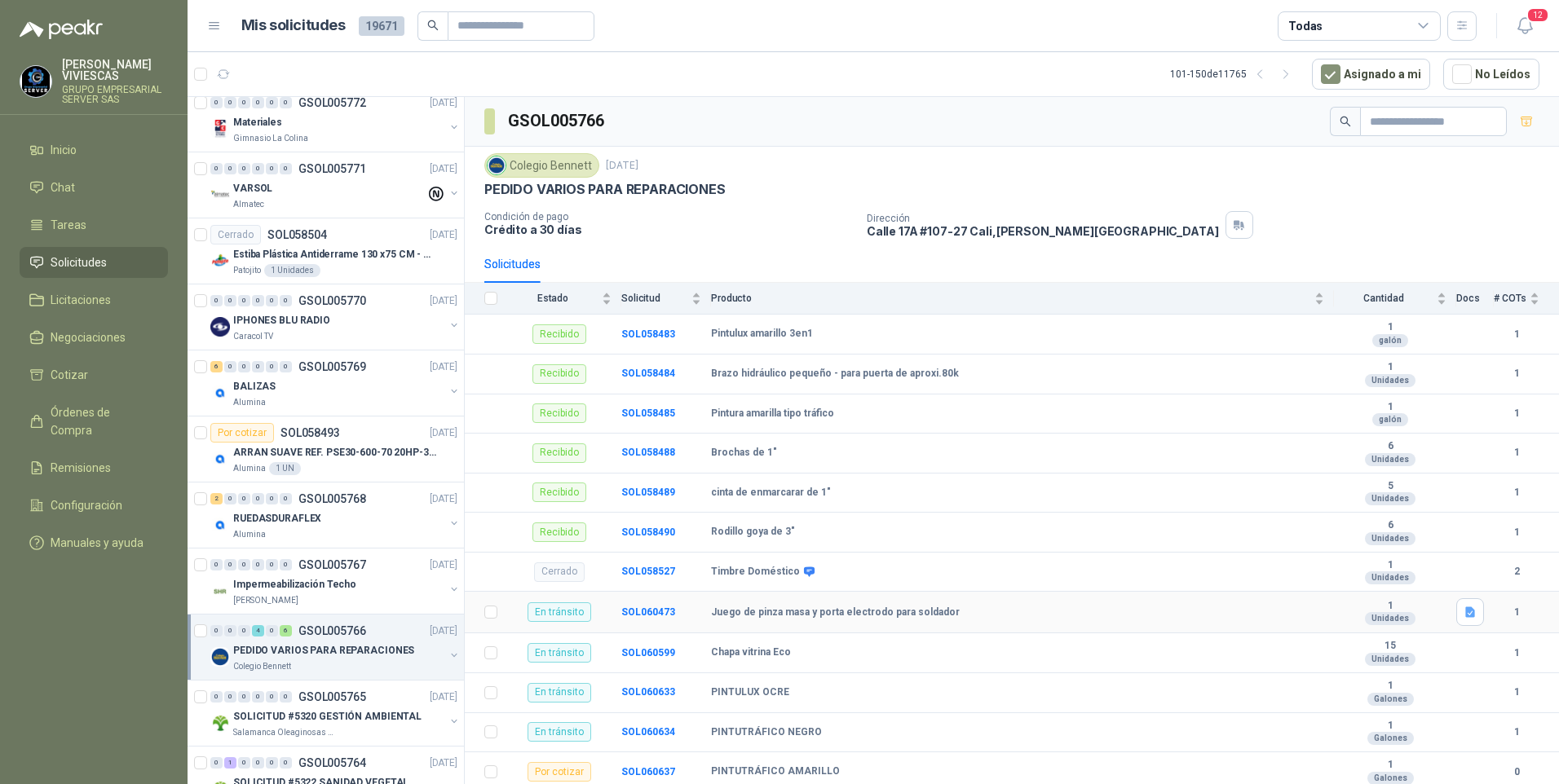
scroll to position [2, 0]
click at [639, 770] on b "SOL060637" at bounding box center [648, 769] width 54 height 12
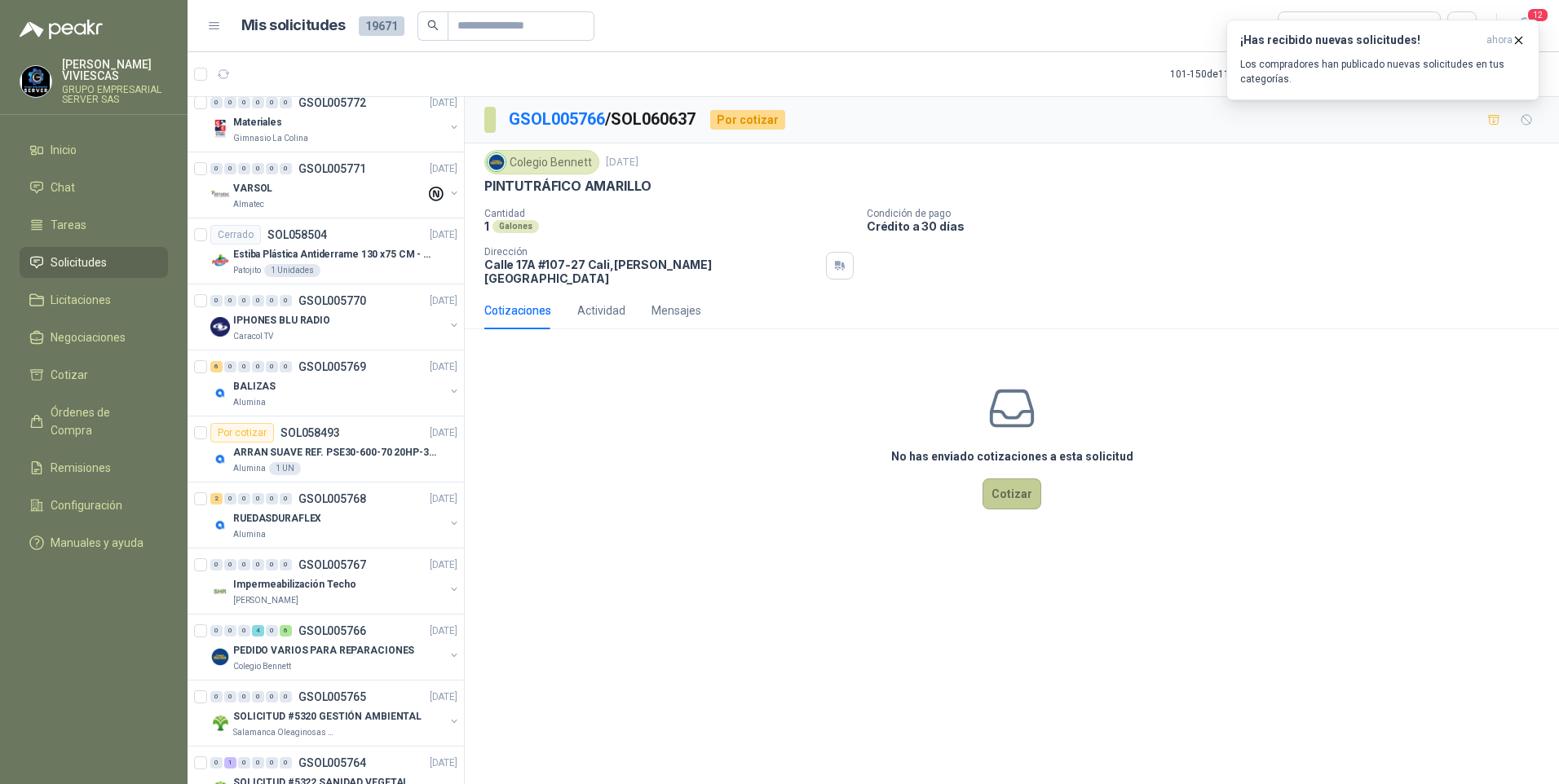
click at [1004, 487] on button "Cotizar" at bounding box center [1012, 494] width 59 height 31
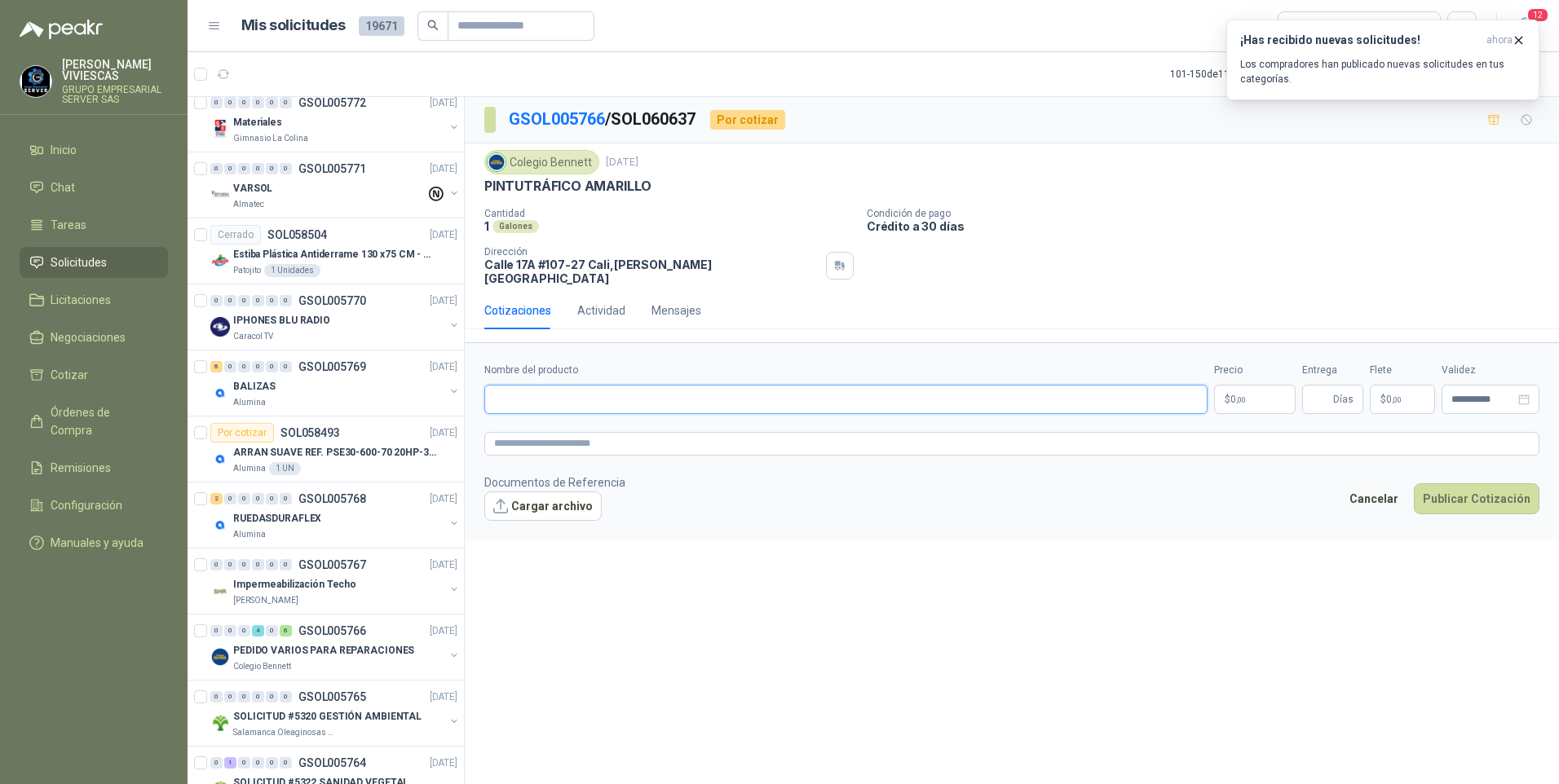
click at [531, 392] on input "Nombre del producto" at bounding box center [845, 399] width 723 height 29
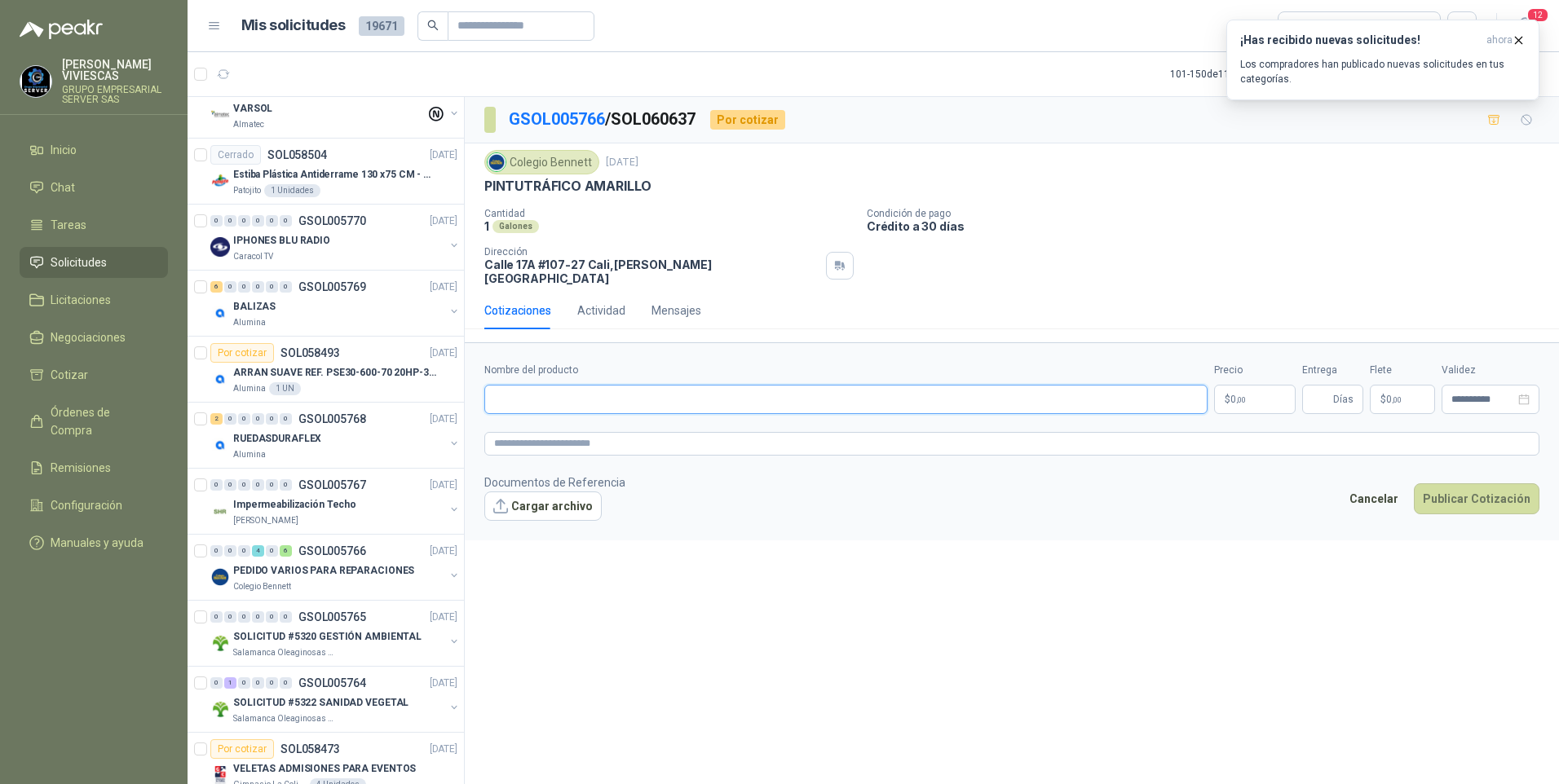
scroll to position [1874, 0]
click at [285, 571] on p "PEDIDO VARIOS PARA REPARACIONES" at bounding box center [324, 569] width 181 height 16
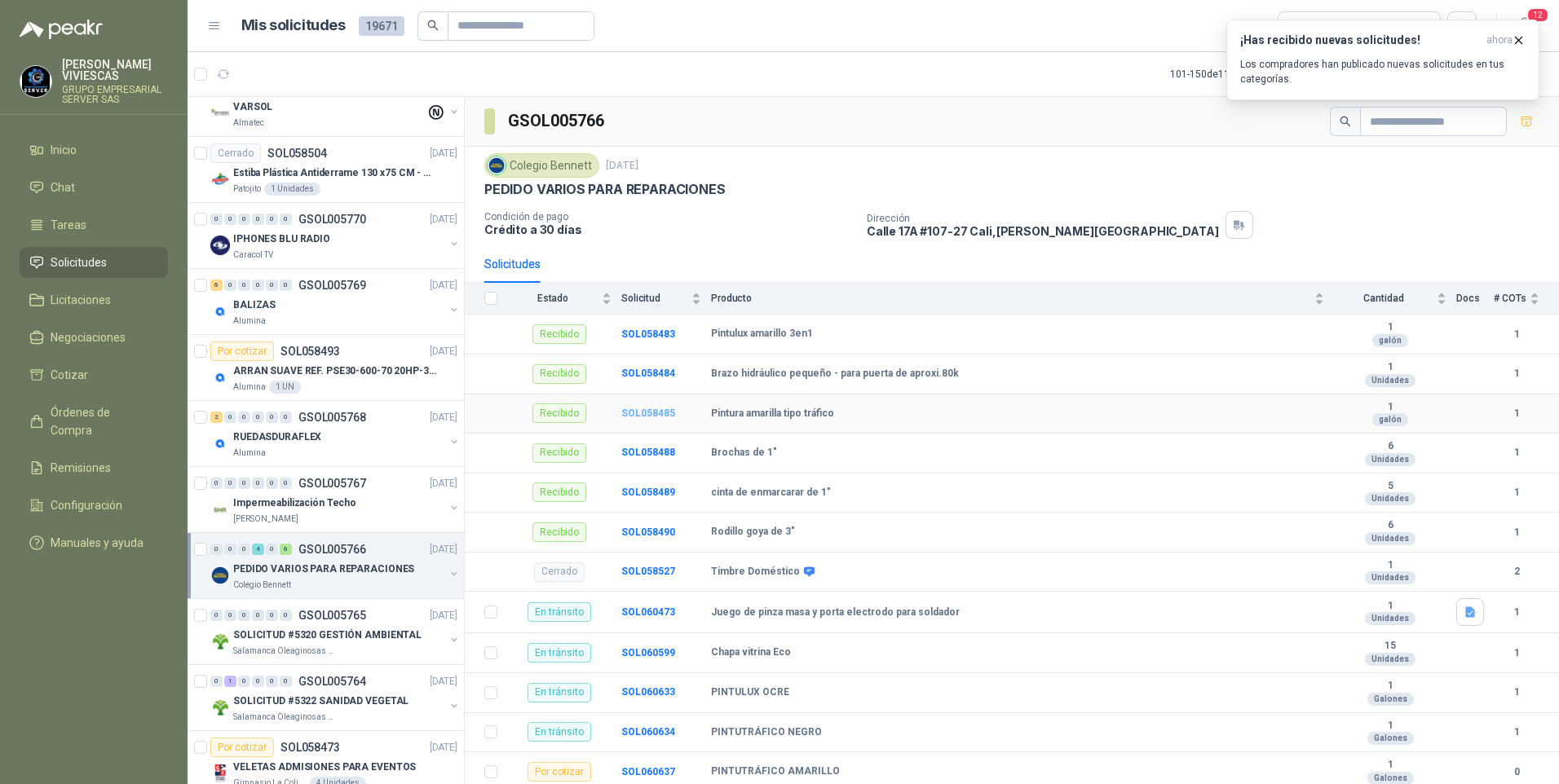
click at [647, 415] on b "SOL058485" at bounding box center [648, 413] width 54 height 12
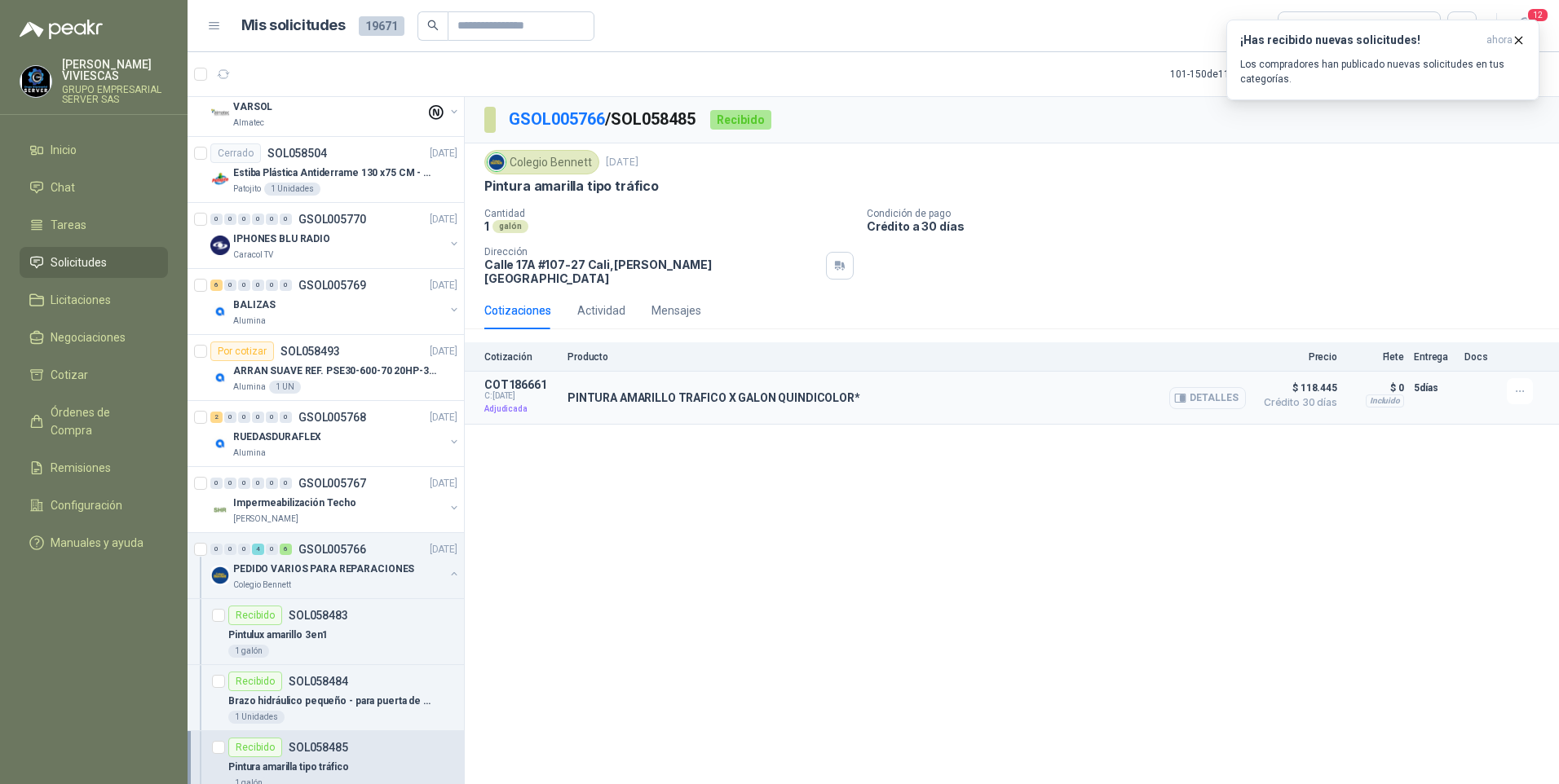
click at [1219, 392] on button "Detalles" at bounding box center [1207, 398] width 76 height 22
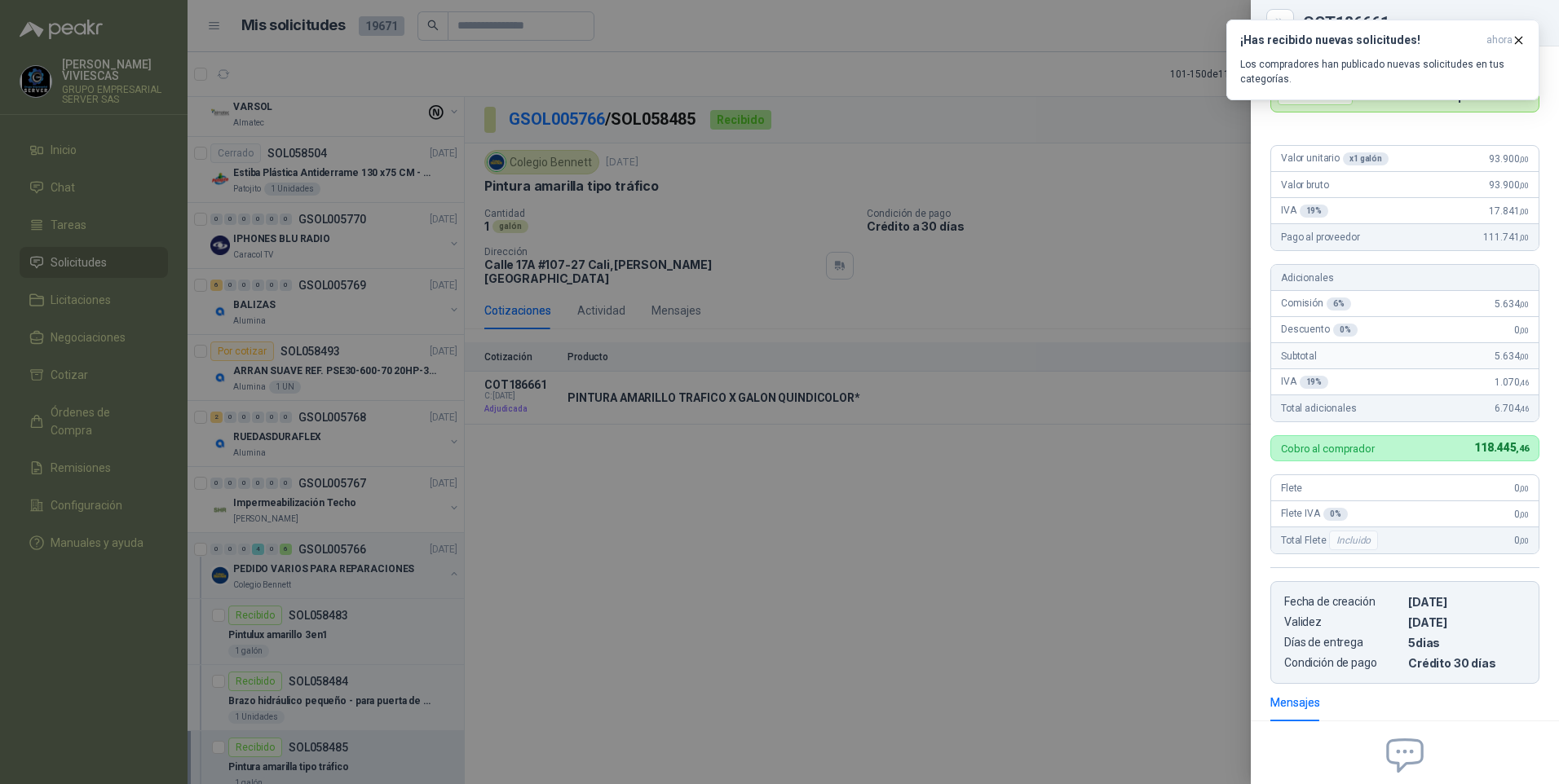
scroll to position [65, 0]
click at [1179, 455] on div at bounding box center [780, 392] width 1559 height 784
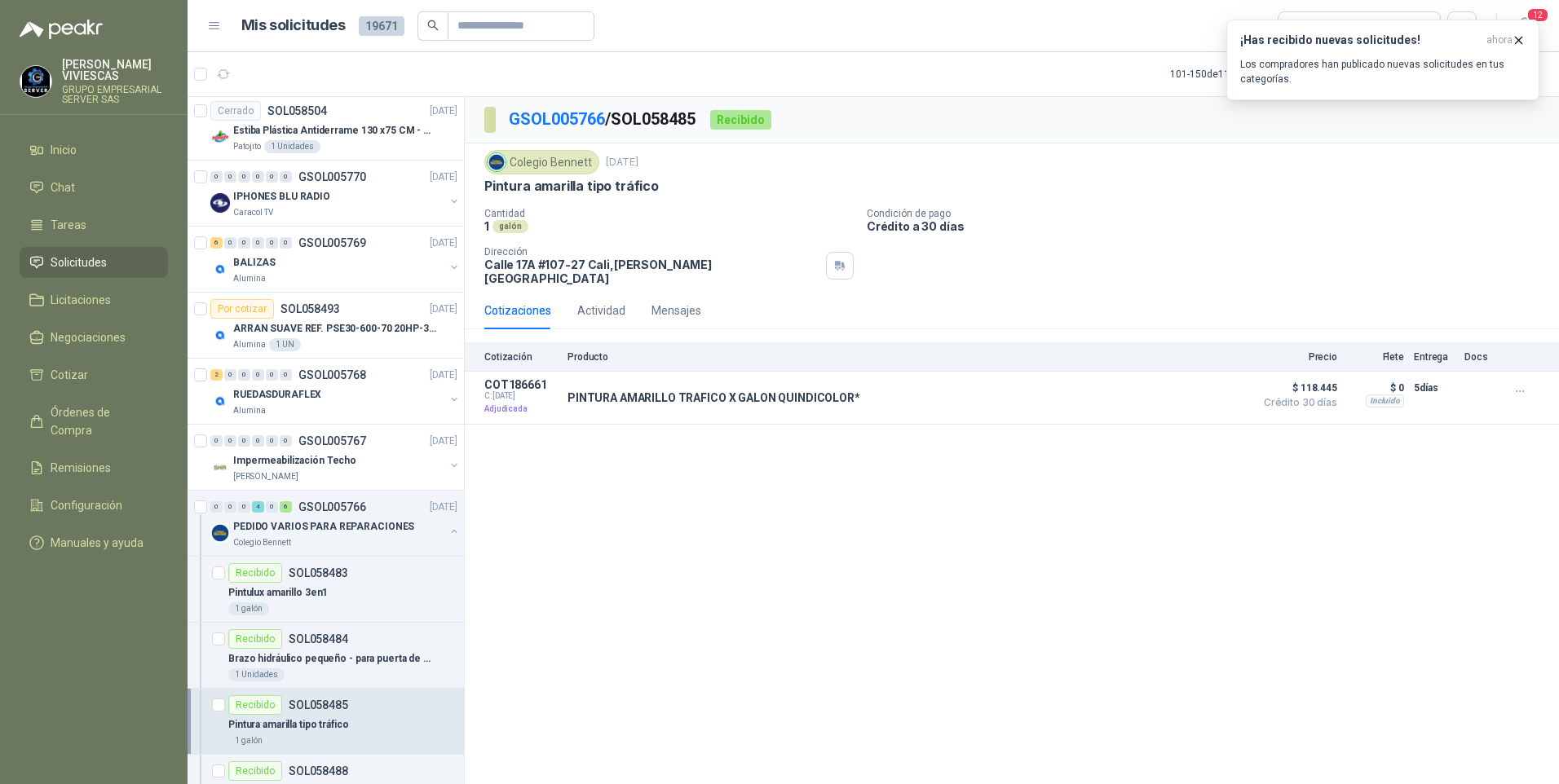
scroll to position [1874, 0]
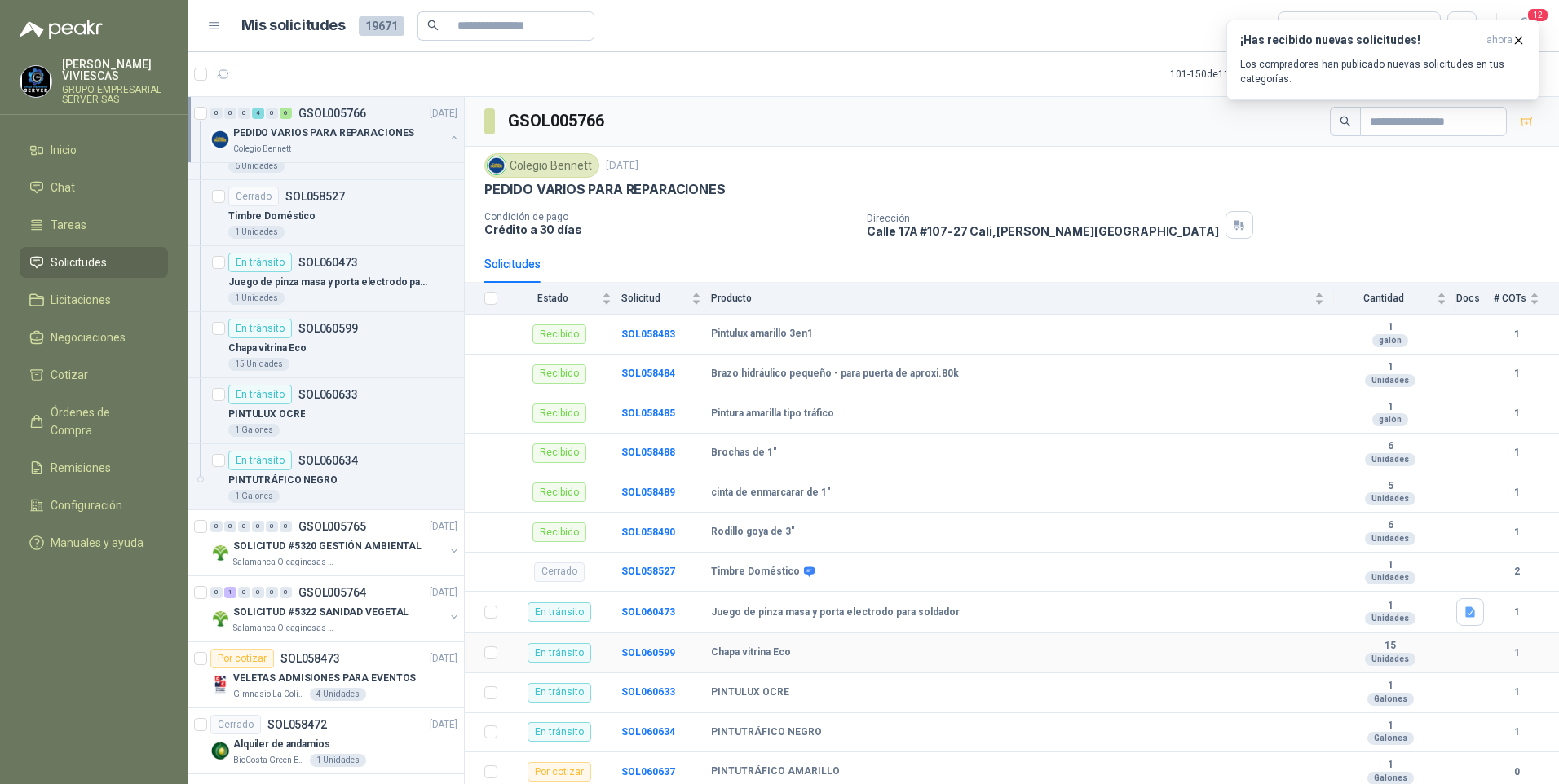
scroll to position [2, 0]
click at [638, 765] on b "SOL060637" at bounding box center [648, 769] width 54 height 12
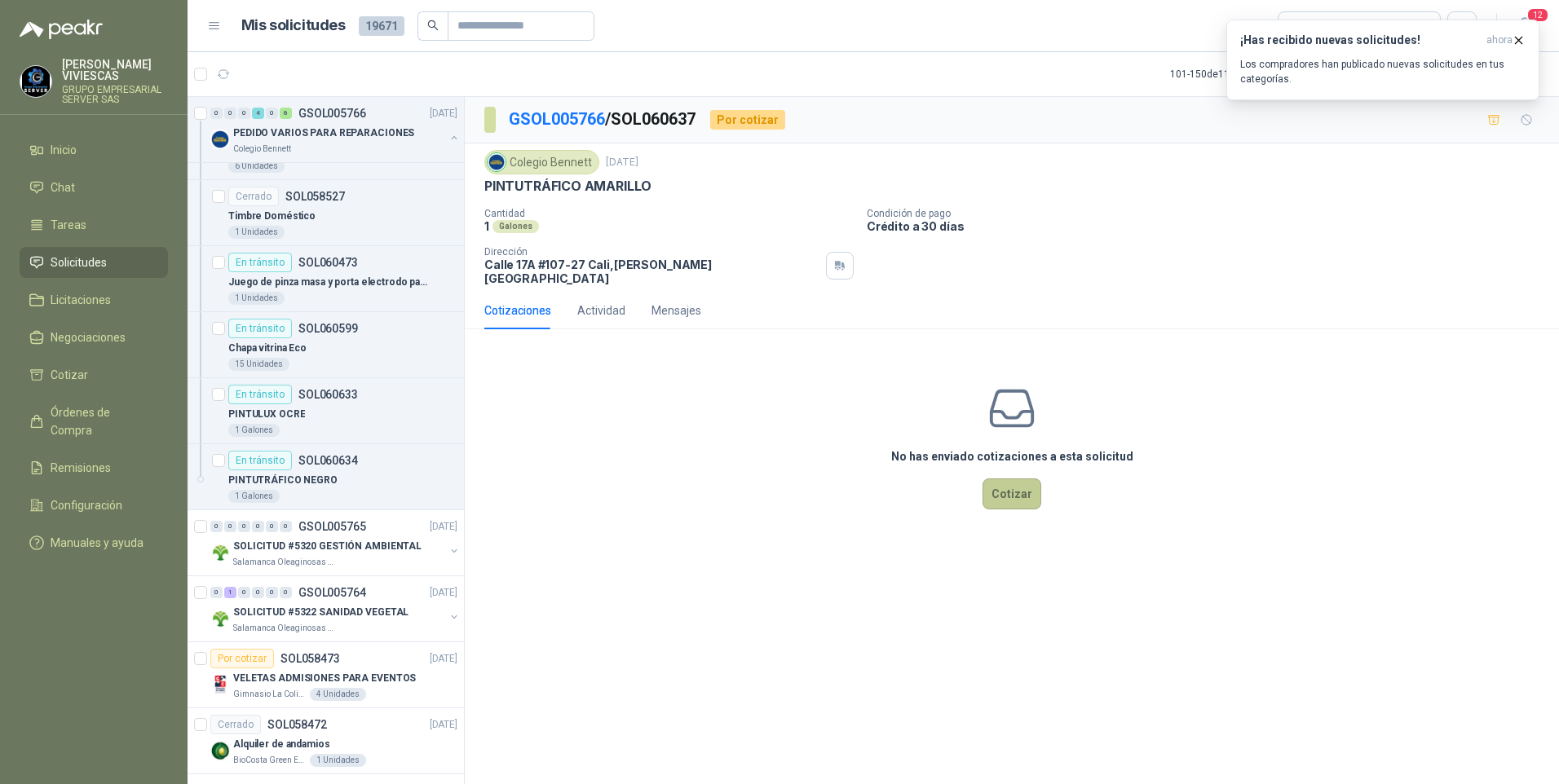
click at [1012, 494] on button "Cotizar" at bounding box center [1012, 494] width 59 height 31
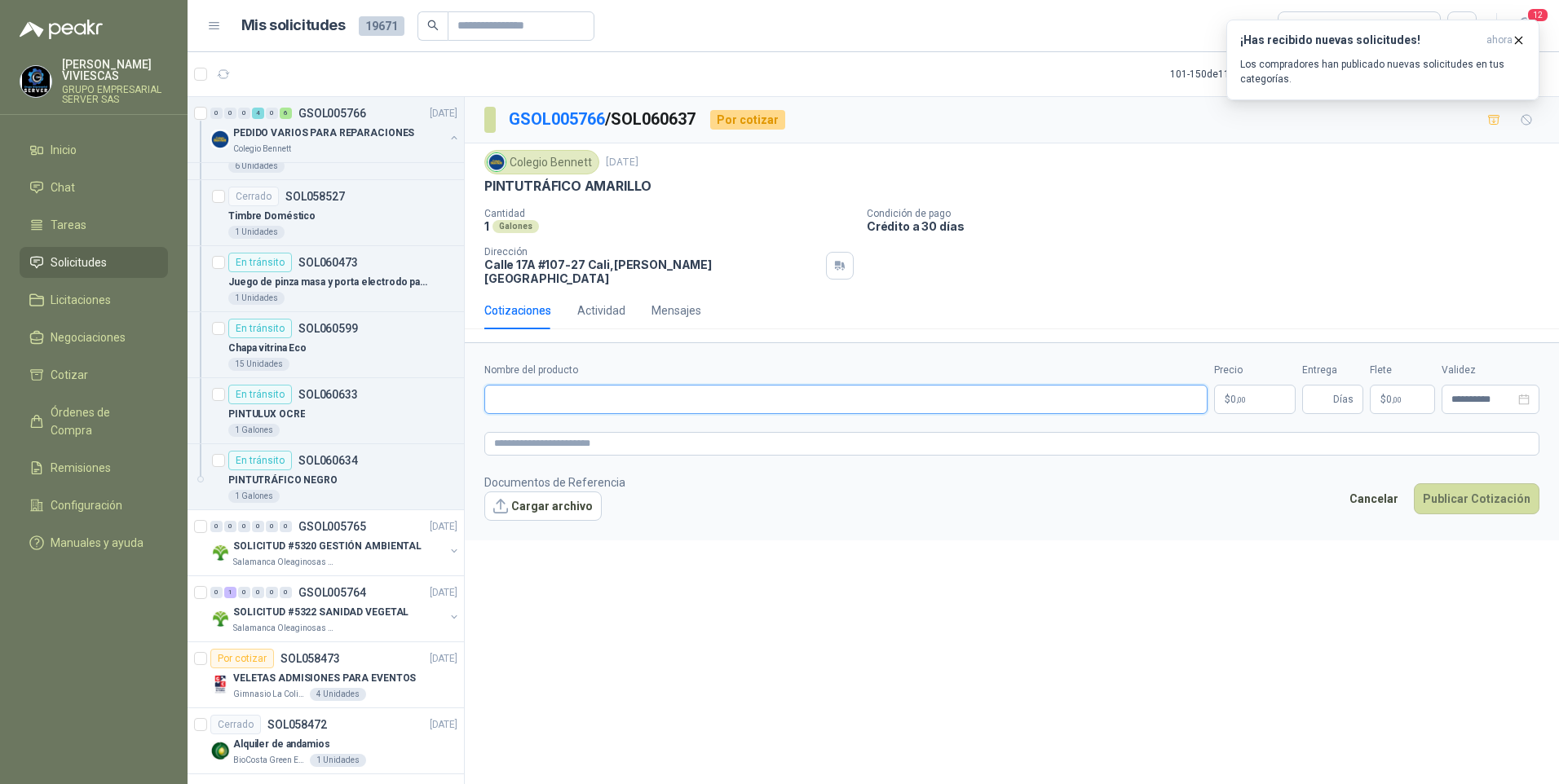
click at [524, 391] on input "Nombre del producto" at bounding box center [845, 399] width 723 height 29
type input "*"
type input "**********"
click at [1258, 398] on body "RODRIGO VIVIESCAS GRUPO EMPRESARIAL SERVER SAS Inicio Chat Tareas Solicitudes L…" at bounding box center [780, 392] width 1559 height 784
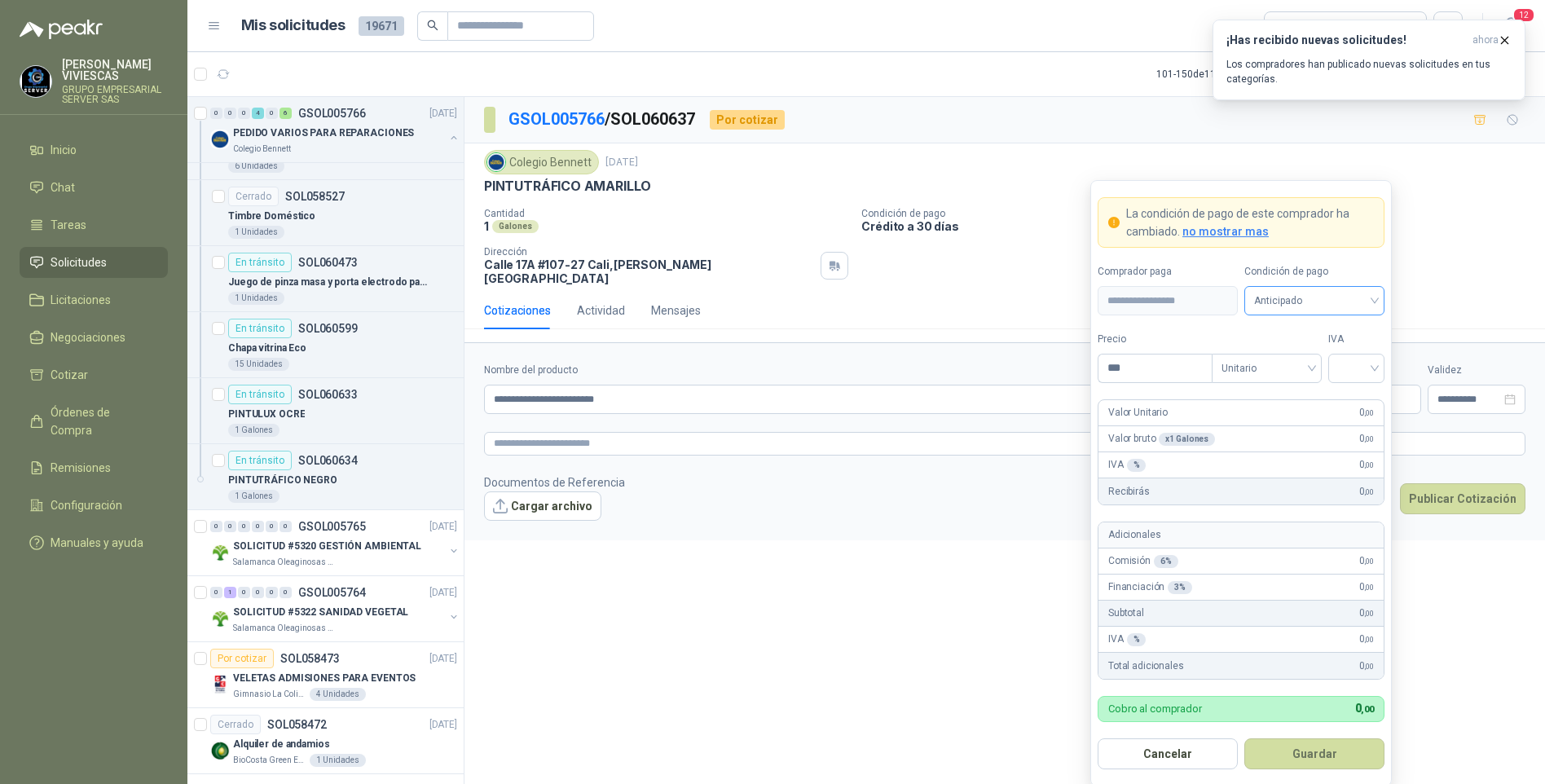
click at [1284, 292] on span "Anticipado" at bounding box center [1314, 300] width 120 height 24
drag, startPoint x: 1286, startPoint y: 350, endPoint x: 1292, endPoint y: 360, distance: 11.7
click at [1287, 352] on div "Crédito a 30 días" at bounding box center [1314, 360] width 134 height 26
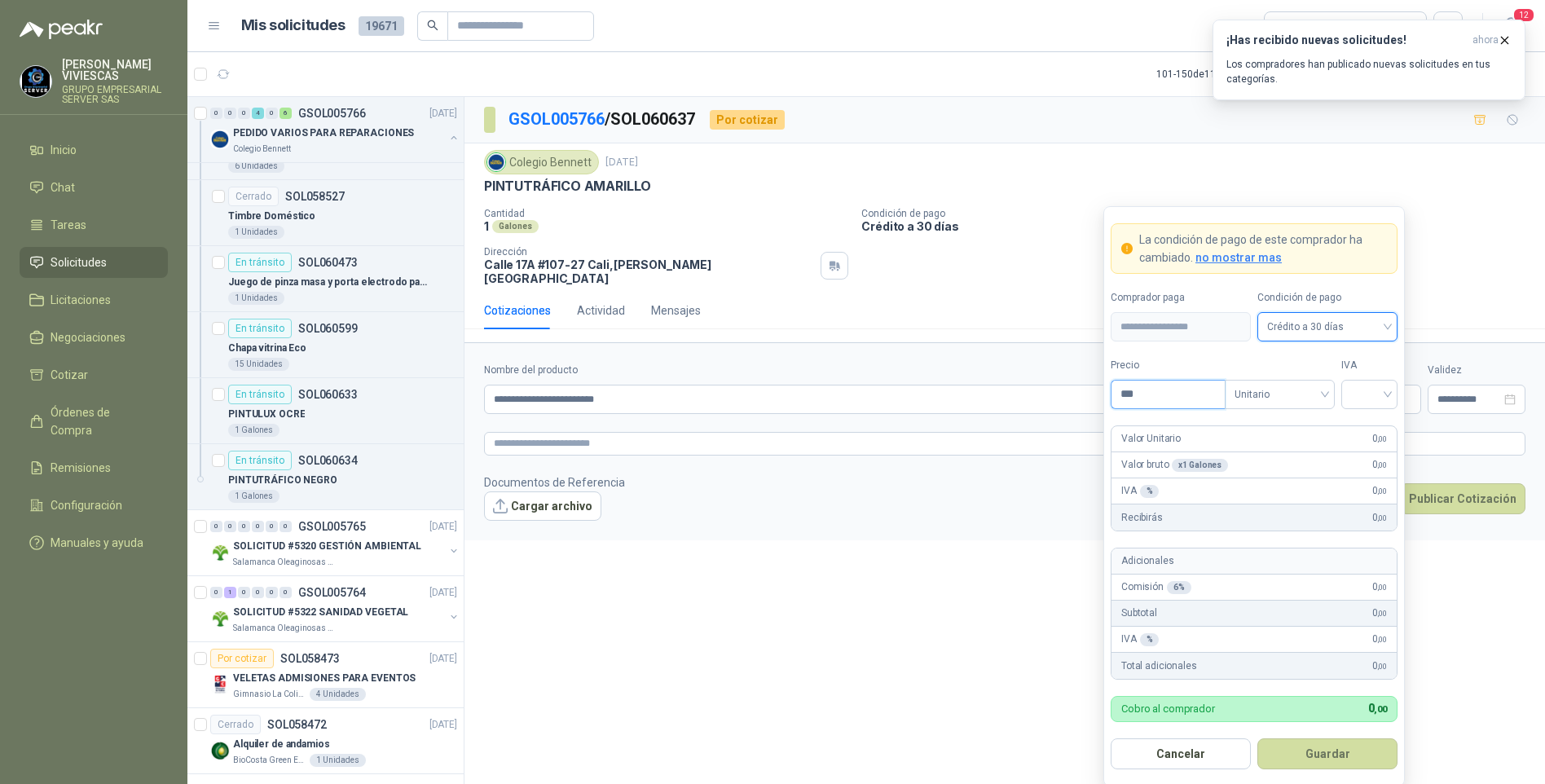
click at [1166, 395] on input "***" at bounding box center [1168, 394] width 114 height 27
type input "********"
click at [1374, 397] on input "search" at bounding box center [1369, 392] width 37 height 24
click at [1364, 424] on div "19%" at bounding box center [1369, 429] width 30 height 18
click at [1312, 755] on button "Guardar" at bounding box center [1328, 753] width 140 height 31
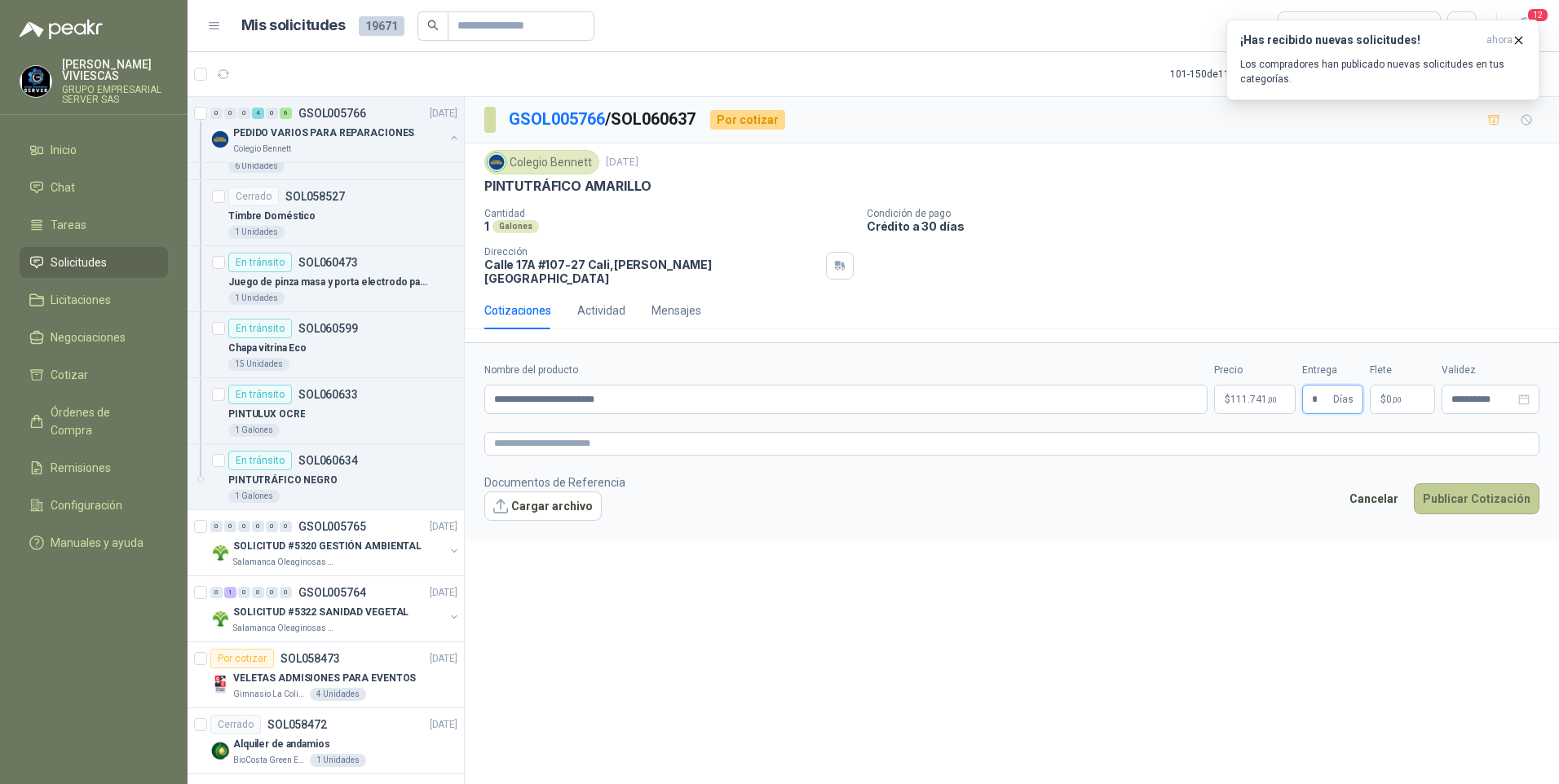
type input "*"
click at [1473, 490] on button "Publicar Cotización" at bounding box center [1476, 498] width 125 height 31
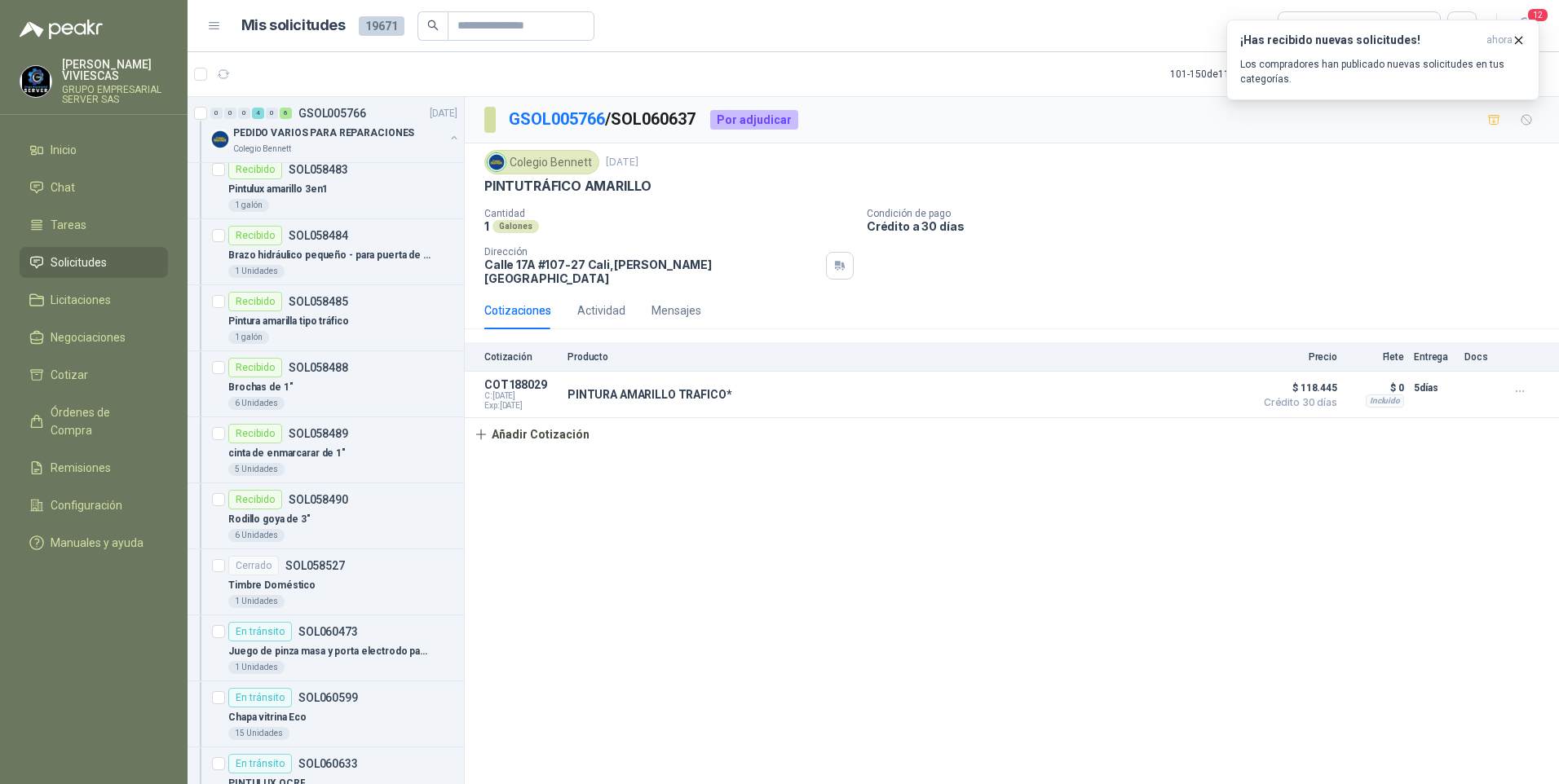
scroll to position [2200, 0]
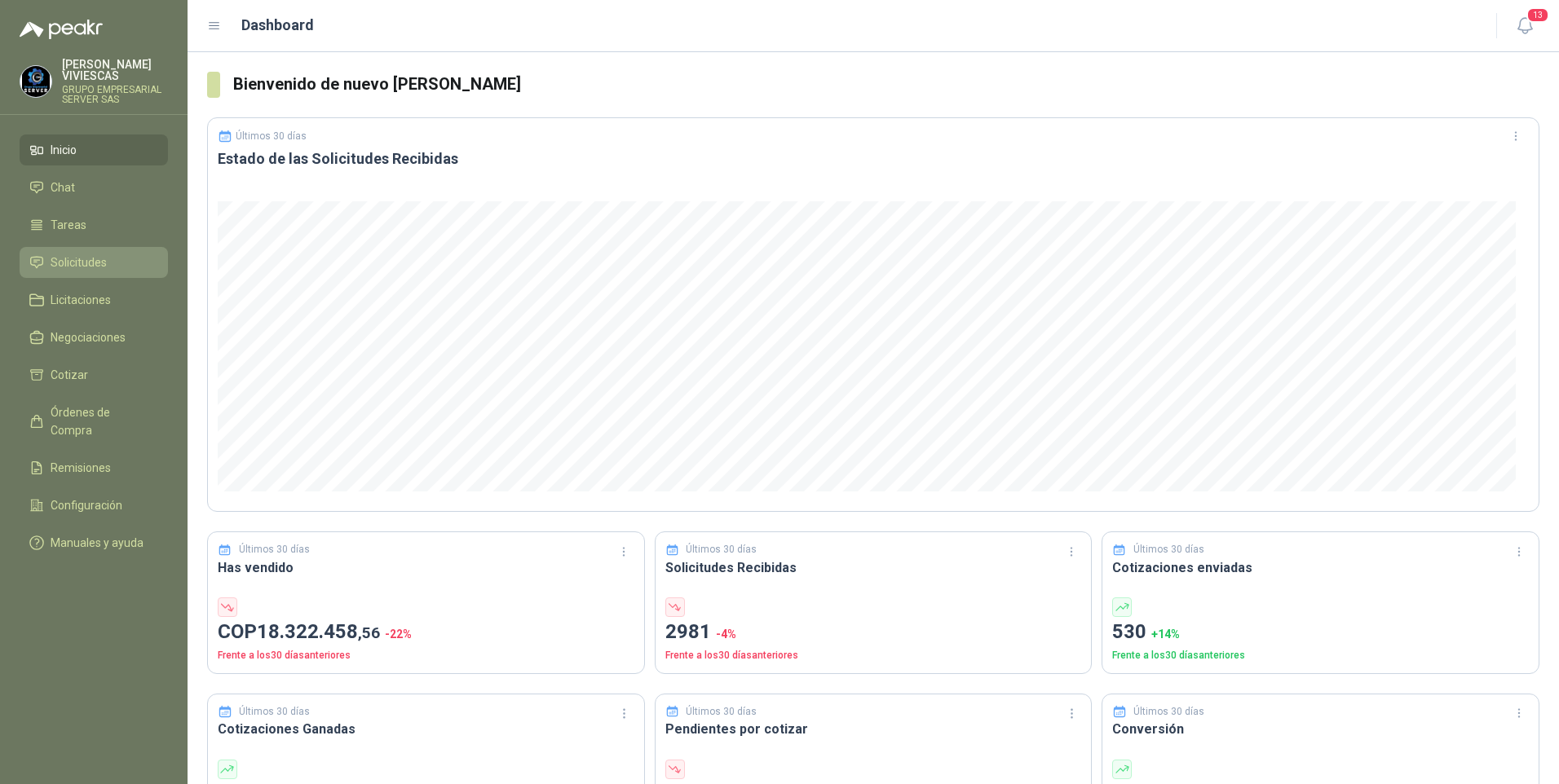
click at [79, 267] on span "Solicitudes" at bounding box center [79, 262] width 56 height 18
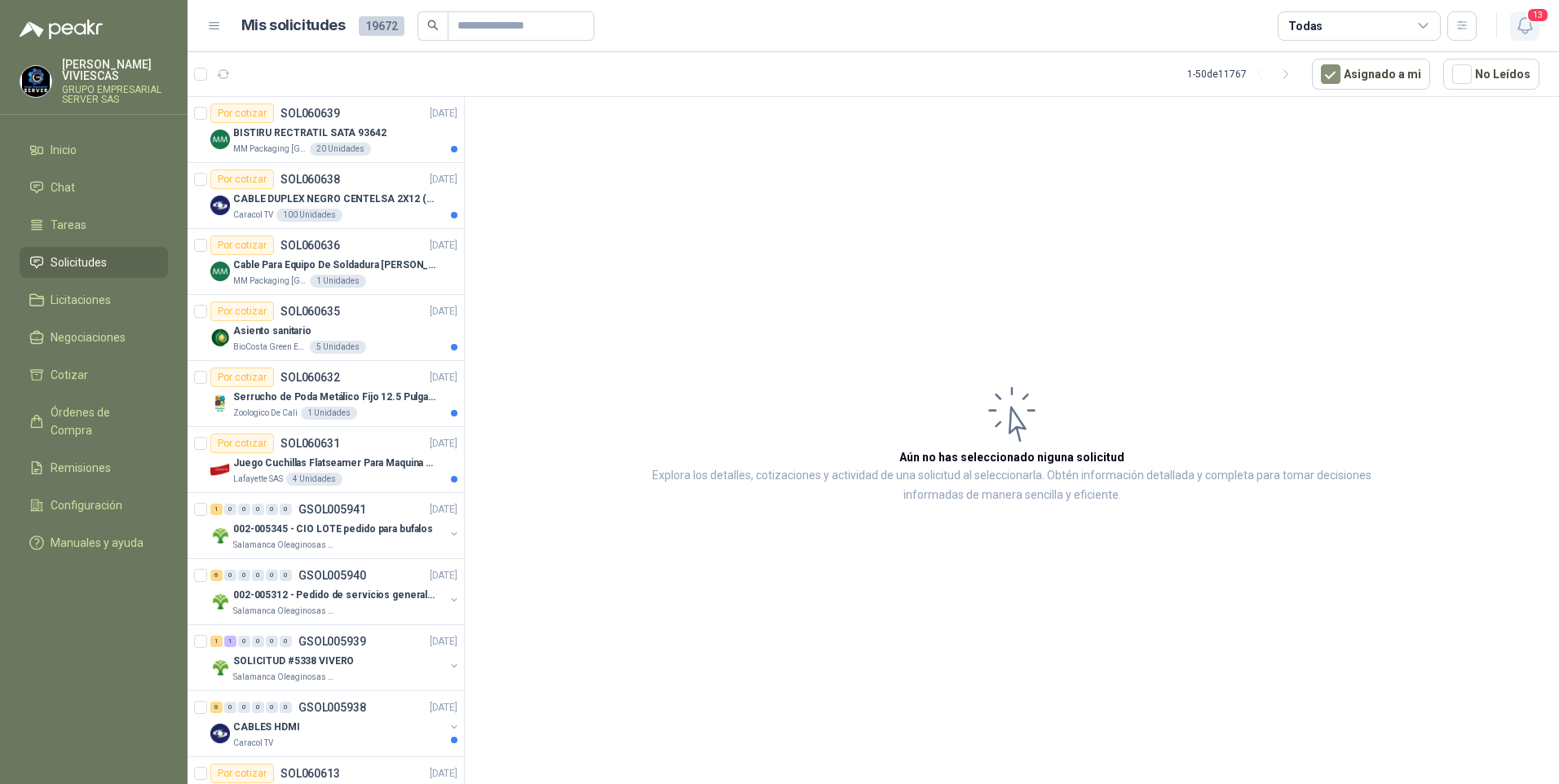
click at [1524, 23] on icon "button" at bounding box center [1525, 26] width 21 height 21
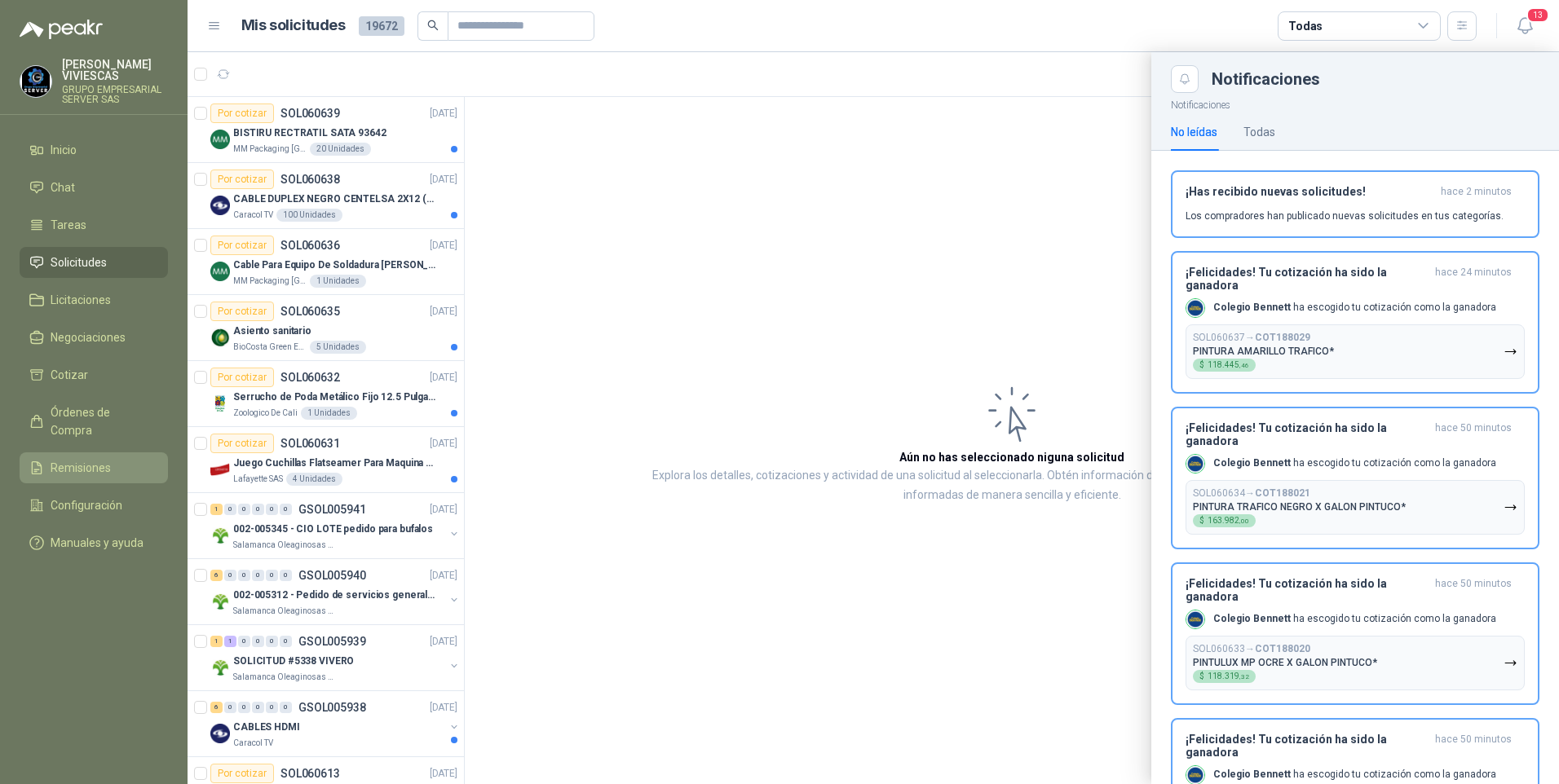
click at [78, 459] on span "Remisiones" at bounding box center [81, 468] width 61 height 18
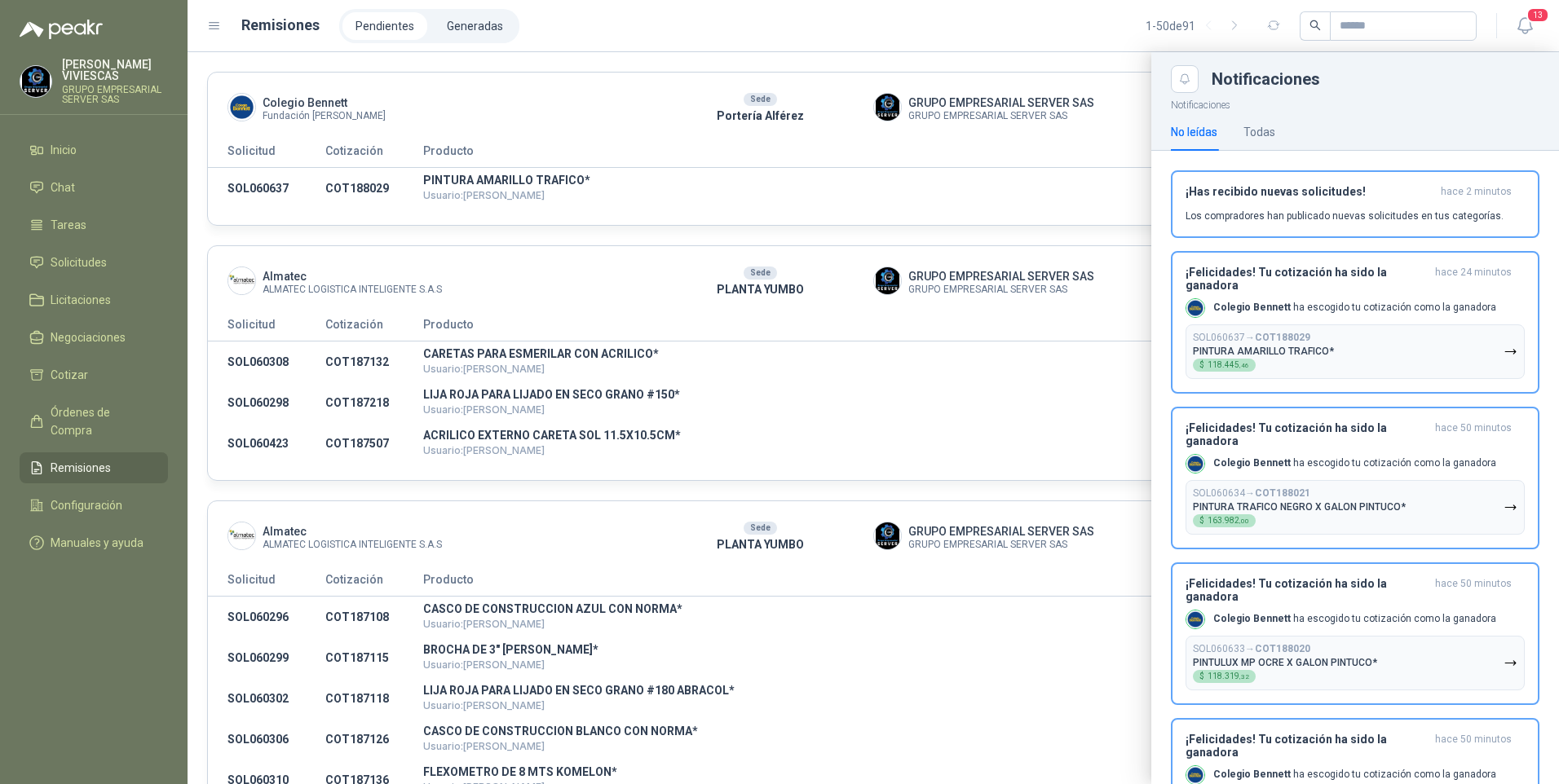
click at [1019, 170] on div at bounding box center [873, 418] width 1371 height 732
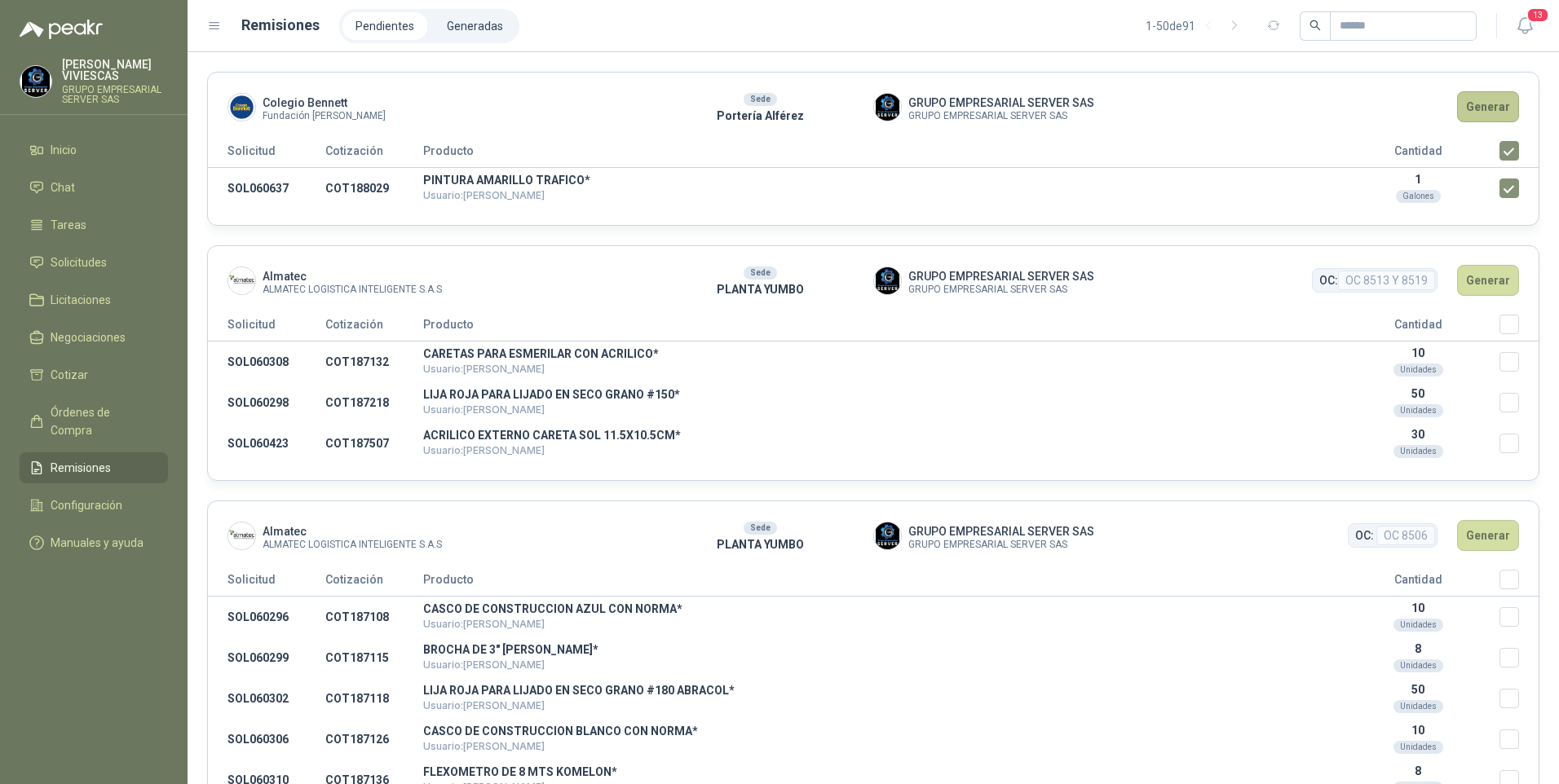
click at [1479, 94] on button "Generar" at bounding box center [1488, 106] width 62 height 31
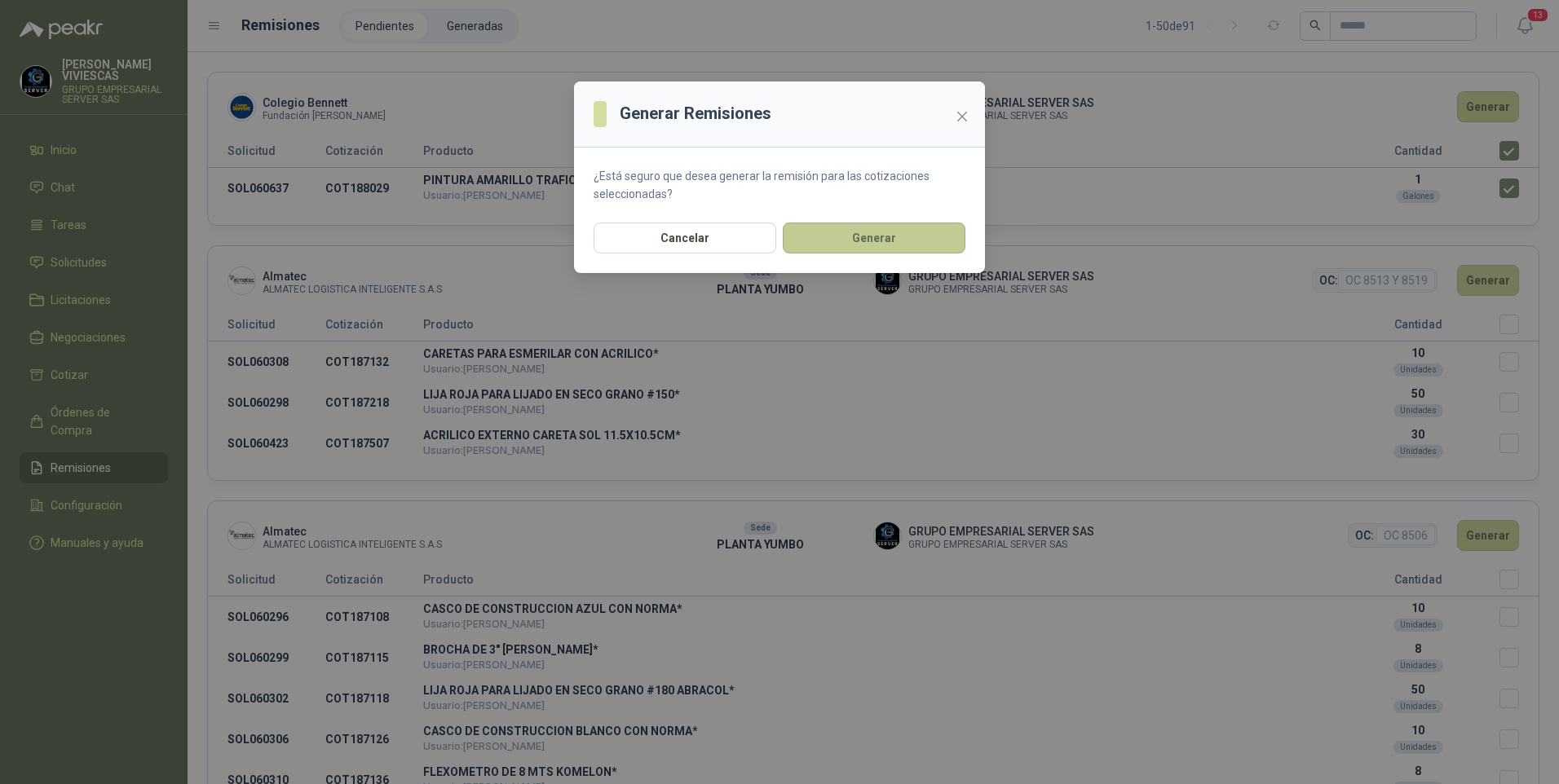
drag, startPoint x: 892, startPoint y: 218, endPoint x: 892, endPoint y: 226, distance: 8.0
click at [892, 226] on div "Generar Remisiones ¿Está seguro que desea generar la remisión para las cotizaci…" at bounding box center [779, 177] width 411 height 192
click at [943, 244] on button "Generar" at bounding box center [874, 237] width 183 height 31
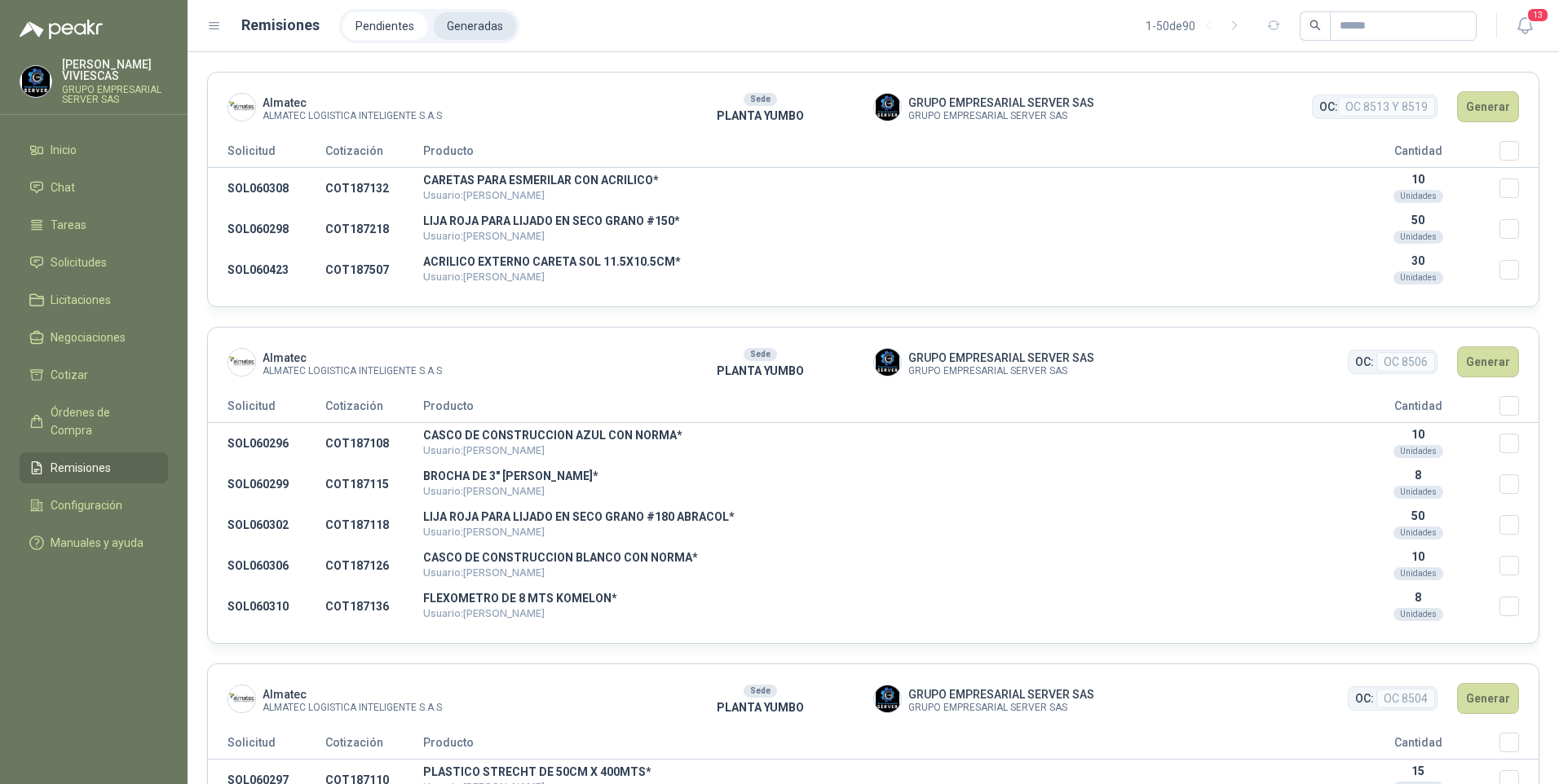
click at [481, 22] on li "Generadas" at bounding box center [475, 26] width 82 height 27
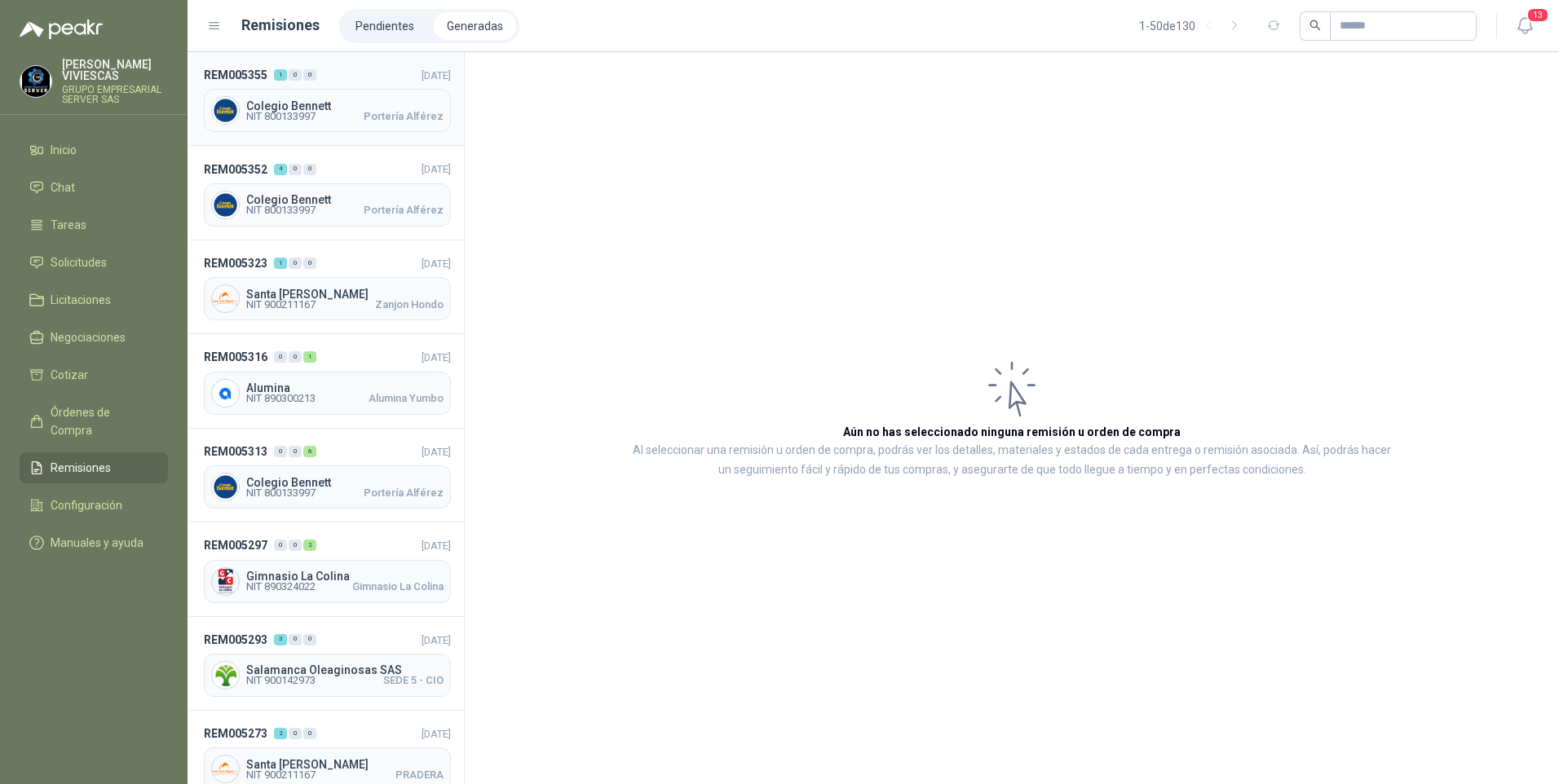
click at [281, 119] on span "NIT 800133997" at bounding box center [281, 117] width 69 height 10
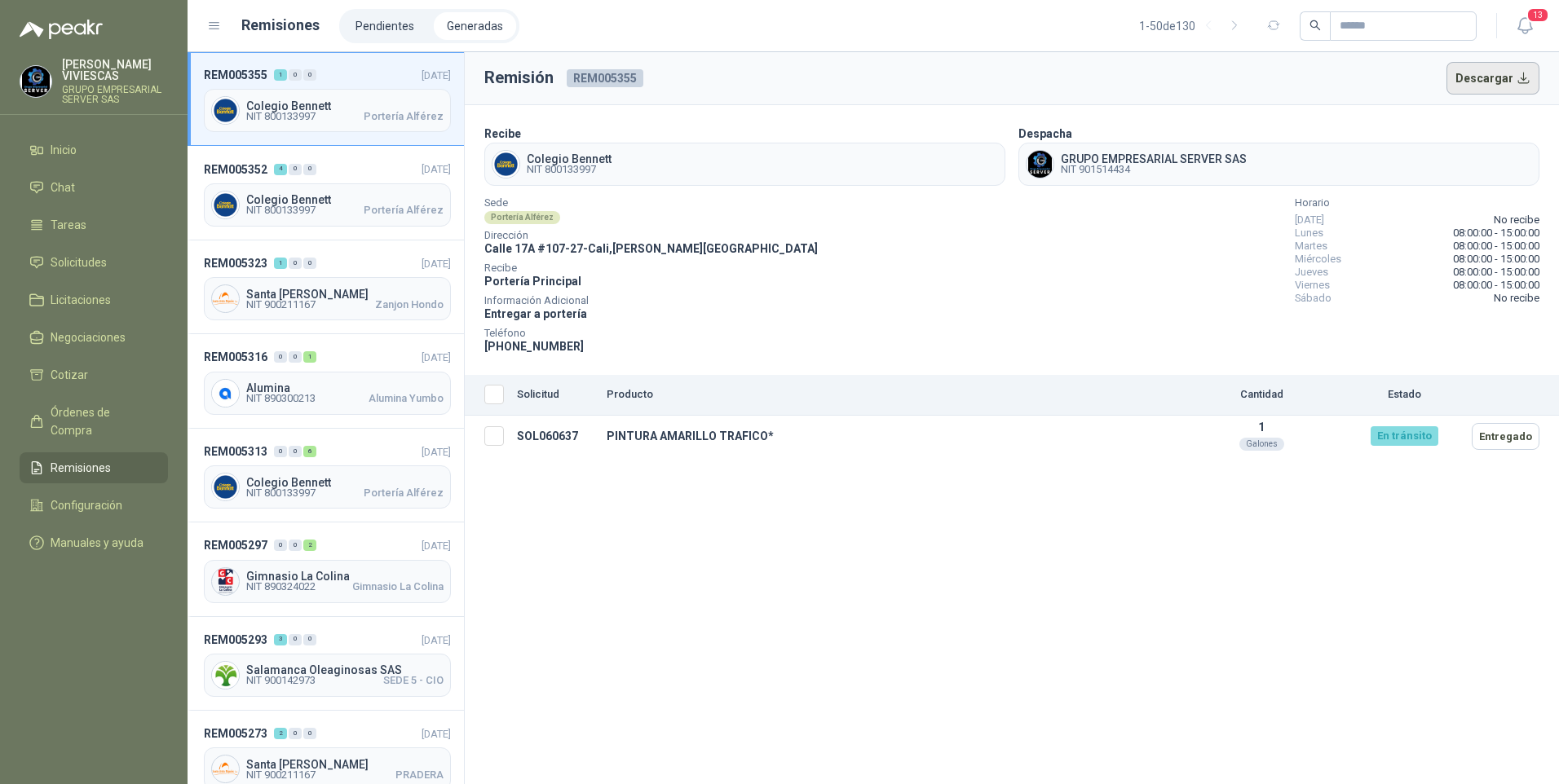
click at [1491, 79] on button "Descargar" at bounding box center [1493, 78] width 94 height 32
